Goal: Task Accomplishment & Management: Manage account settings

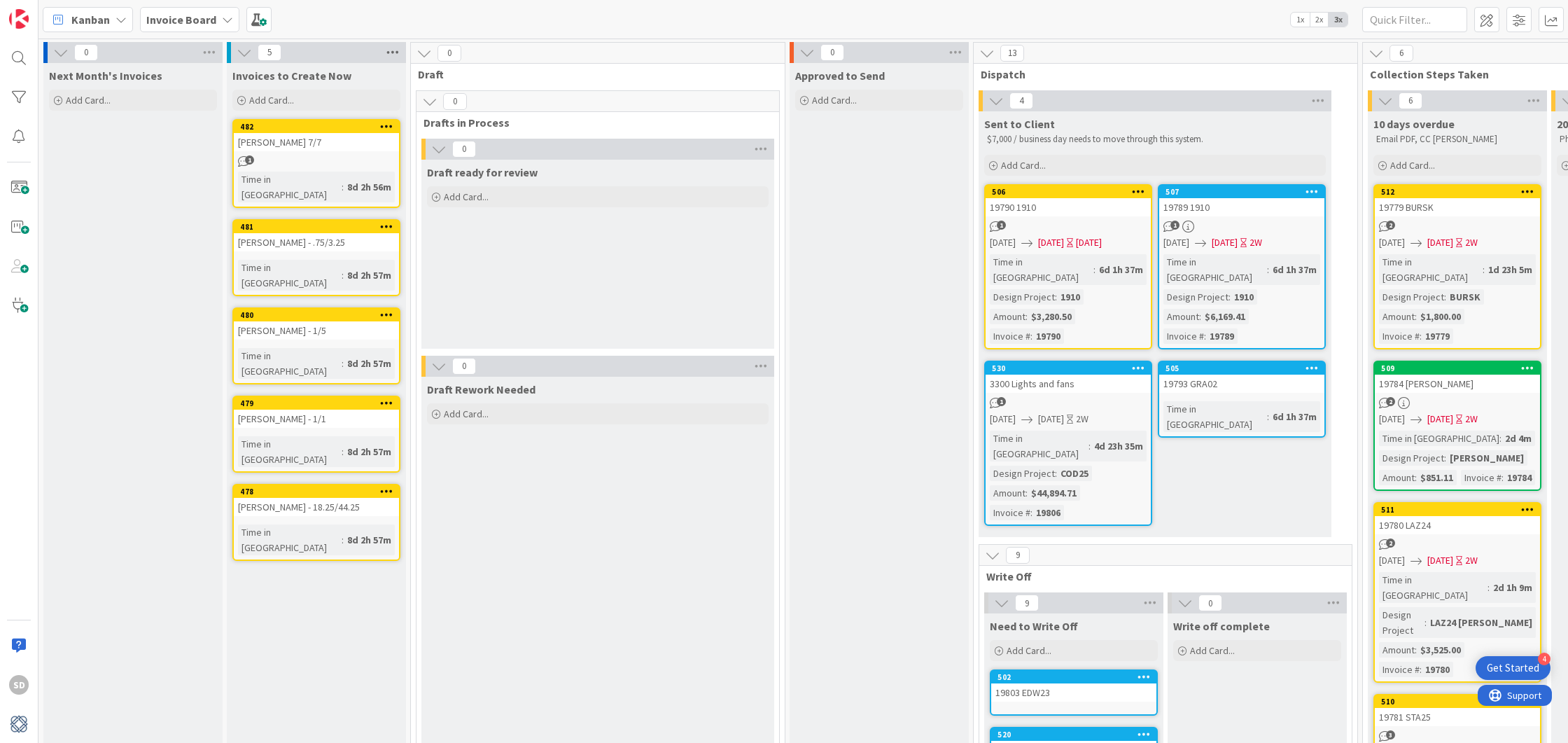
click at [395, 53] on icon at bounding box center [392, 52] width 18 height 21
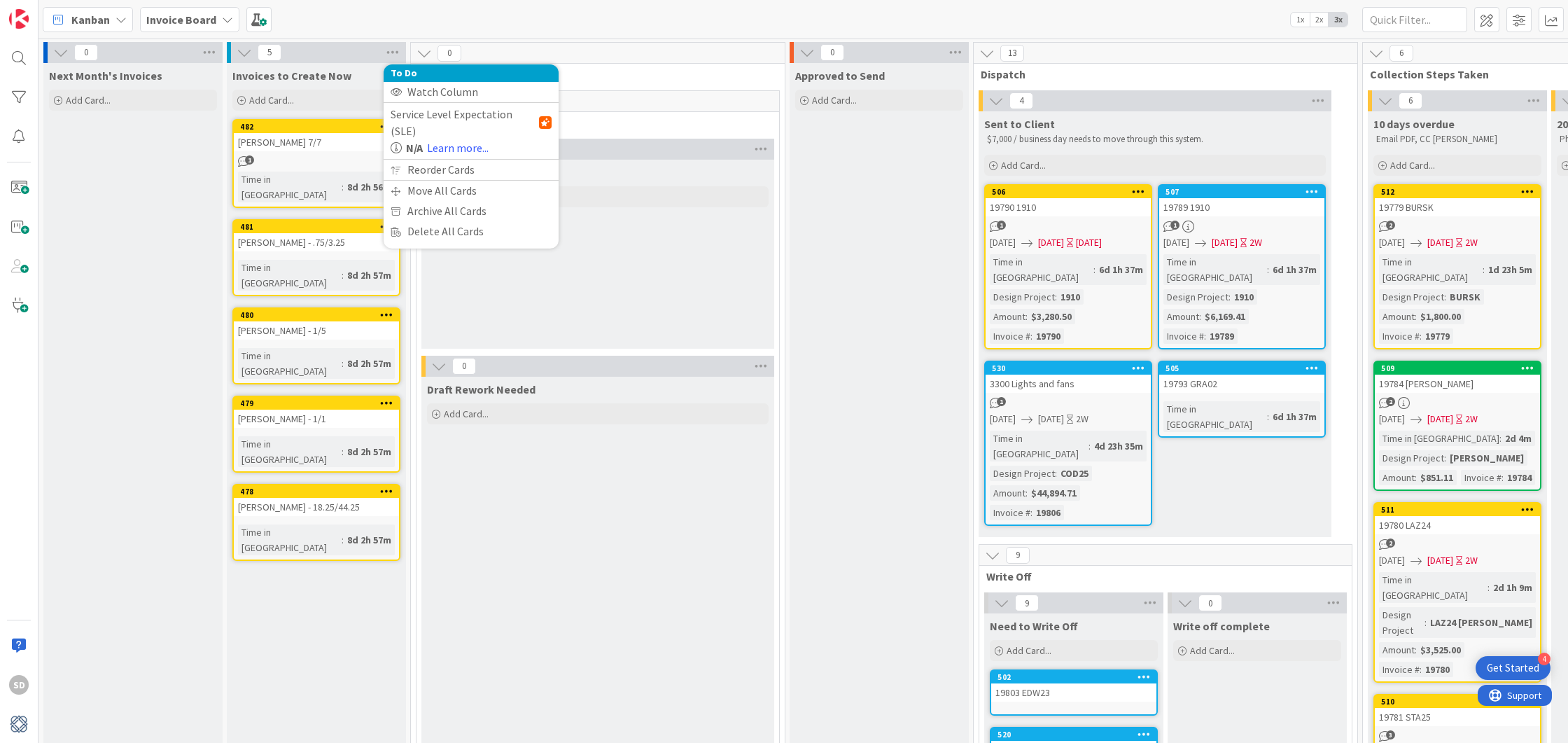
click at [311, 491] on div "Invoices to Create Now Add Card... 482 [PERSON_NAME] 7/7 1 Time in Column : 8d …" at bounding box center [316, 662] width 180 height 1198
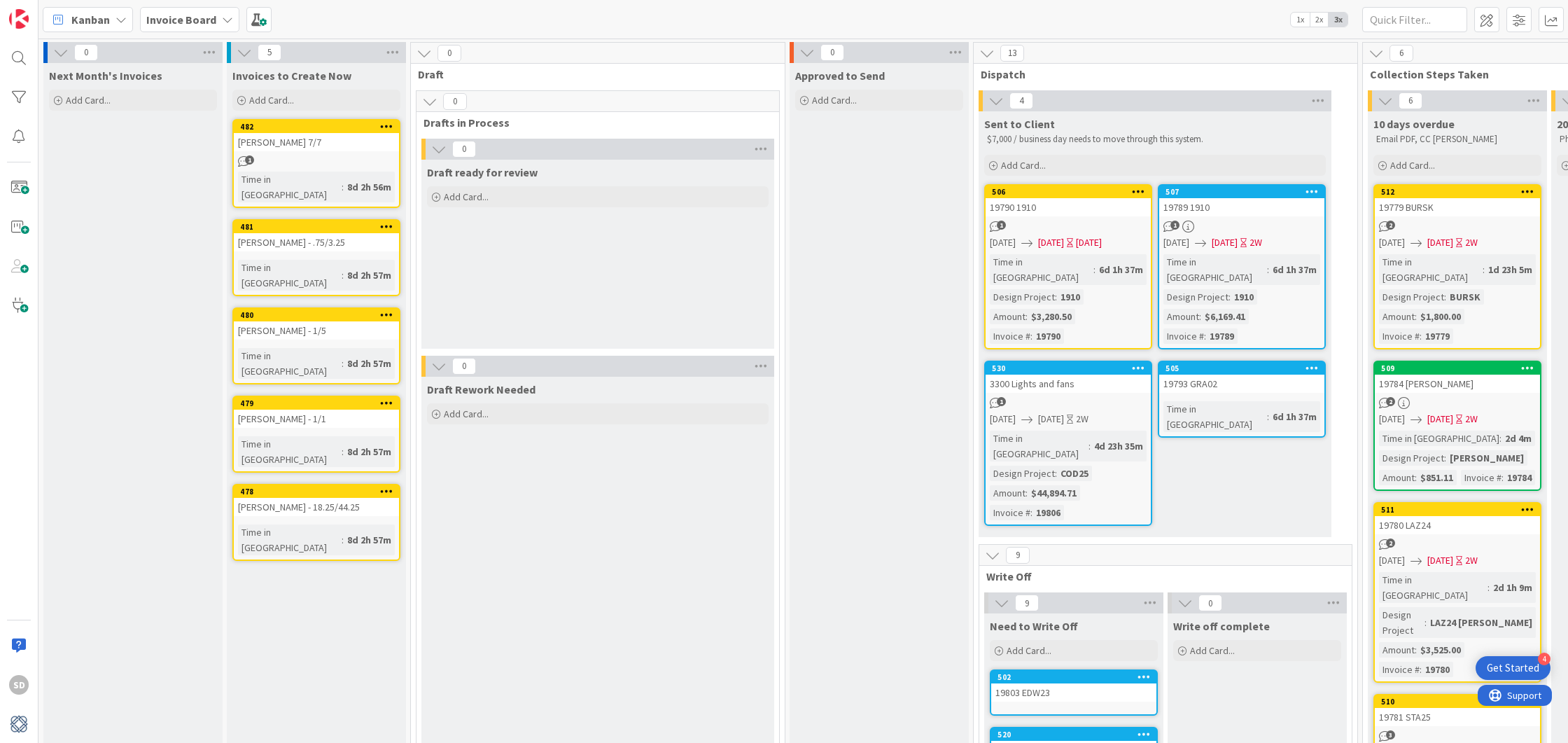
click at [247, 57] on icon at bounding box center [244, 52] width 15 height 15
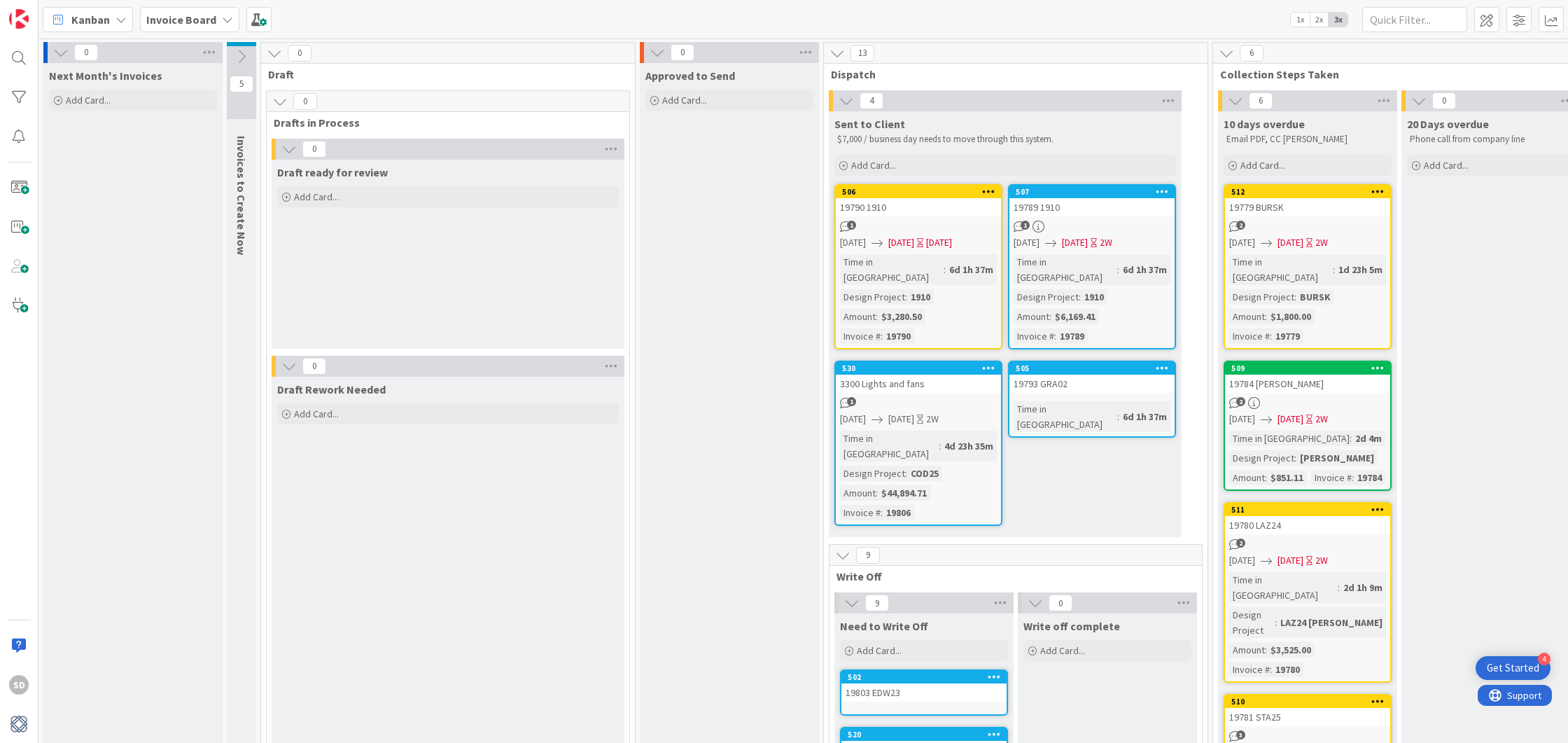
click at [247, 57] on icon at bounding box center [241, 57] width 15 height 15
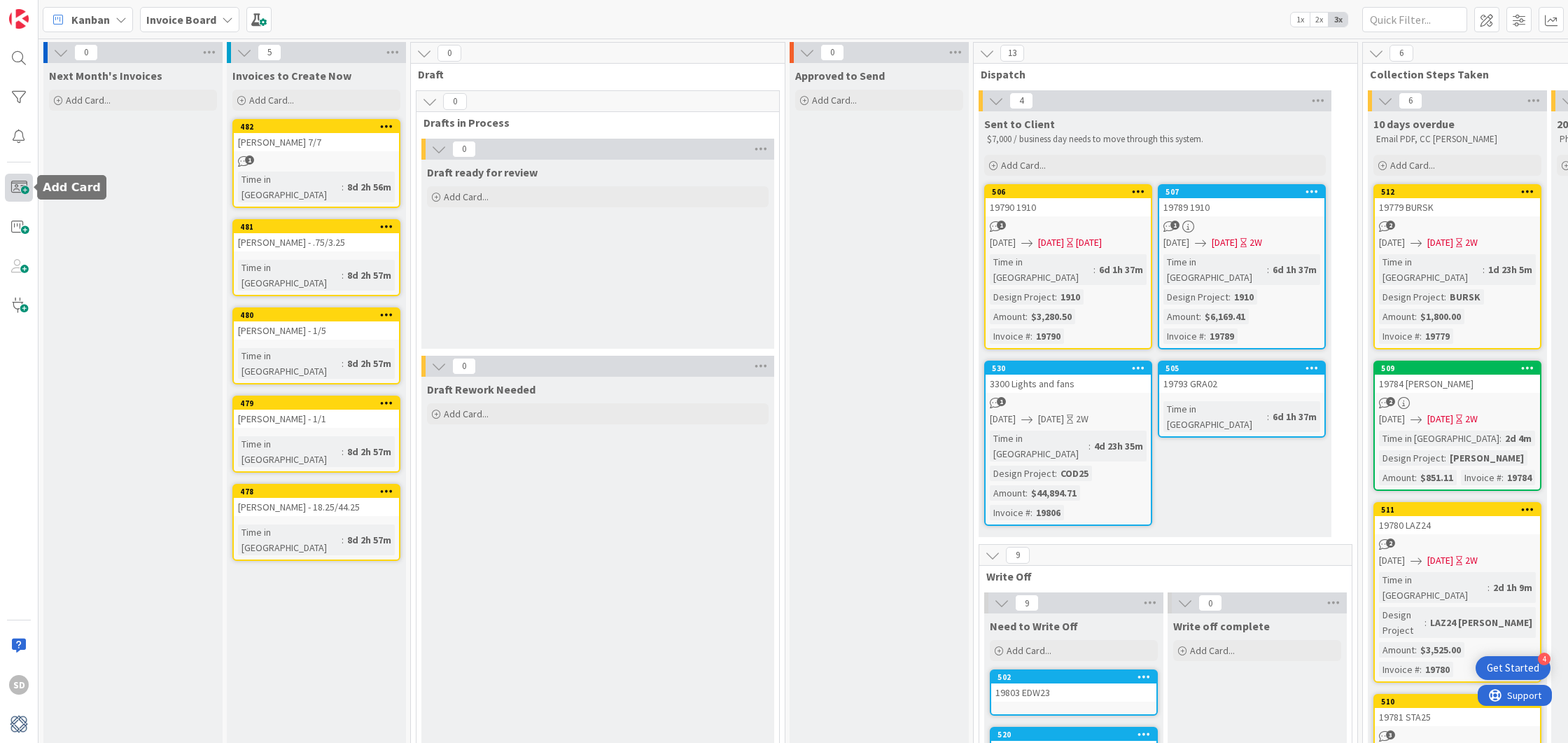
click at [19, 190] on span at bounding box center [19, 188] width 28 height 28
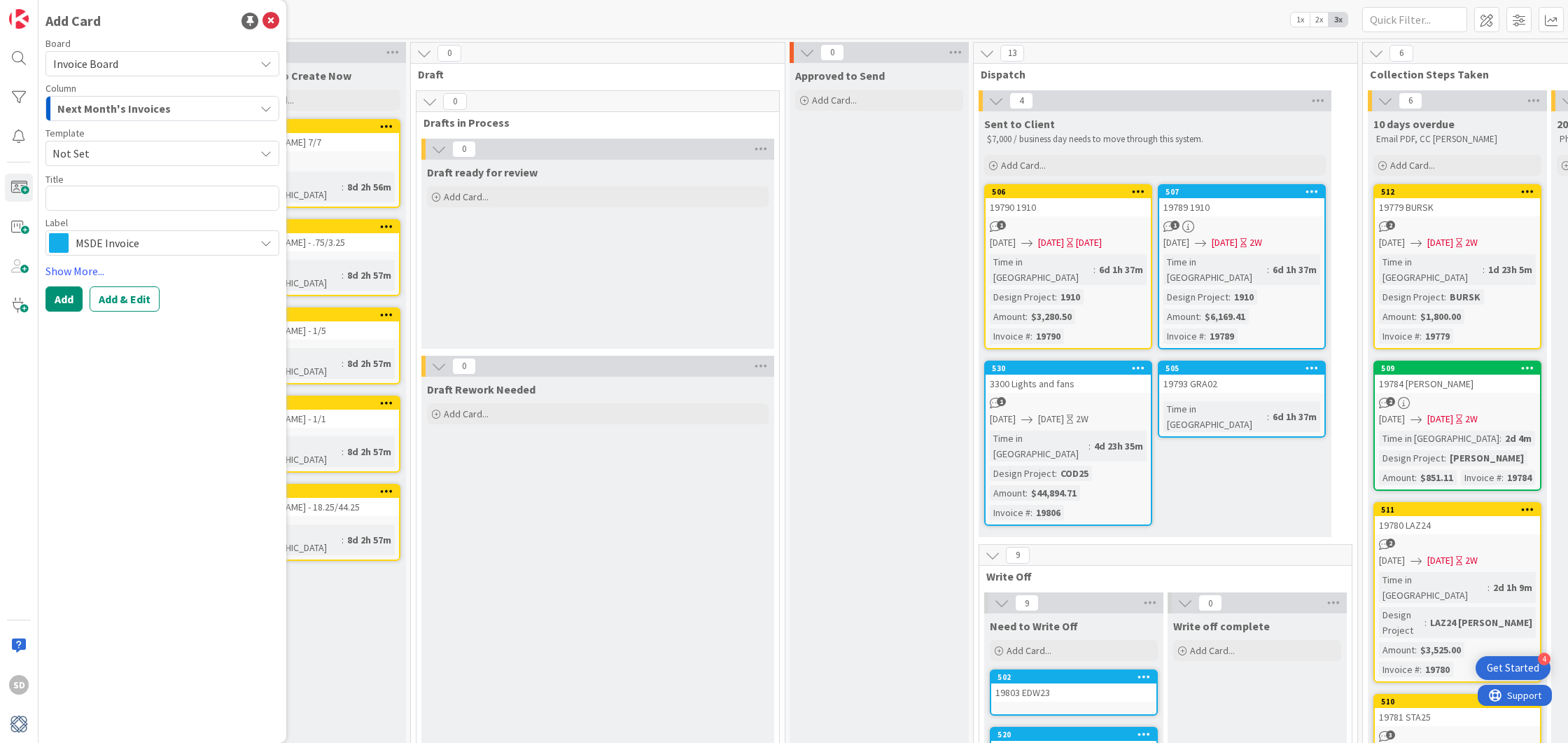
click at [118, 112] on span "Next Month's Invoices" at bounding box center [114, 108] width 113 height 18
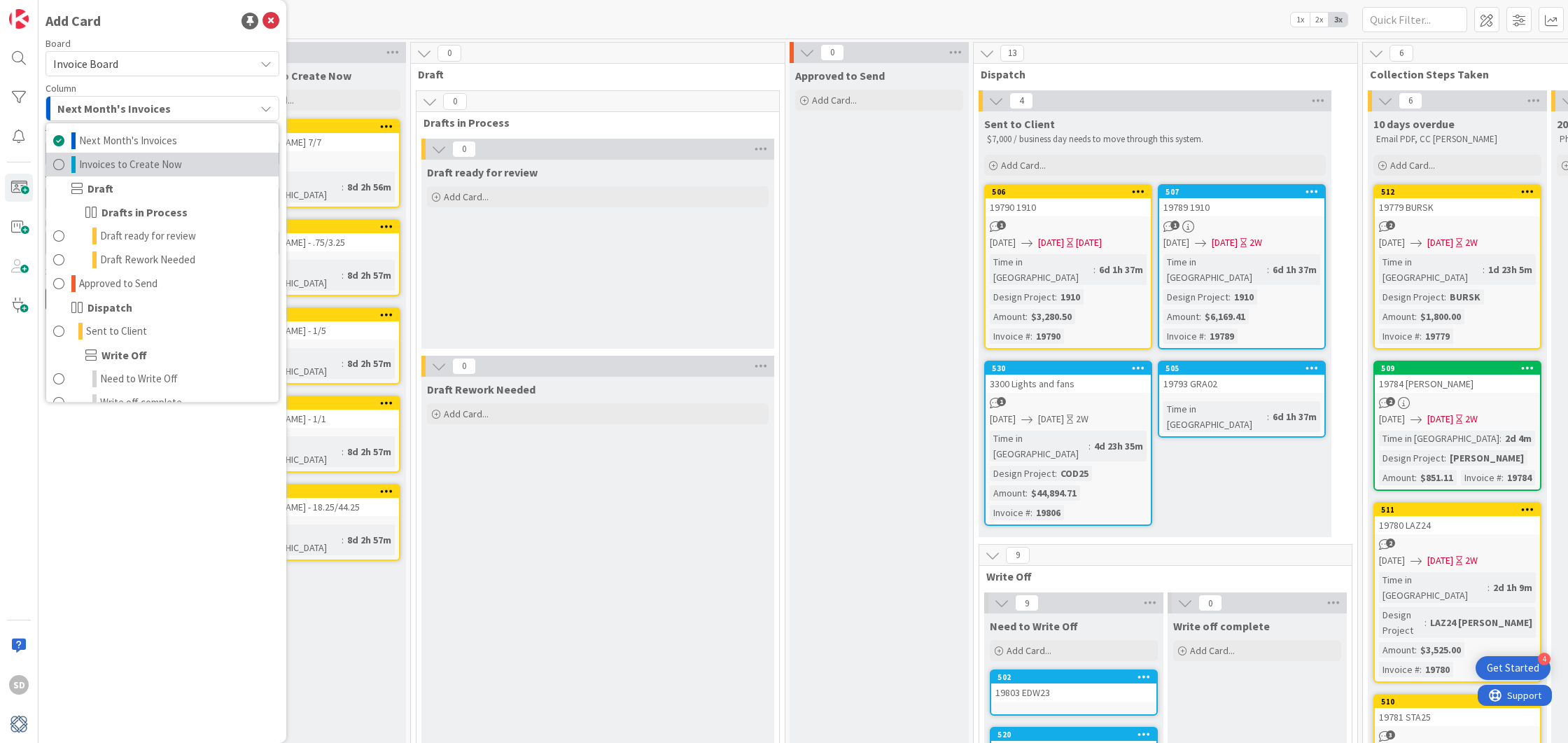
click at [59, 163] on span at bounding box center [58, 164] width 11 height 17
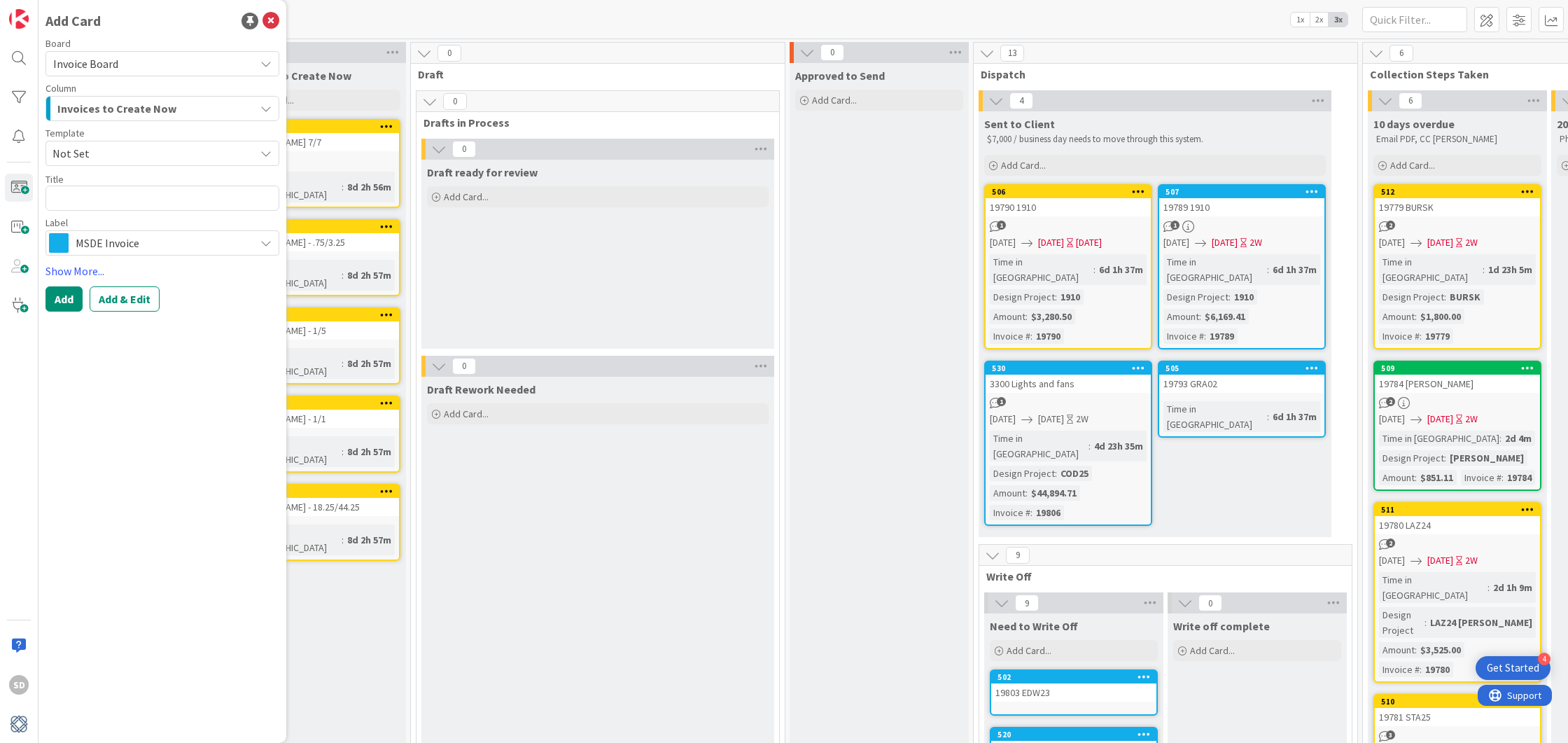
click at [107, 154] on span "Not Set" at bounding box center [148, 153] width 192 height 18
click at [97, 195] on textarea at bounding box center [163, 198] width 234 height 25
type textarea "x"
type textarea "A"
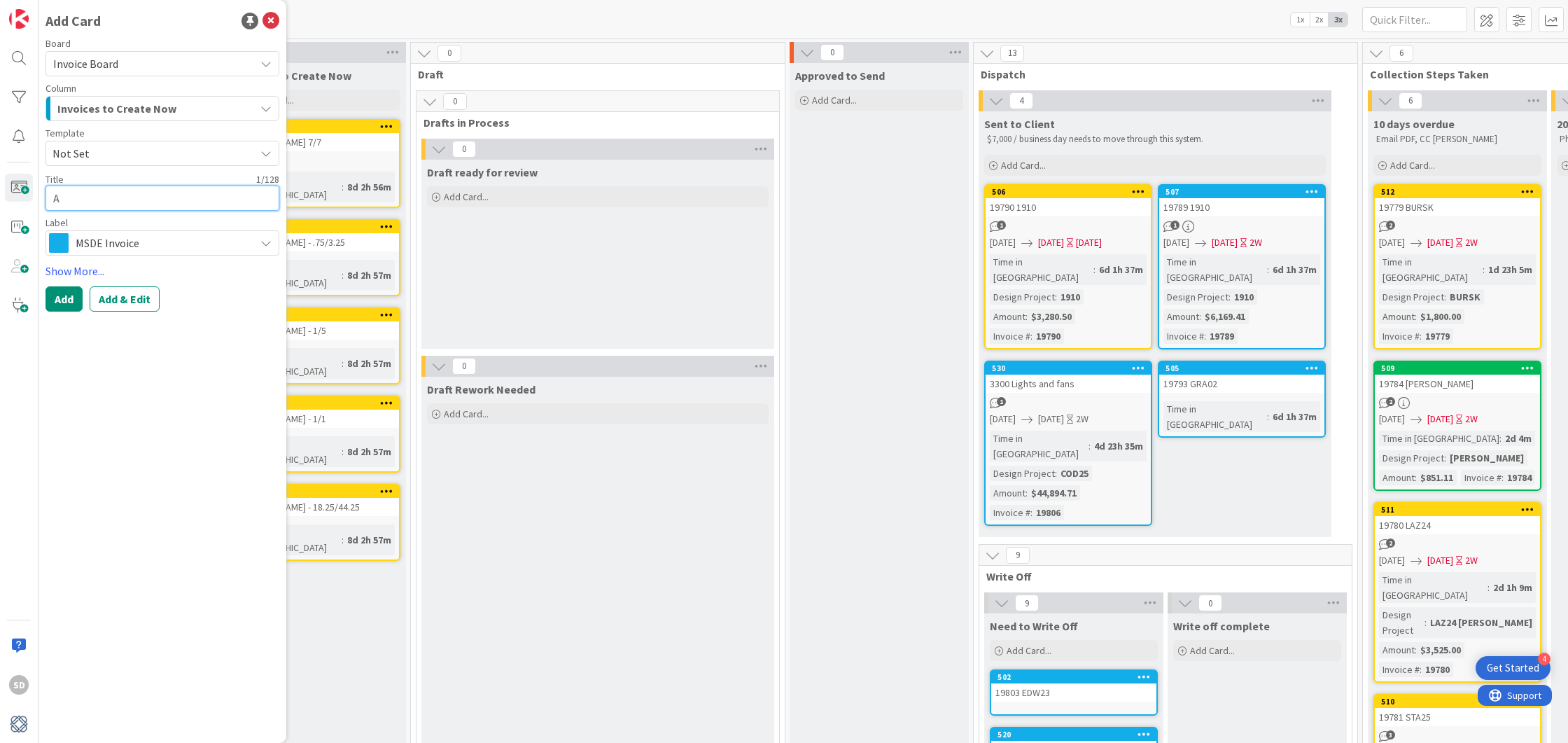
type textarea "x"
type textarea "AR"
type textarea "x"
type textarea "ART"
type textarea "x"
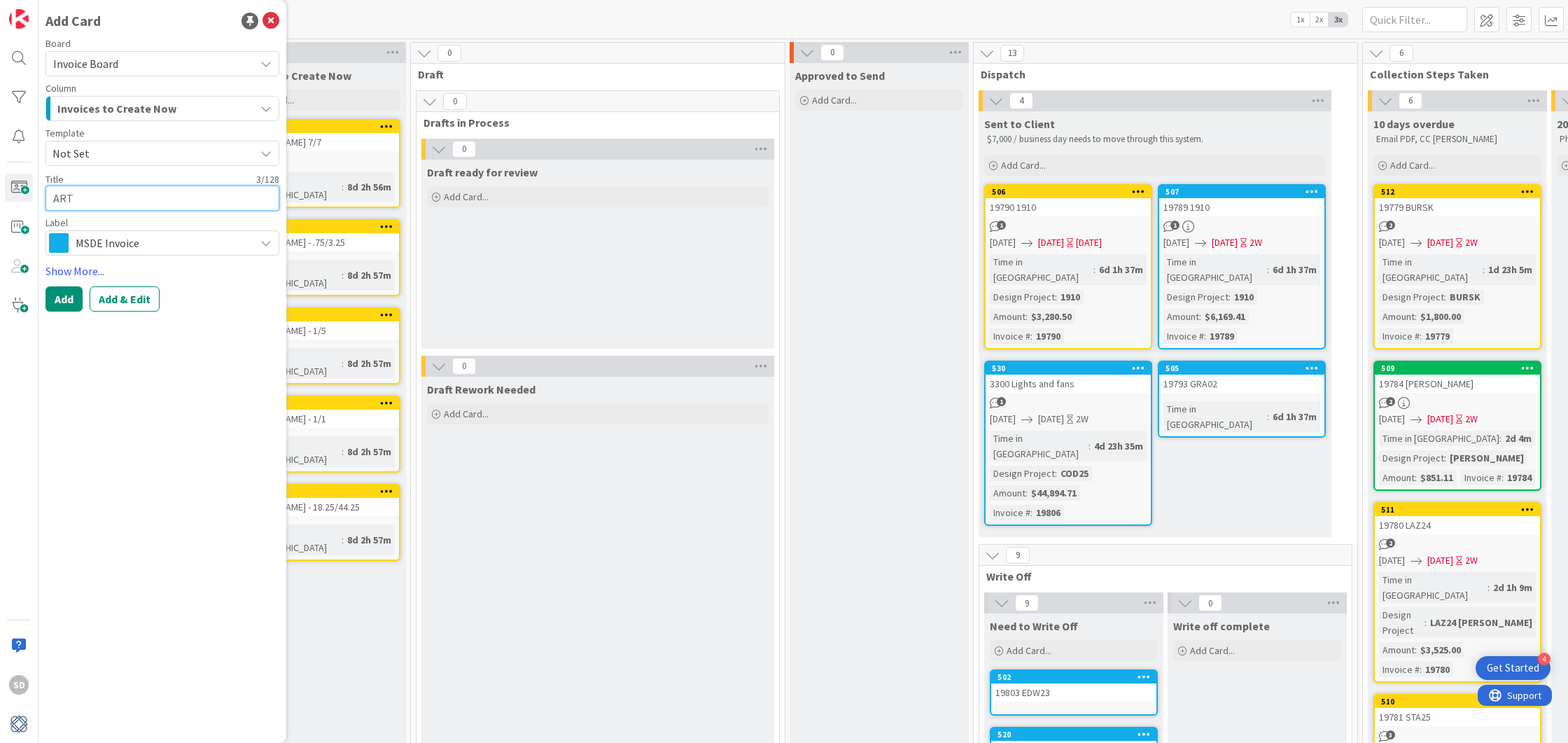
type textarea "ART0"
type textarea "x"
type textarea "ART01"
click at [119, 238] on span "MSDE Invoice" at bounding box center [162, 243] width 172 height 20
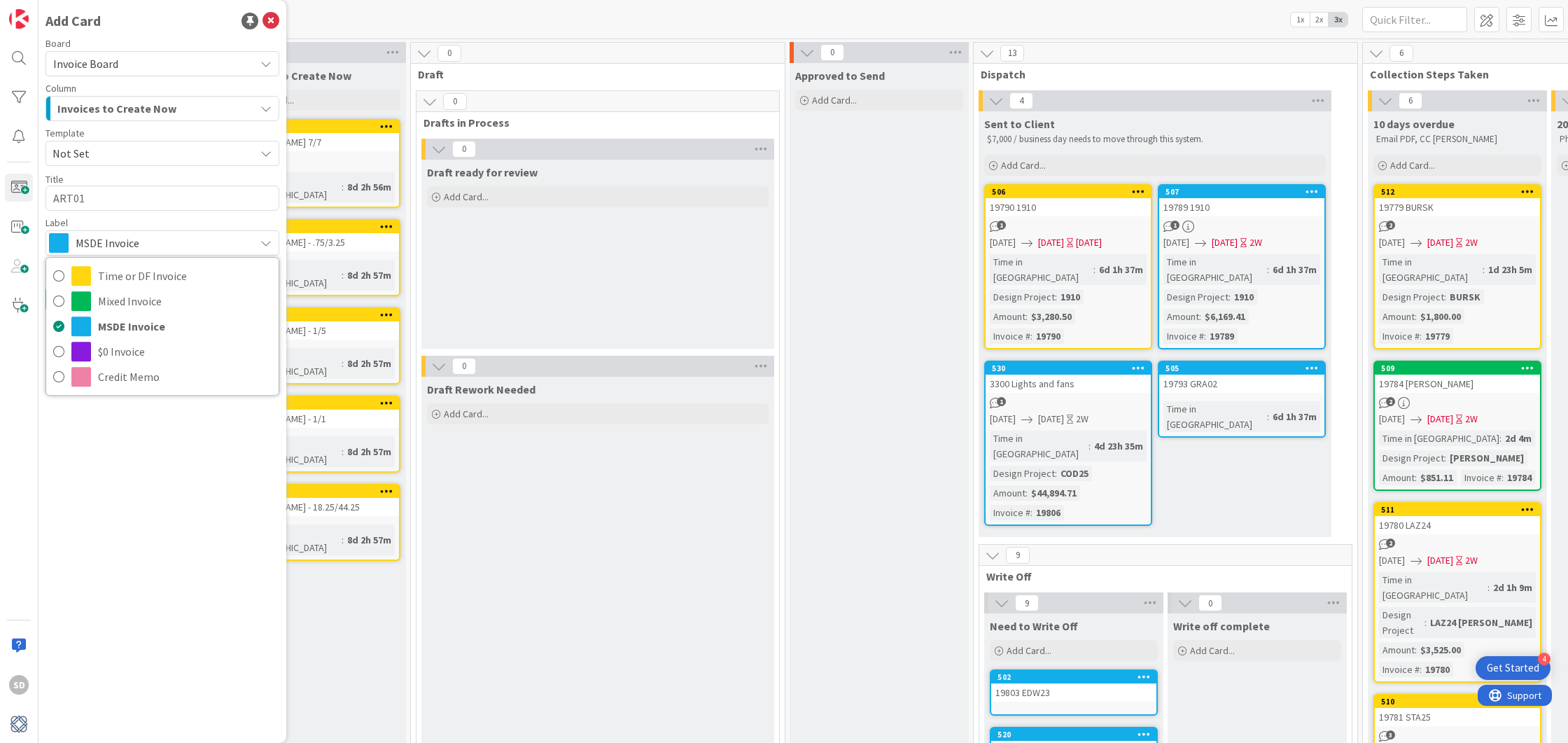
click at [119, 238] on span "MSDE Invoice" at bounding box center [162, 243] width 172 height 20
click at [65, 299] on button "Add" at bounding box center [64, 299] width 37 height 25
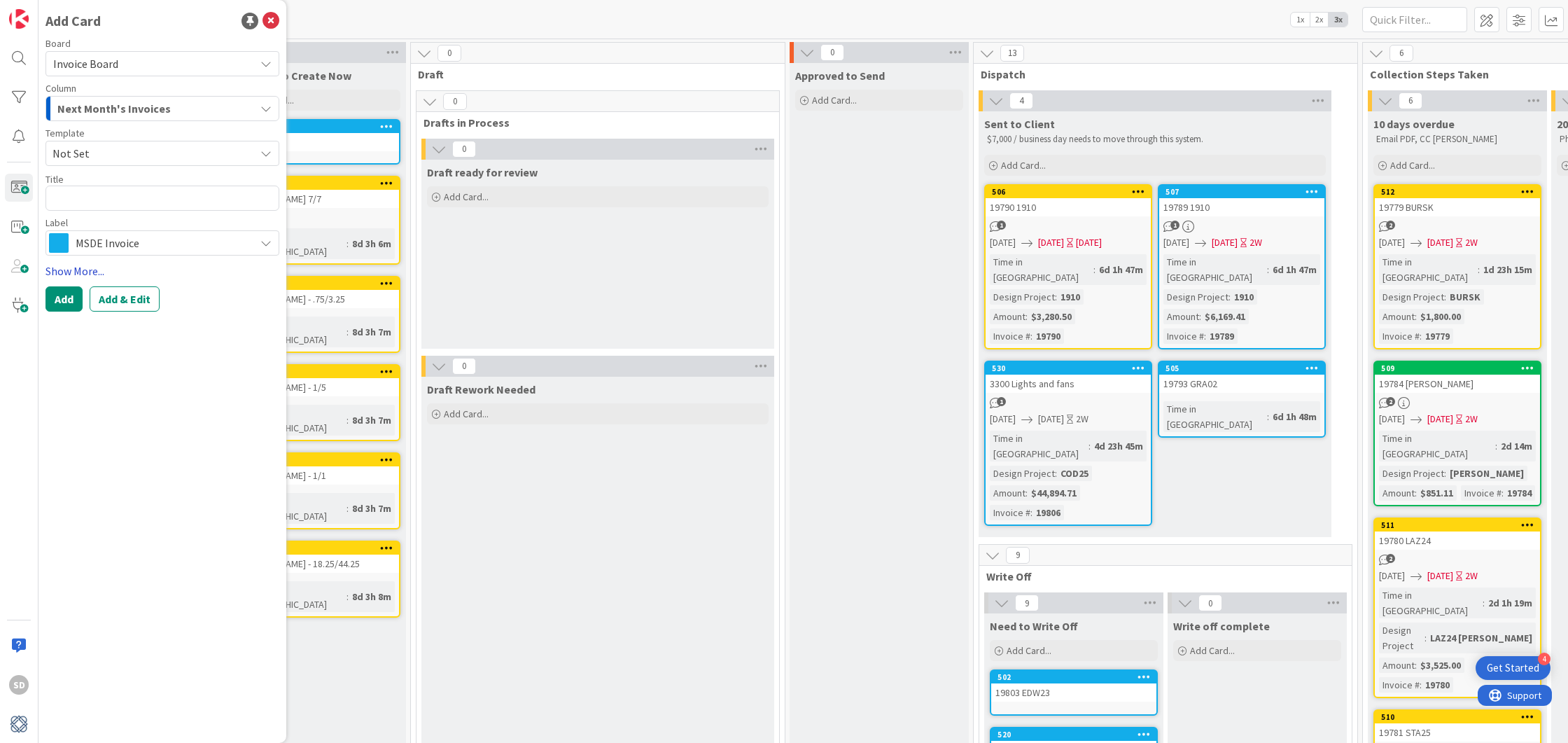
click at [74, 267] on link "Show More..." at bounding box center [163, 271] width 234 height 17
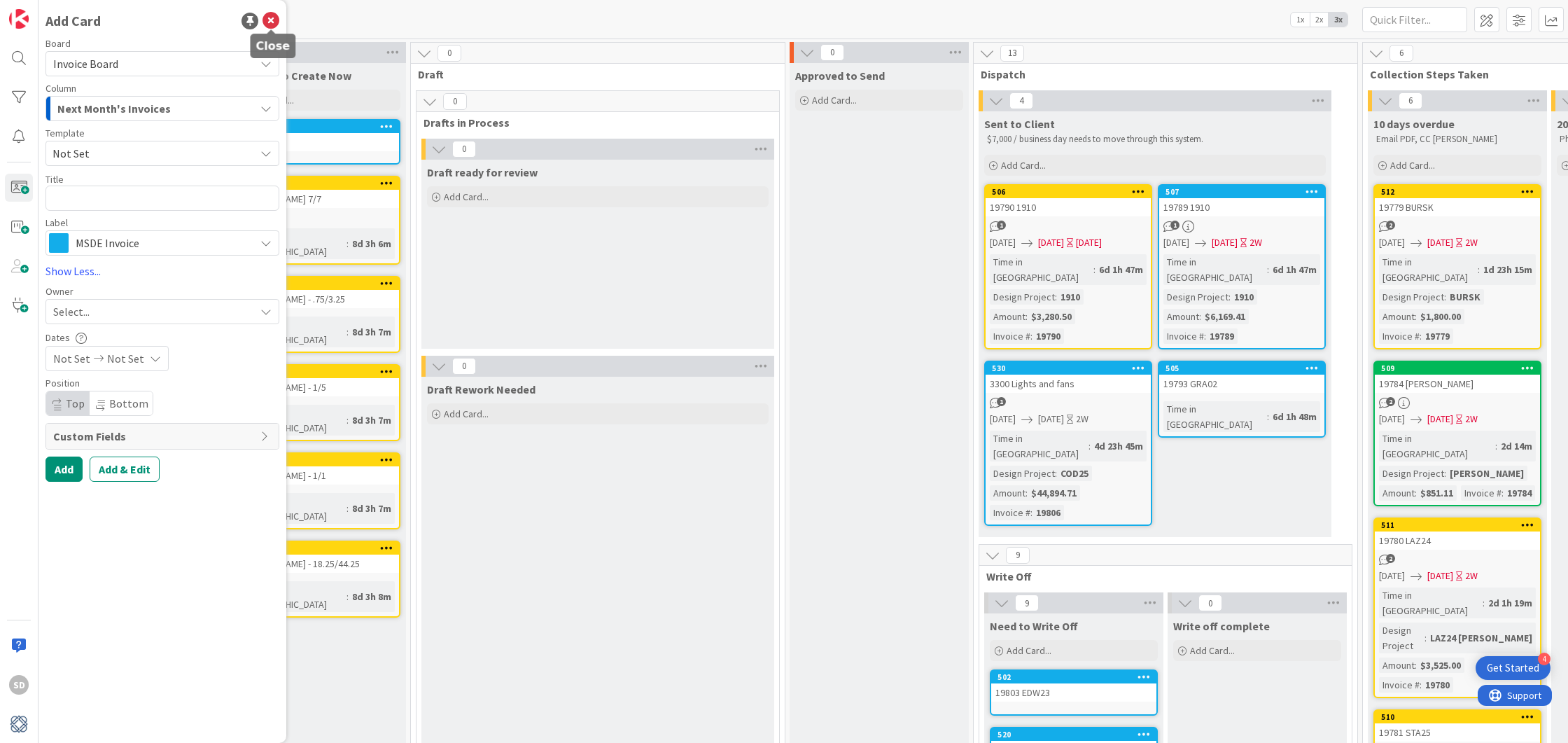
click at [272, 15] on icon at bounding box center [271, 21] width 17 height 17
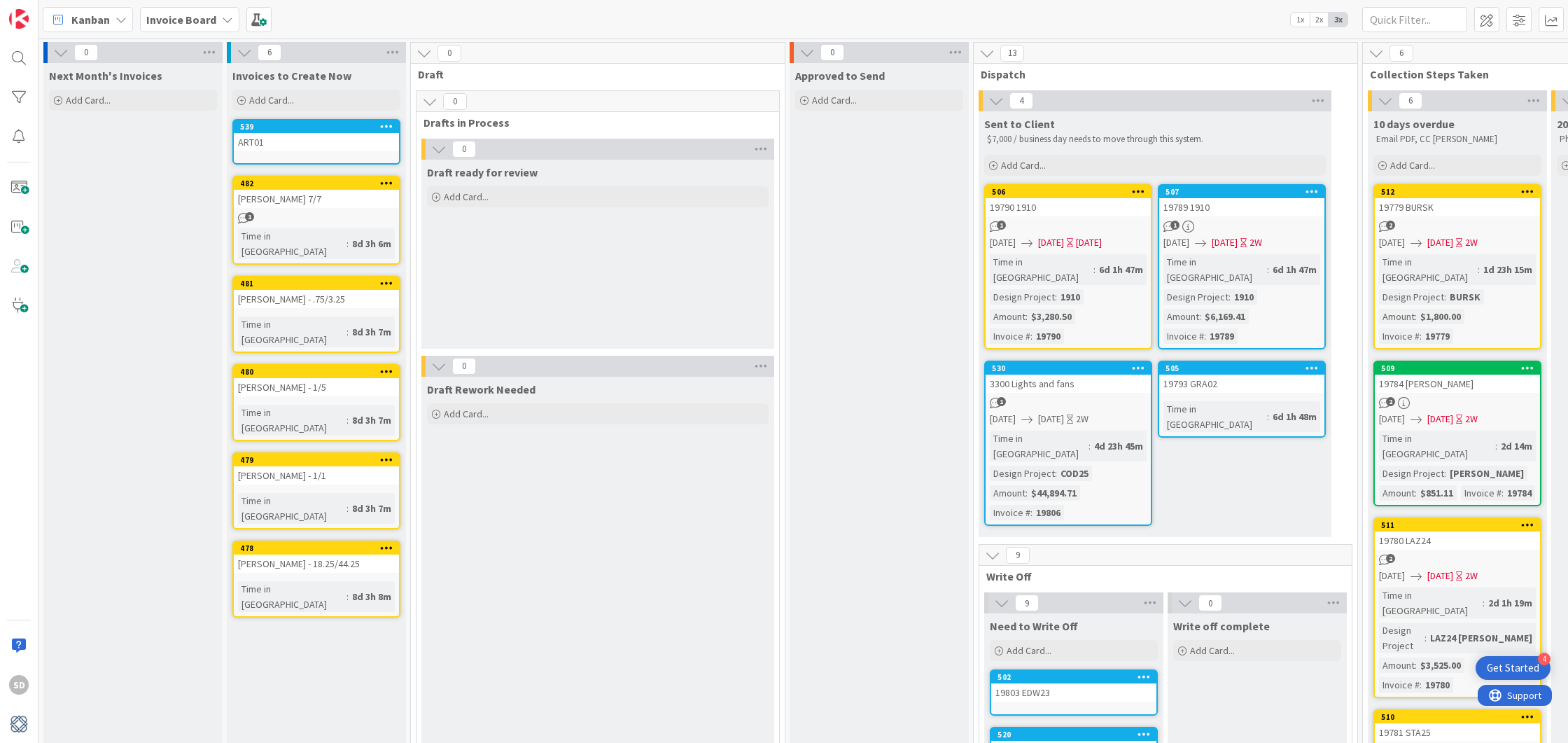
click at [301, 135] on div "ART01" at bounding box center [316, 142] width 166 height 18
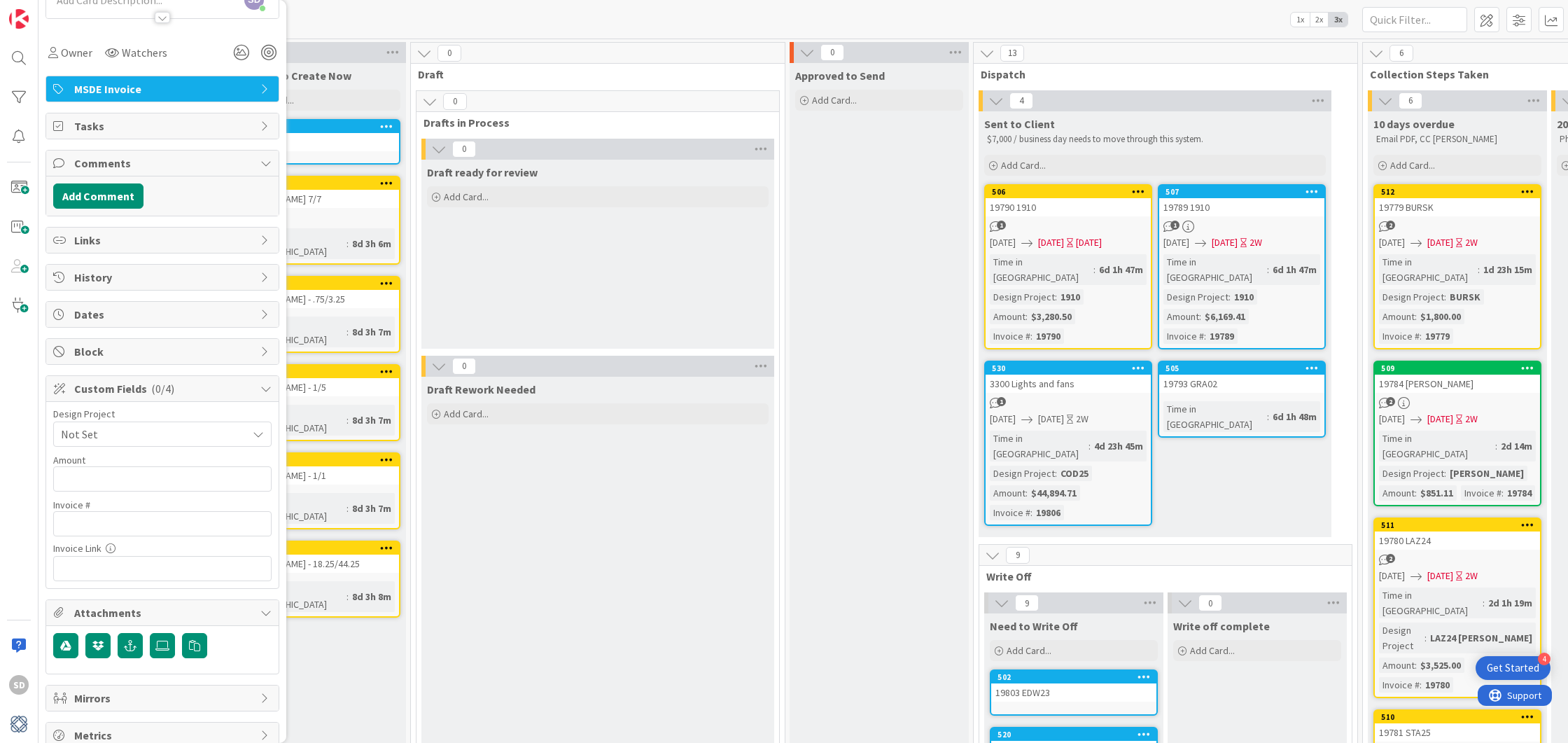
scroll to position [189, 0]
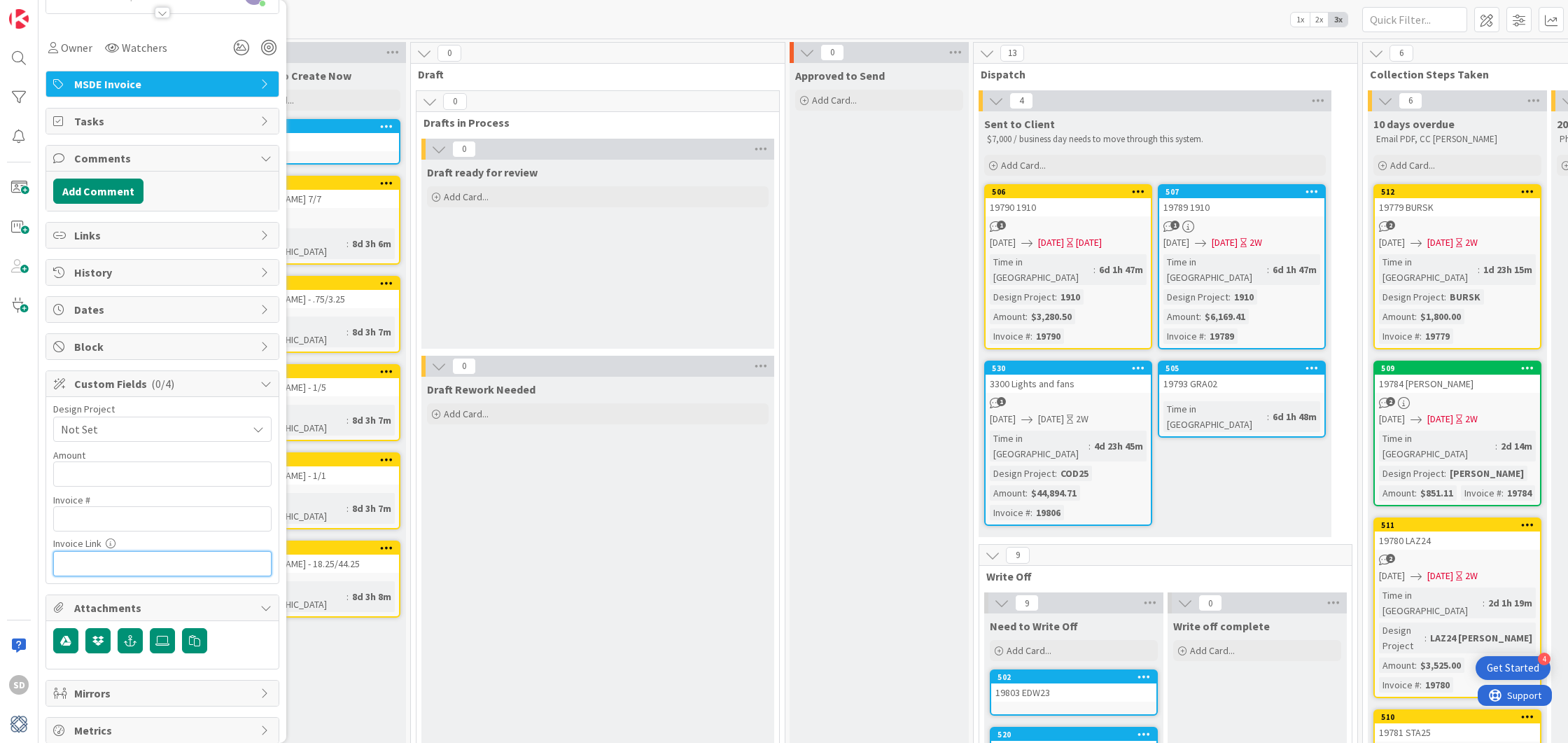
click at [101, 551] on input "text" at bounding box center [162, 564] width 219 height 25
paste input "[URL][DOMAIN_NAME]"
type input "[URL][DOMAIN_NAME]"
click at [115, 506] on input "text" at bounding box center [162, 519] width 219 height 25
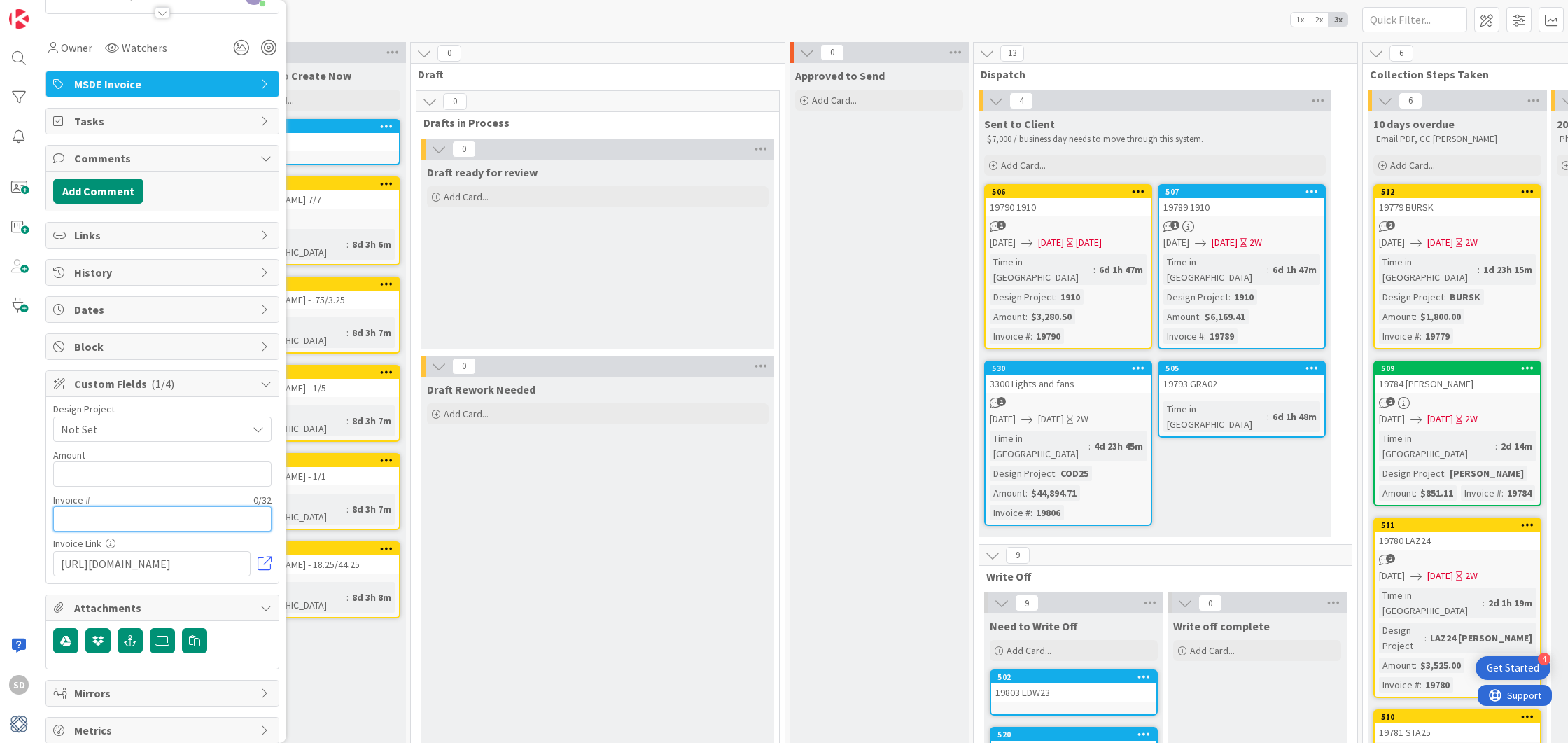
scroll to position [0, 0]
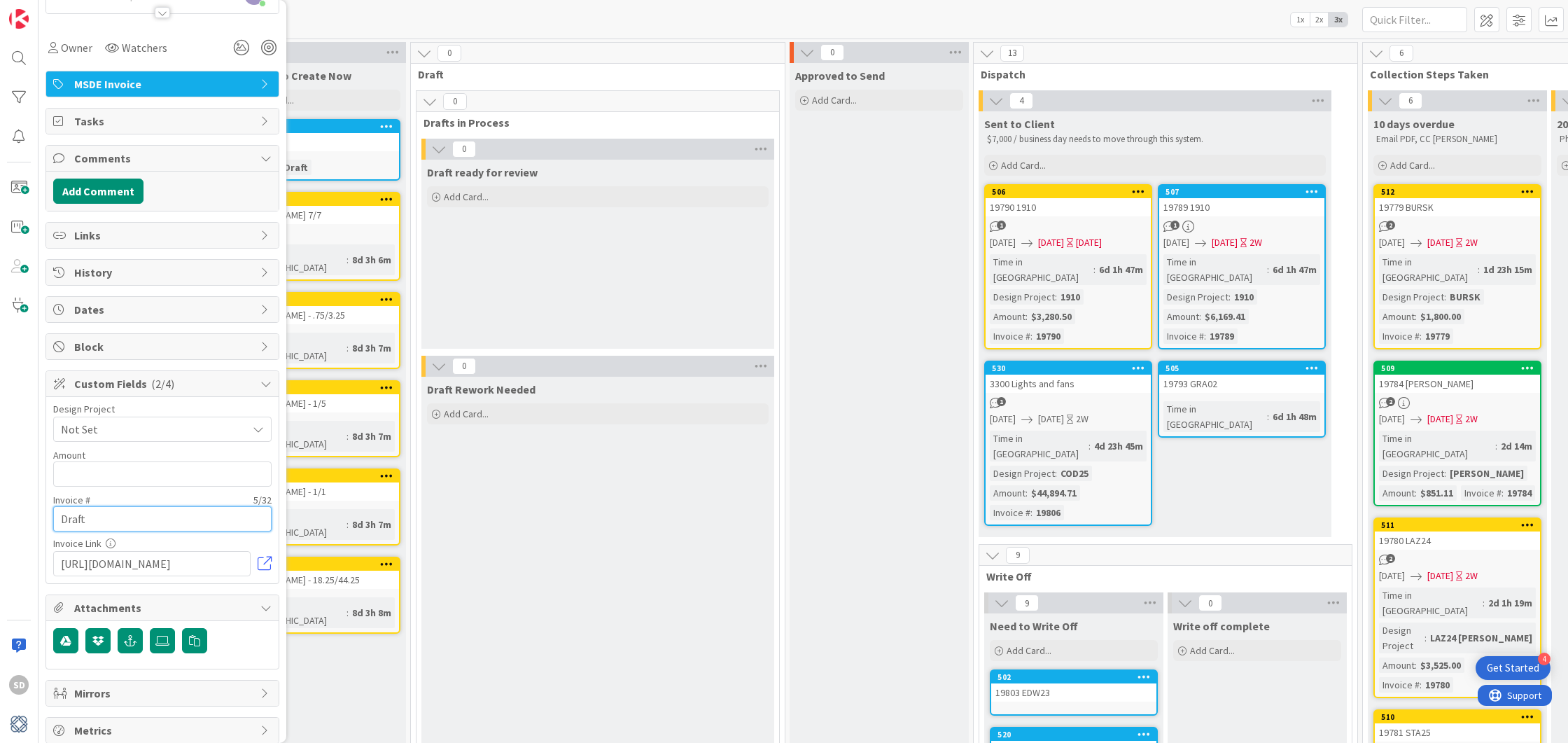
type input "Draft"
click at [153, 419] on span "Not Set" at bounding box center [151, 429] width 180 height 20
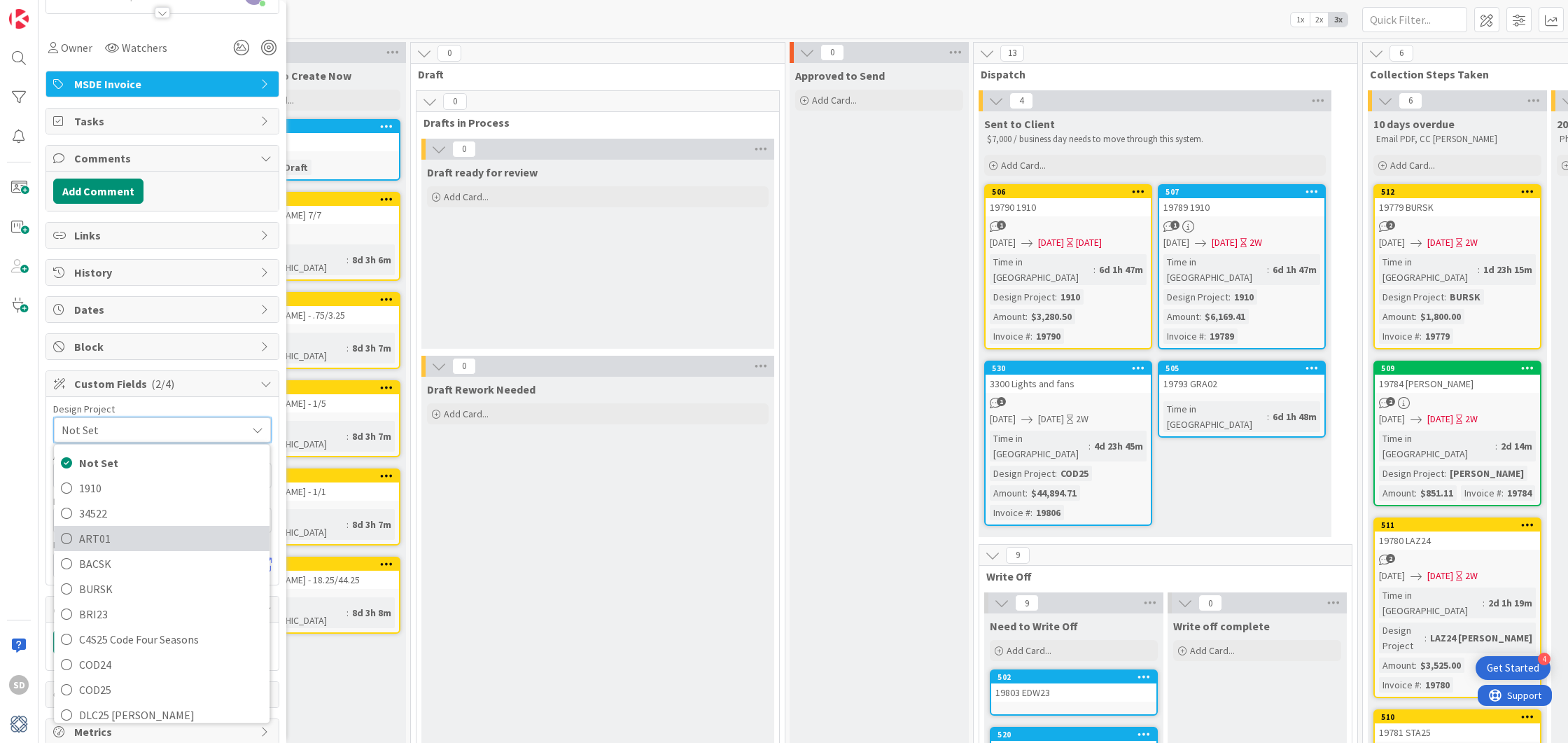
click at [68, 530] on icon at bounding box center [66, 538] width 11 height 21
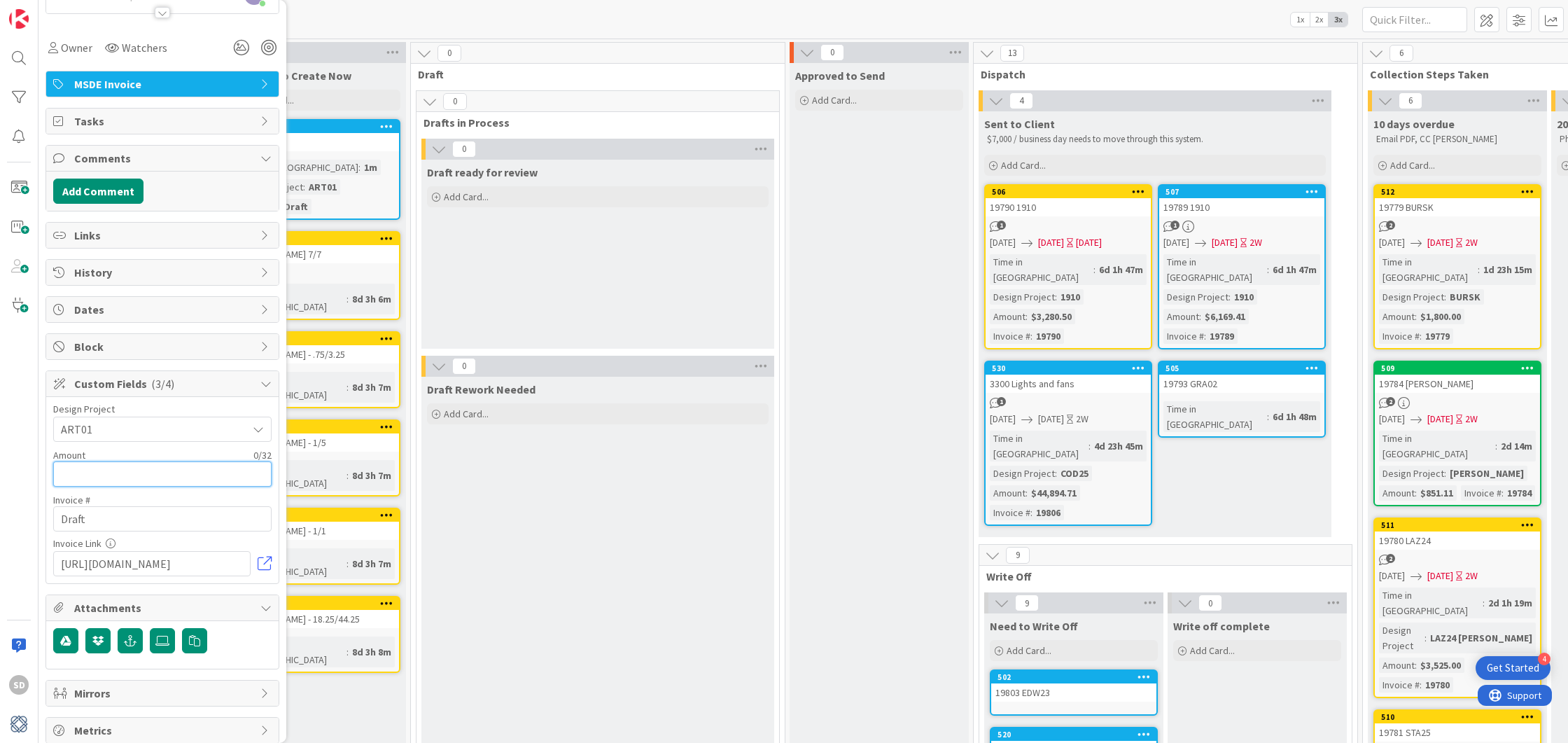
click at [90, 461] on input "text" at bounding box center [162, 474] width 219 height 25
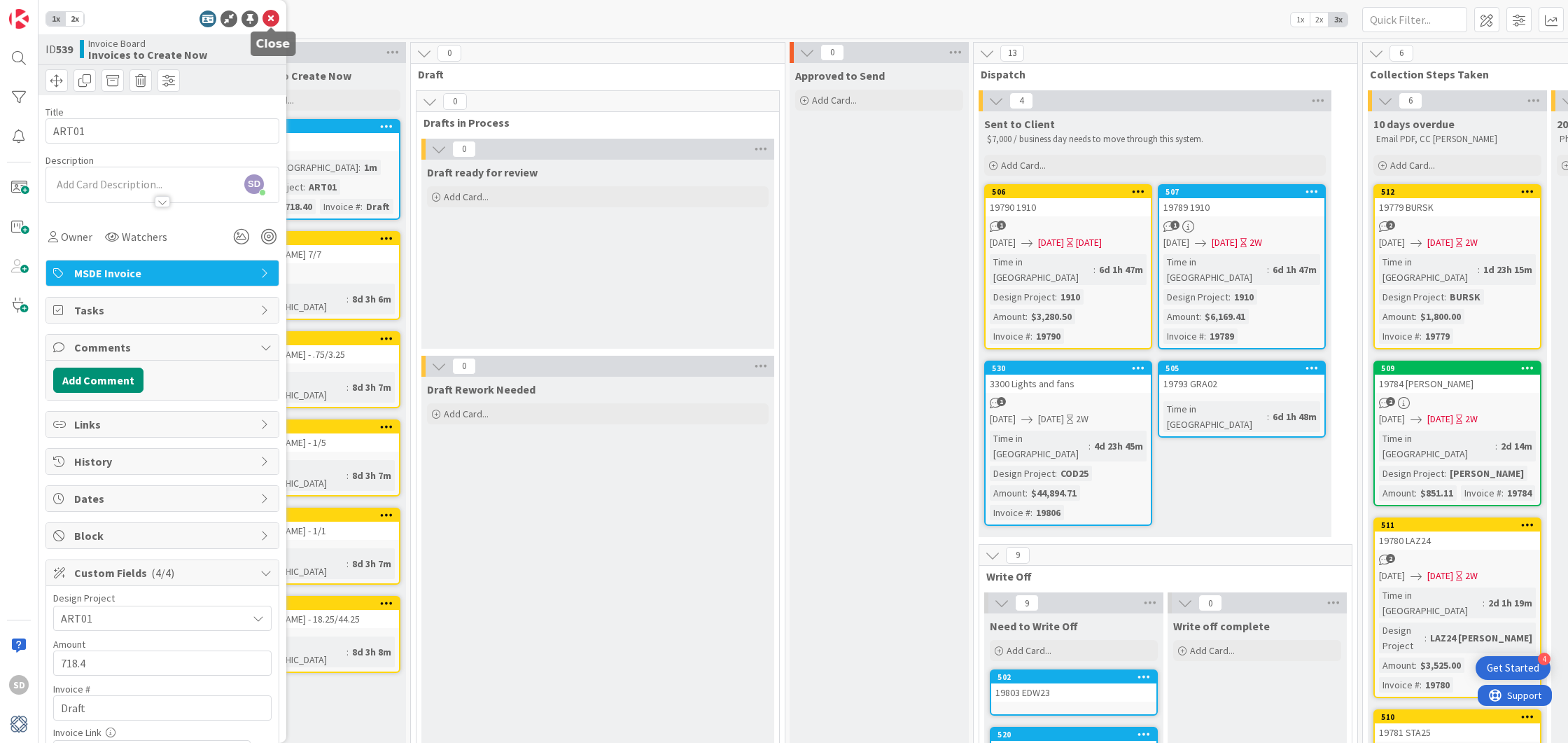
type input "$718.40"
click at [267, 14] on icon at bounding box center [271, 18] width 17 height 17
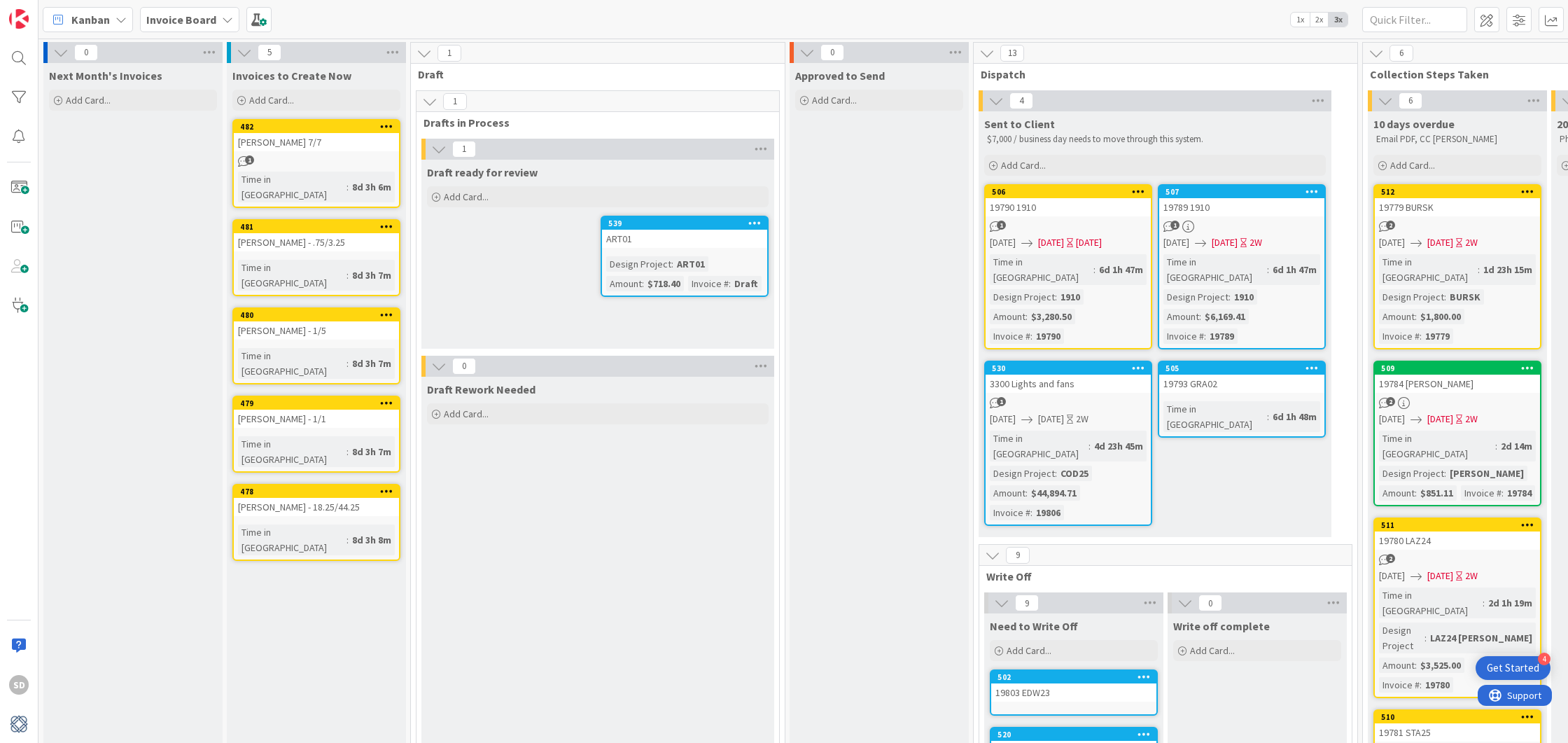
click at [755, 221] on icon at bounding box center [755, 222] width 13 height 10
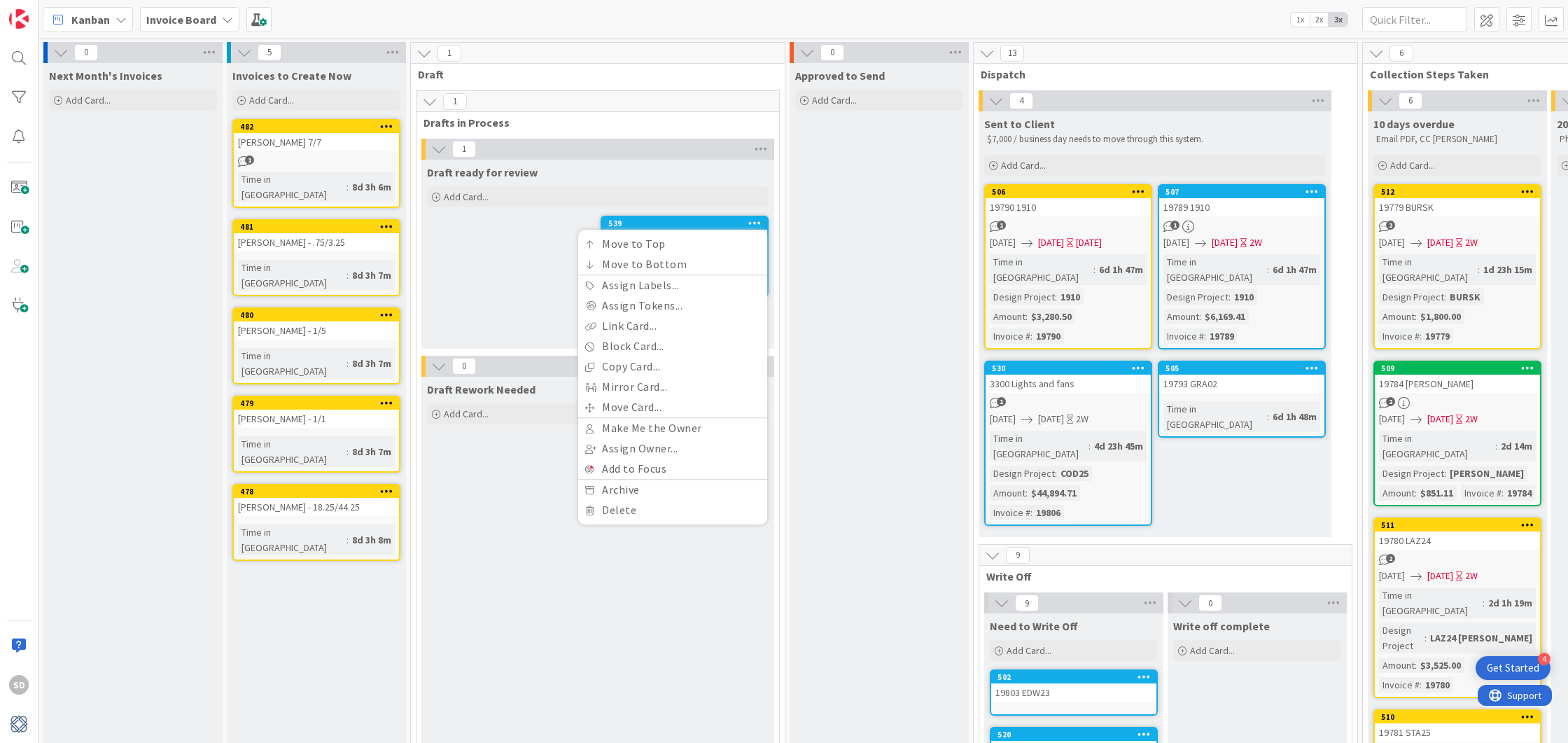
click at [455, 241] on div "Draft ready for review Add Card... 539 Move to Top Move to Bottom Assign Labels…" at bounding box center [598, 254] width 353 height 189
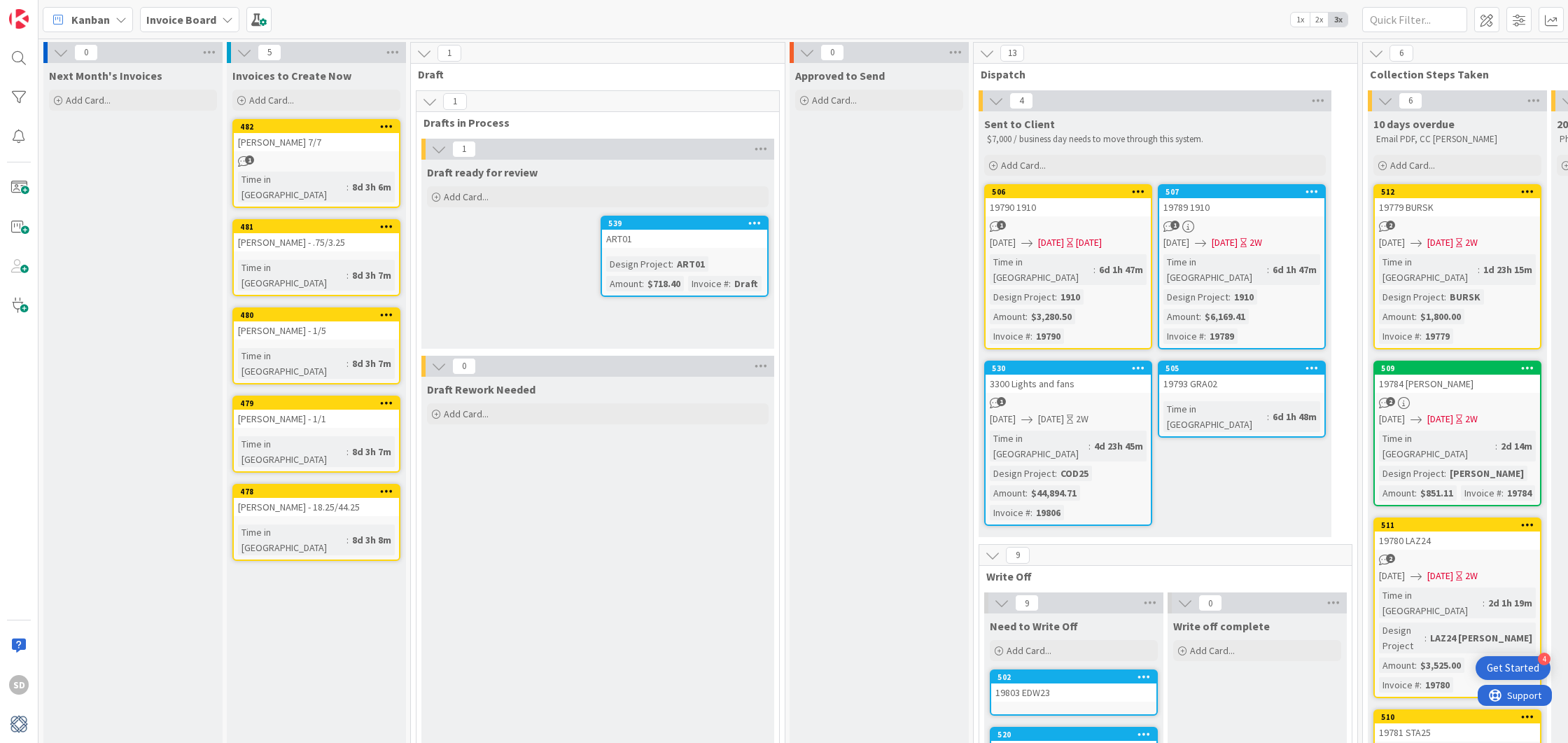
click at [626, 243] on div "ART01" at bounding box center [684, 238] width 166 height 18
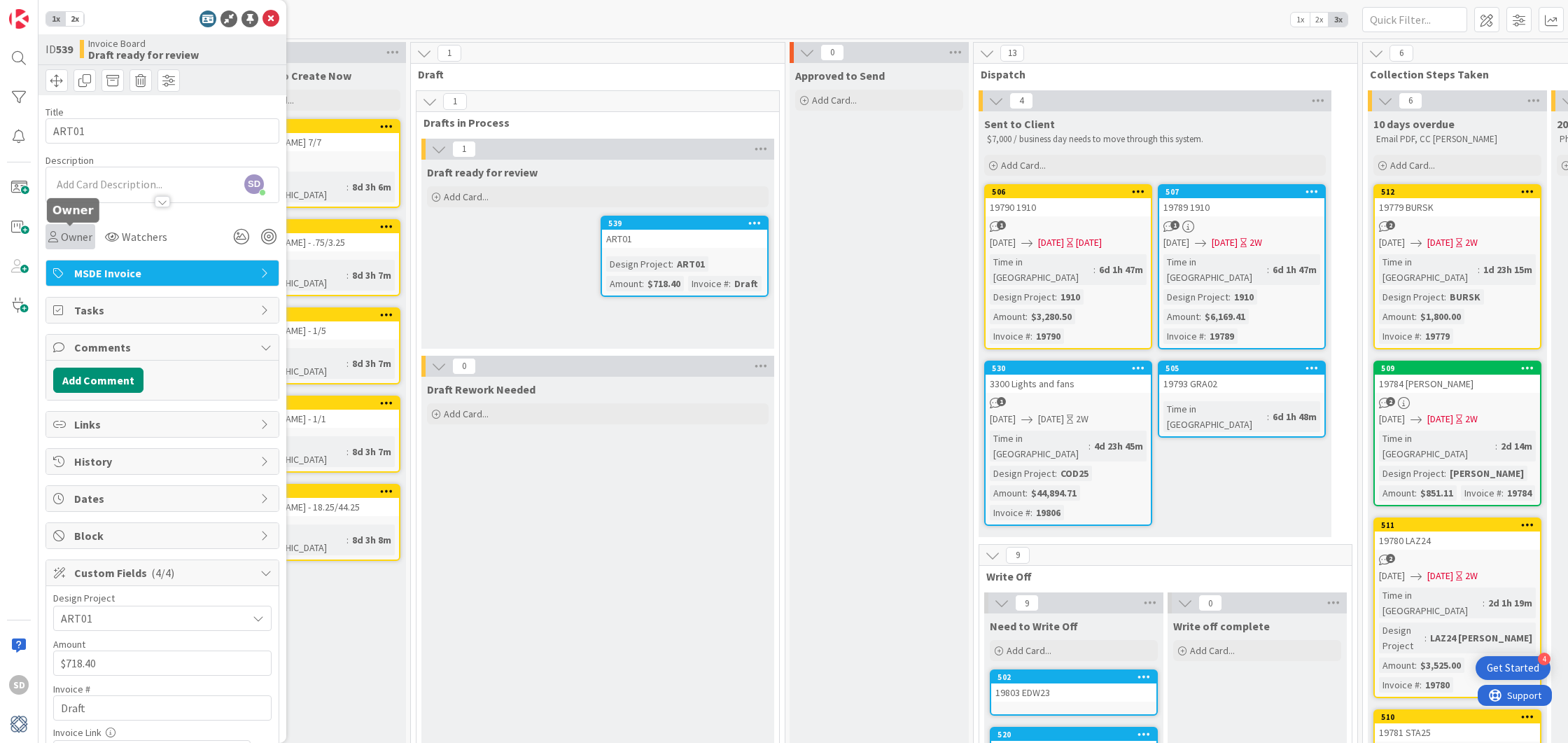
click at [76, 237] on span "Owner" at bounding box center [77, 236] width 32 height 17
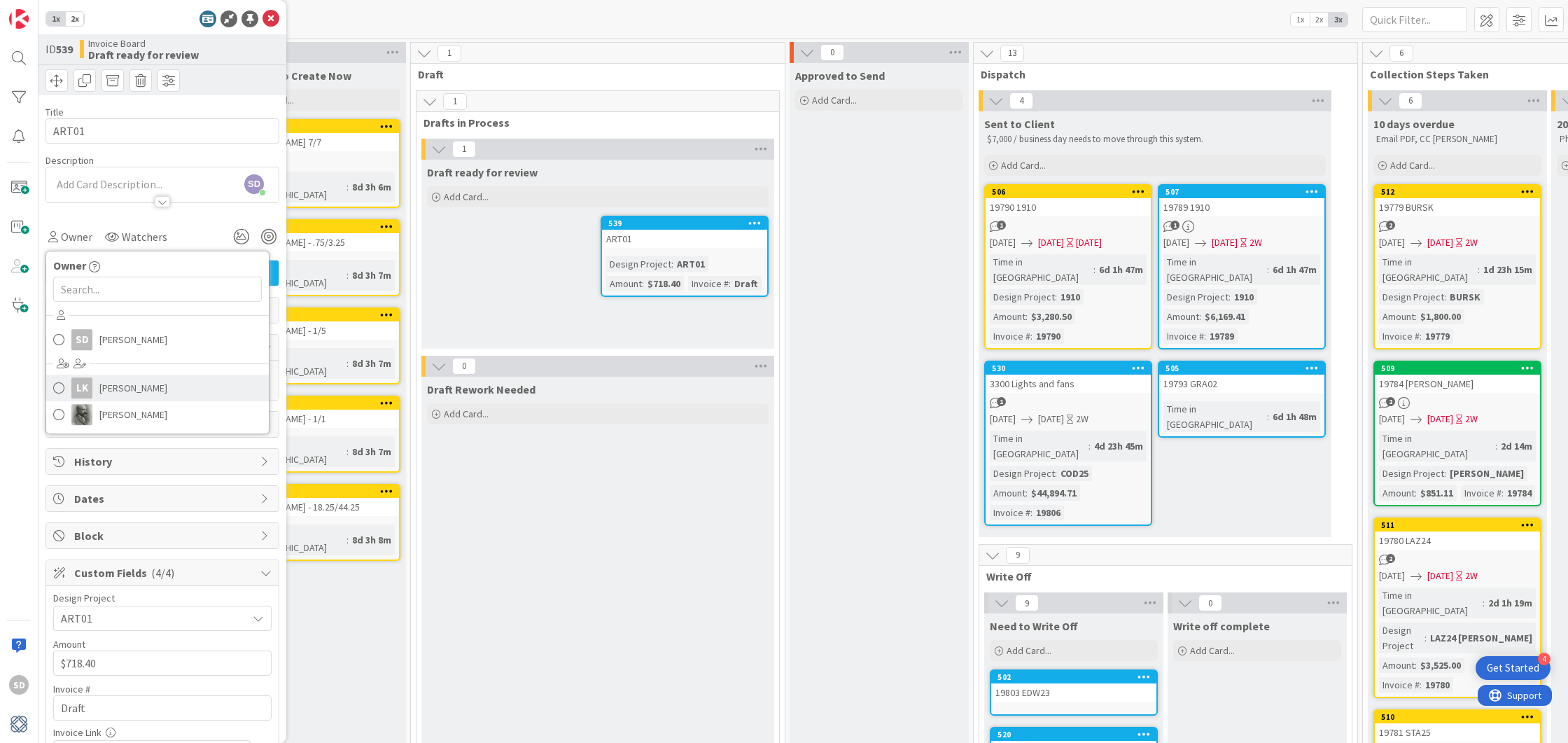
click at [60, 383] on span at bounding box center [58, 388] width 11 height 21
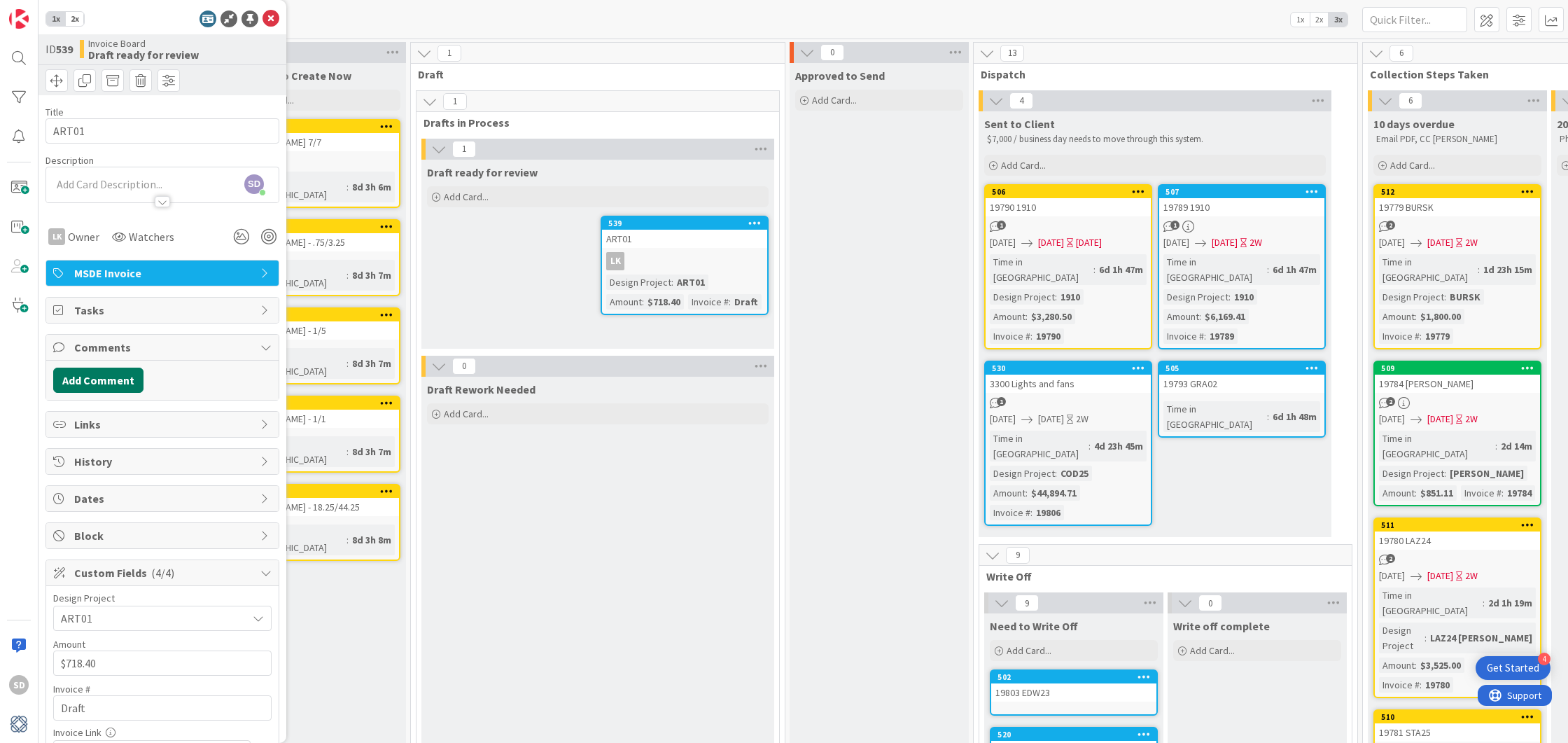
click at [101, 375] on button "Add Comment" at bounding box center [98, 380] width 91 height 25
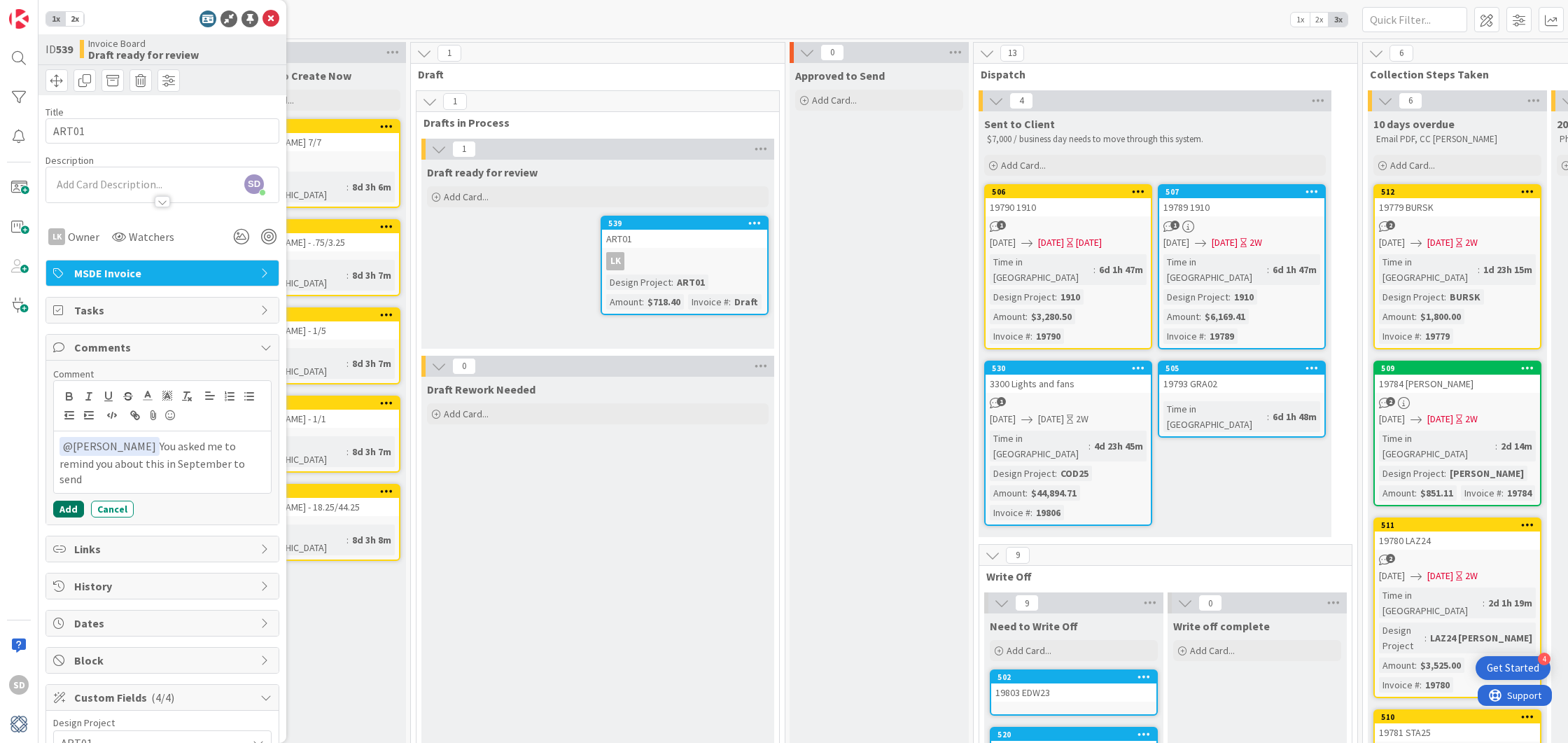
click at [65, 500] on button "Add" at bounding box center [68, 508] width 31 height 17
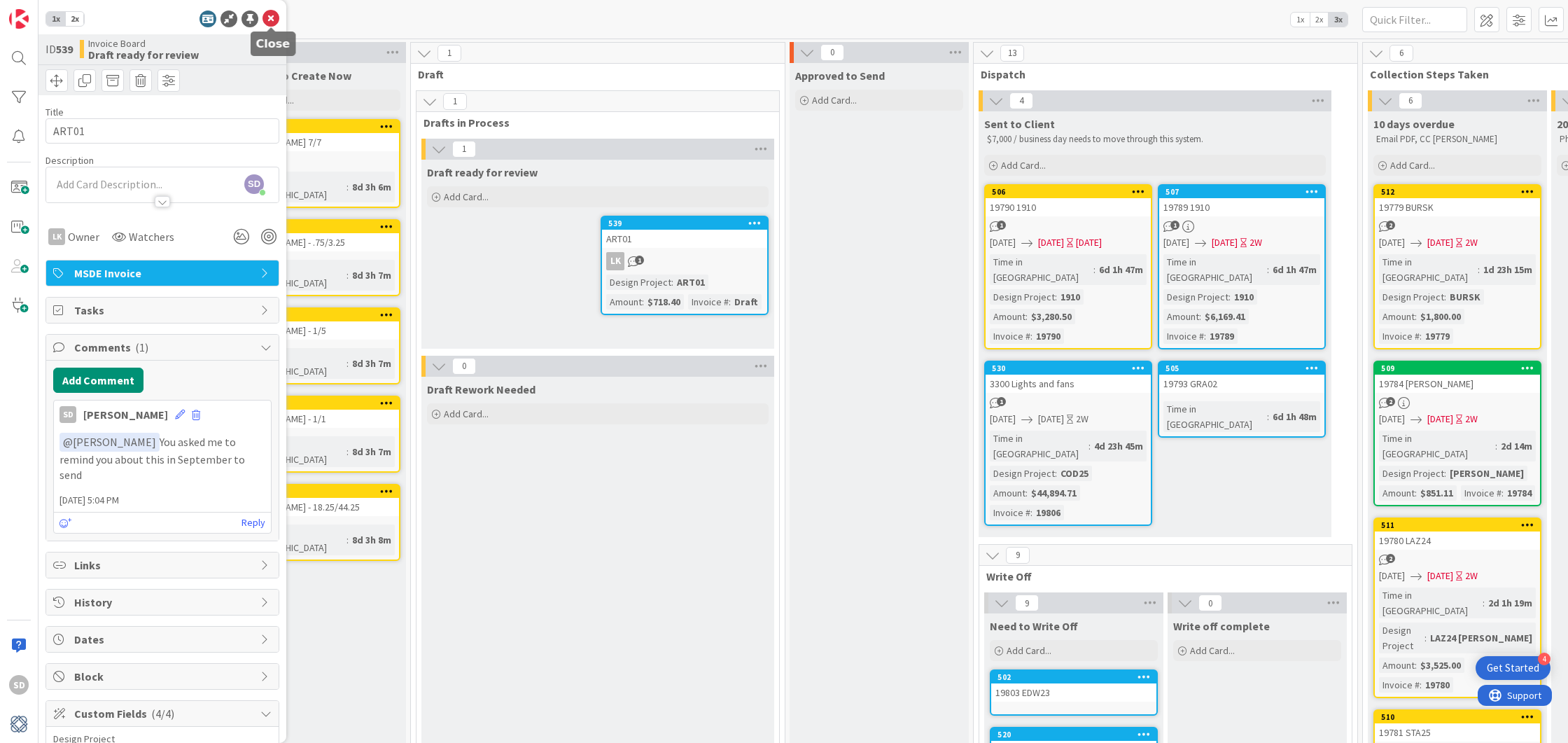
click at [269, 21] on icon at bounding box center [271, 18] width 17 height 17
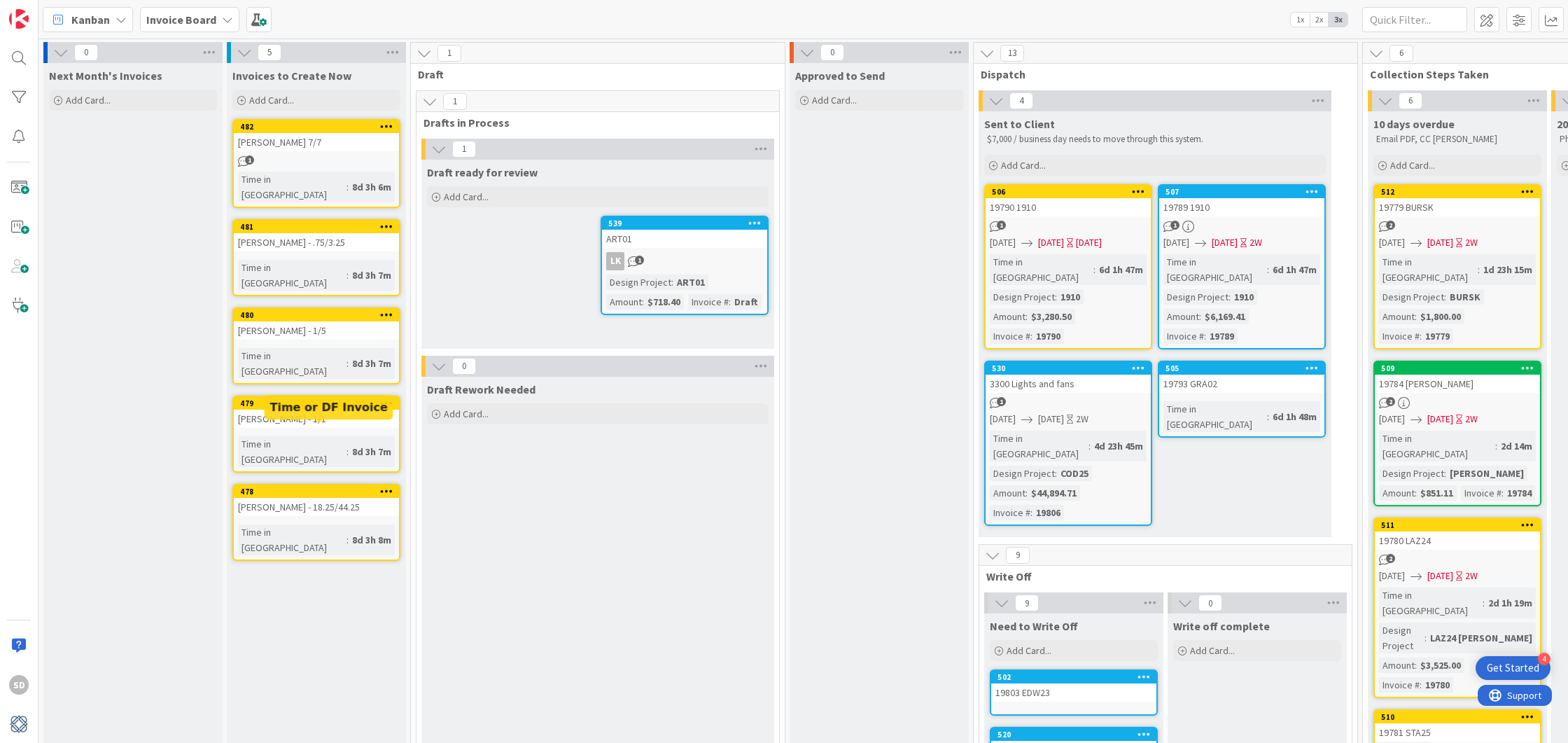
click at [313, 486] on div "478" at bounding box center [319, 491] width 159 height 10
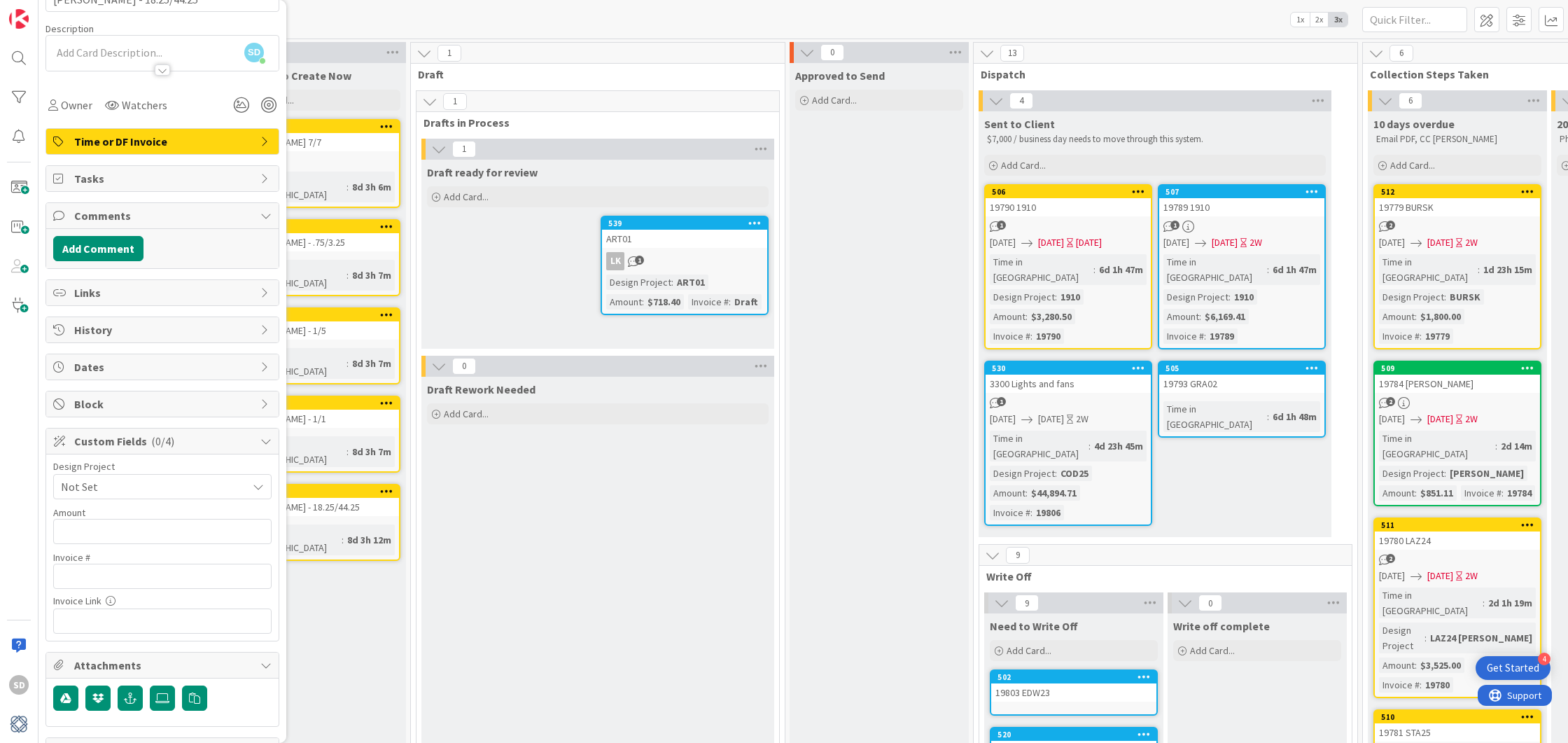
scroll to position [189, 0]
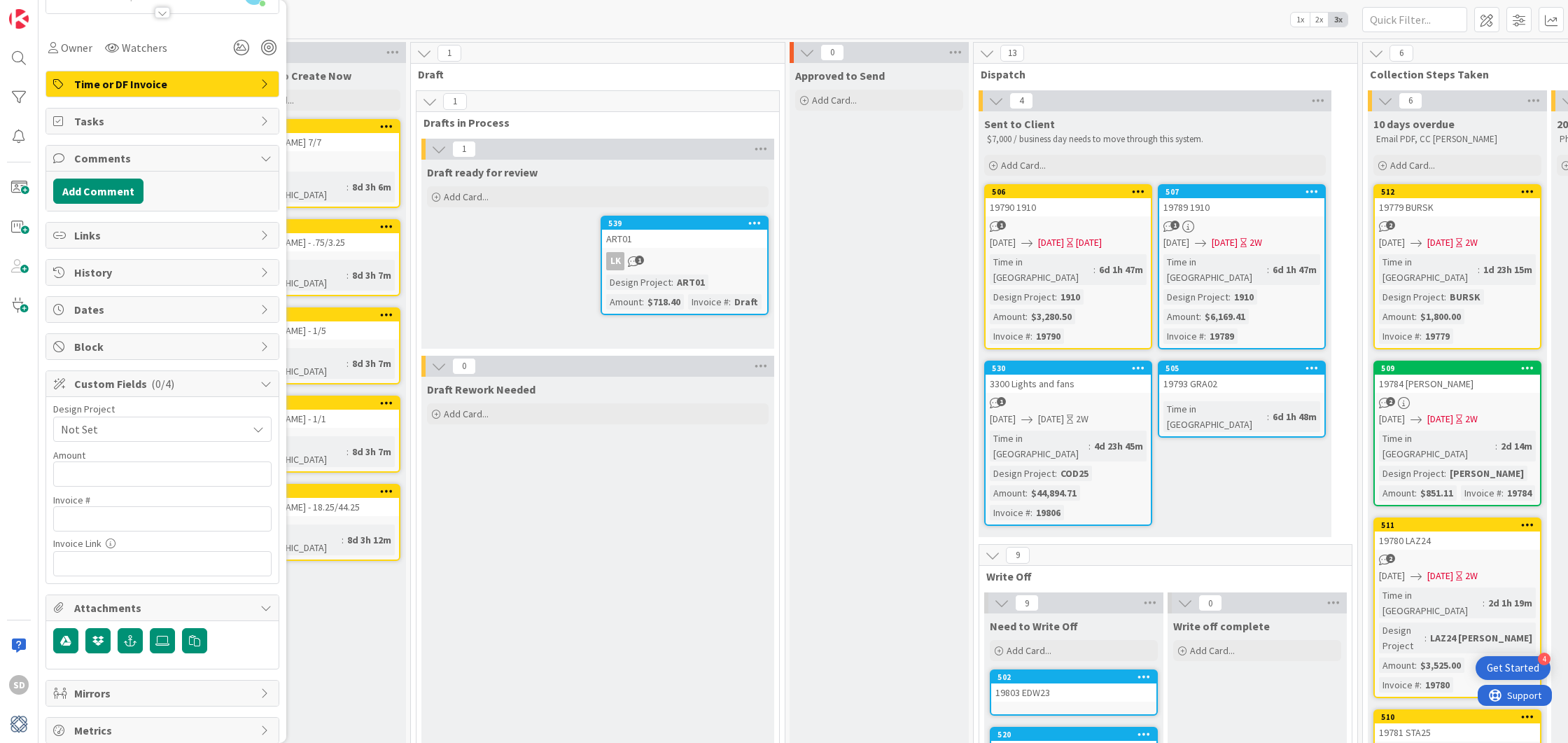
click at [174, 419] on span "Not Set" at bounding box center [151, 429] width 180 height 20
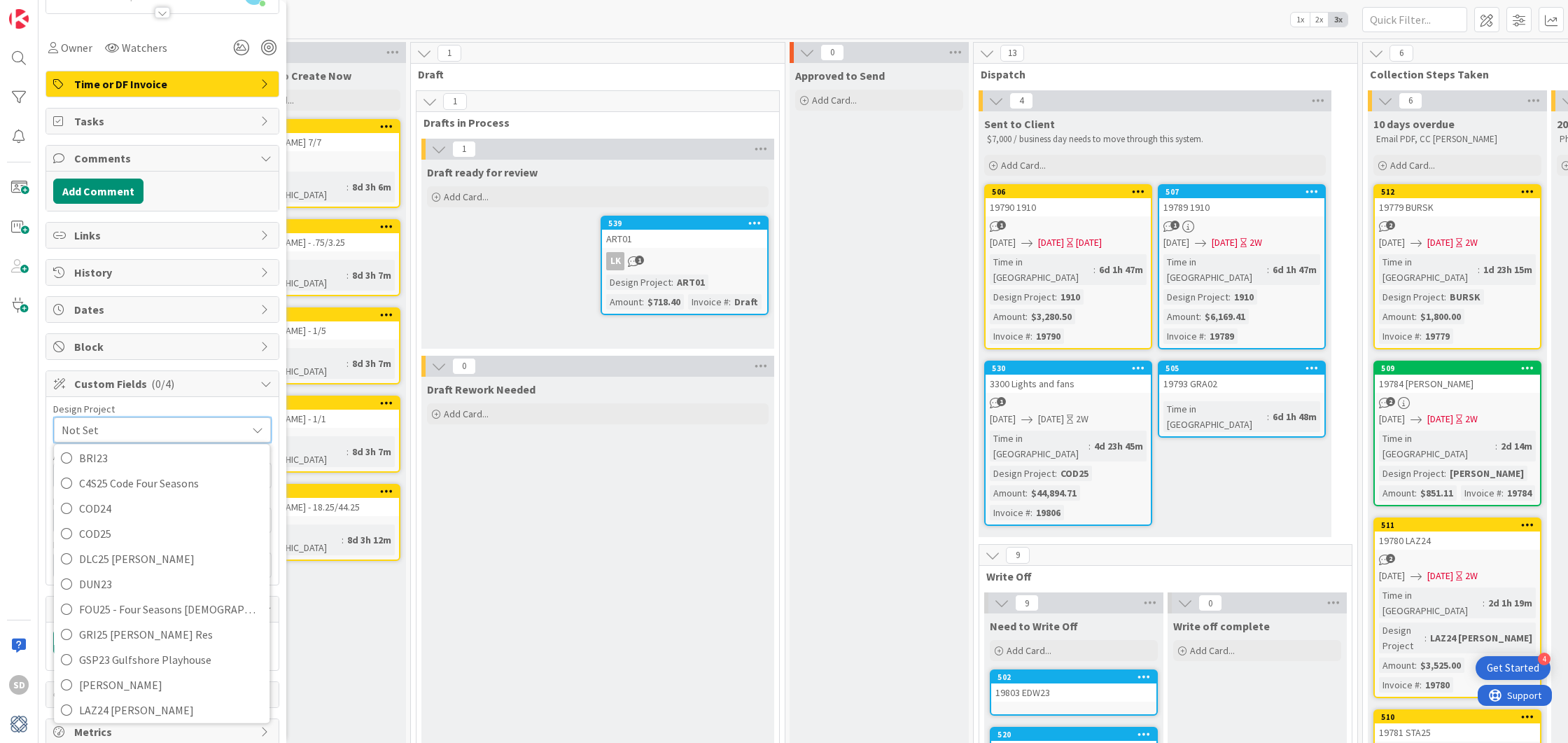
scroll to position [251, 0]
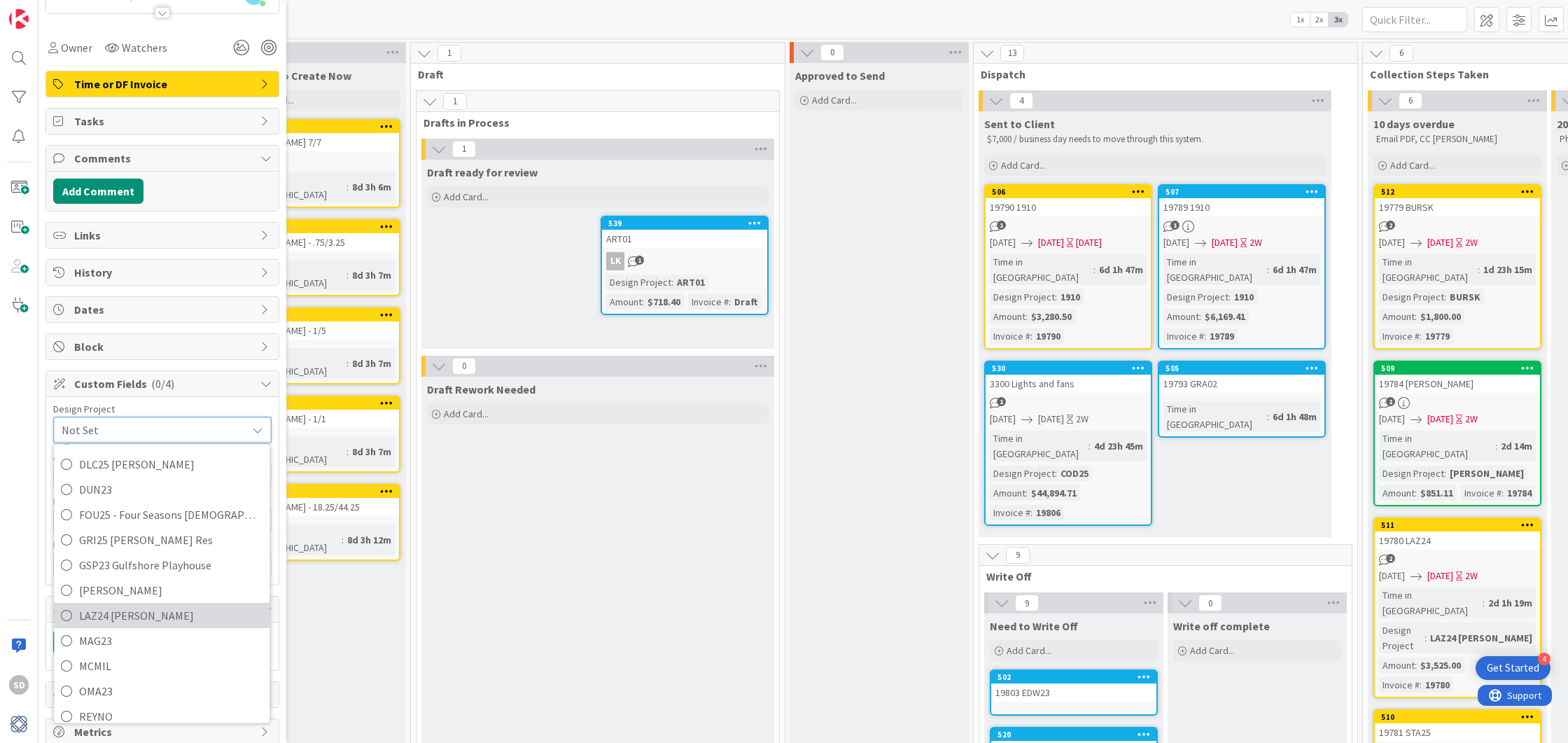
click at [68, 607] on icon at bounding box center [66, 615] width 11 height 21
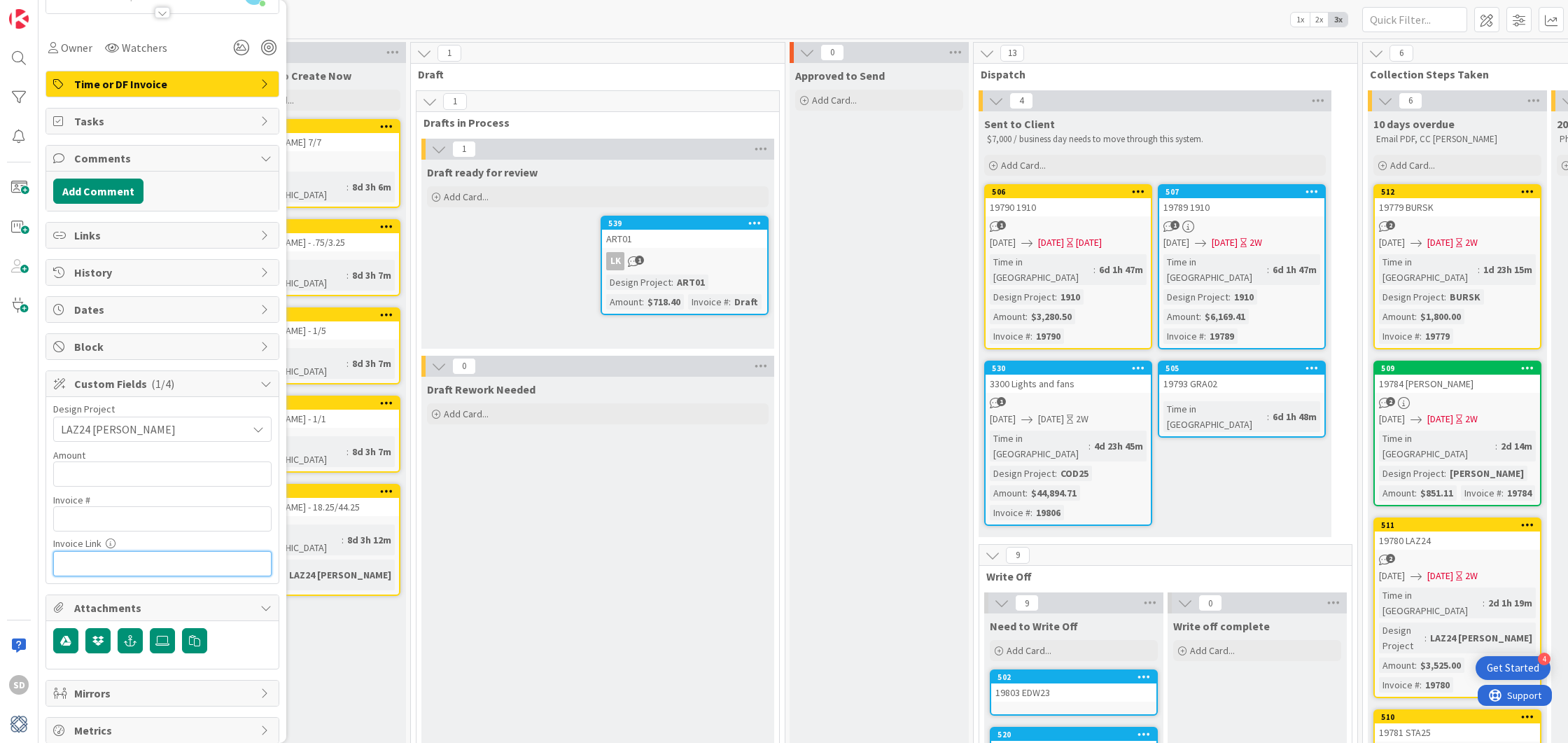
click at [79, 558] on input "text" at bounding box center [162, 564] width 219 height 25
paste input "[URL][DOMAIN_NAME]"
type input "[URL][DOMAIN_NAME]"
click at [79, 511] on input "text" at bounding box center [162, 519] width 219 height 25
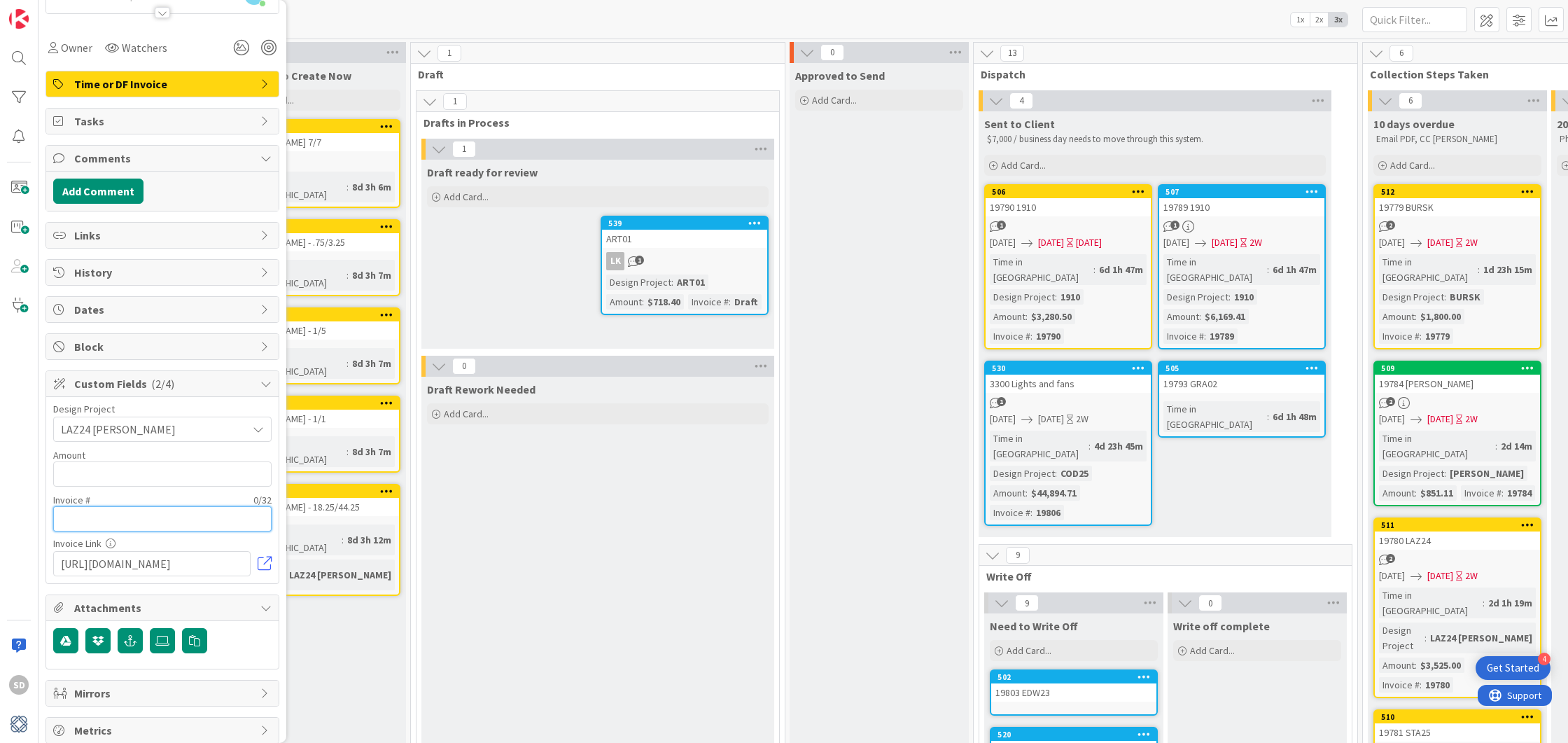
scroll to position [0, 0]
type input "Draft"
click at [118, 468] on input "text" at bounding box center [162, 474] width 219 height 25
type input "$5,425.00"
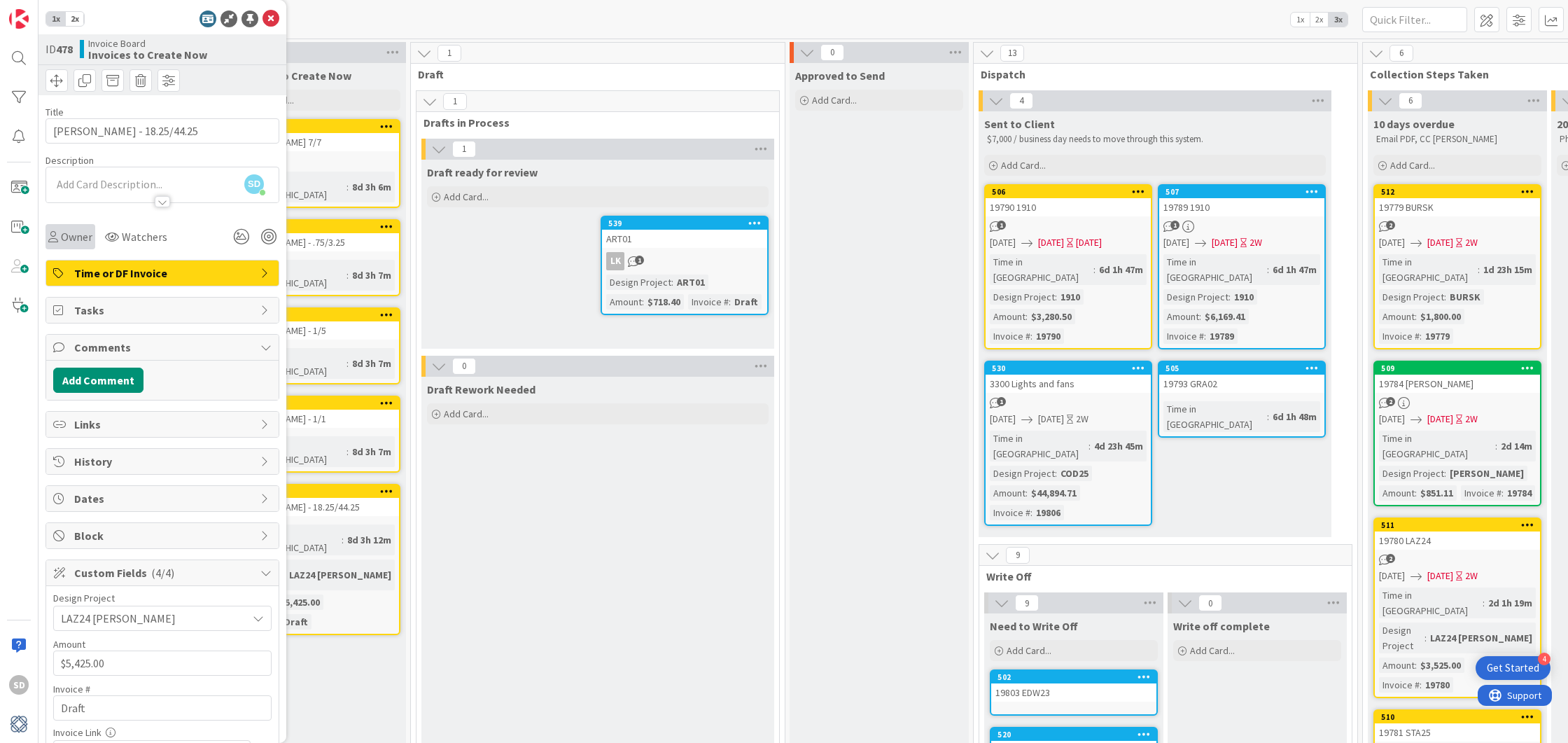
click at [77, 243] on span "Owner" at bounding box center [77, 236] width 32 height 17
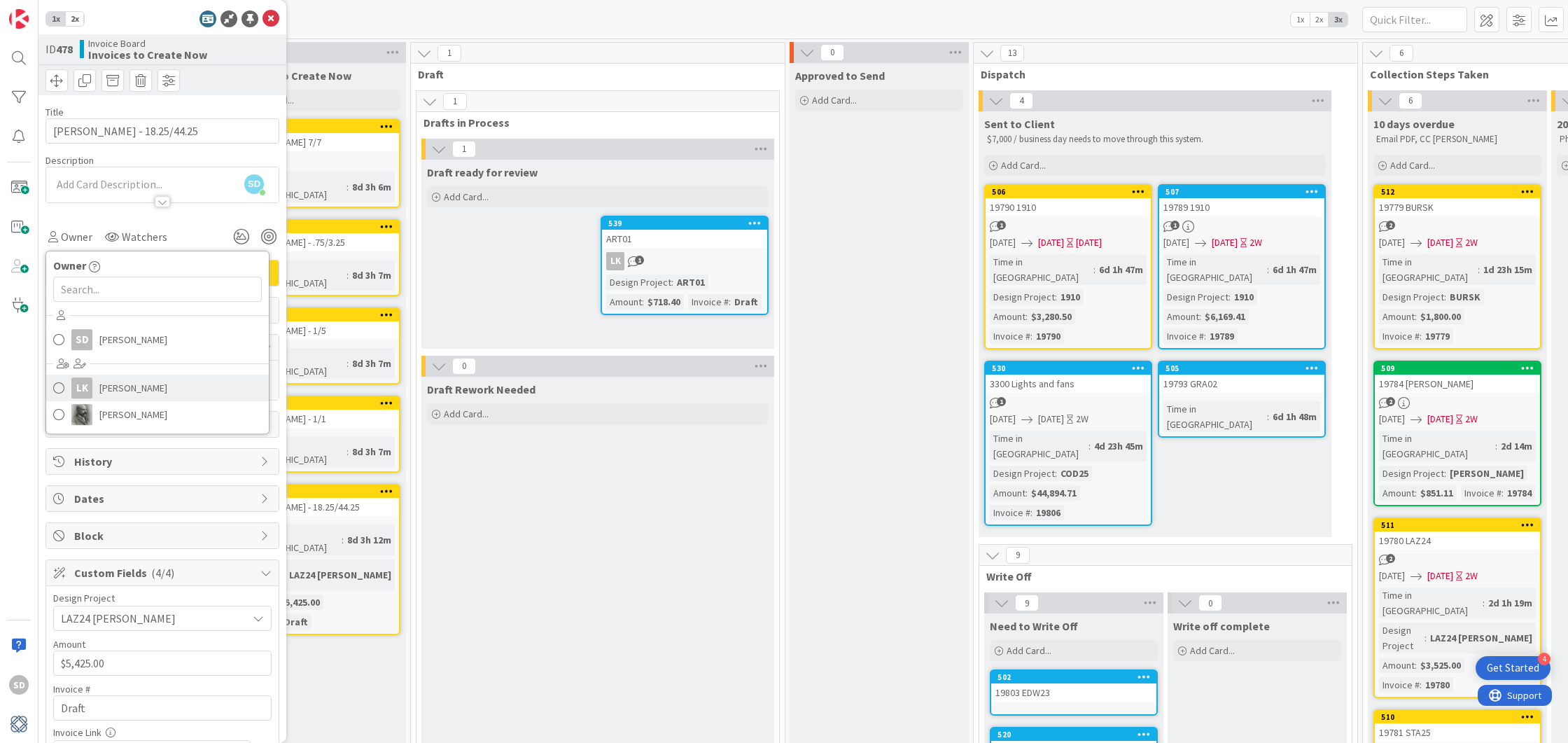
click at [60, 385] on span at bounding box center [58, 388] width 11 height 21
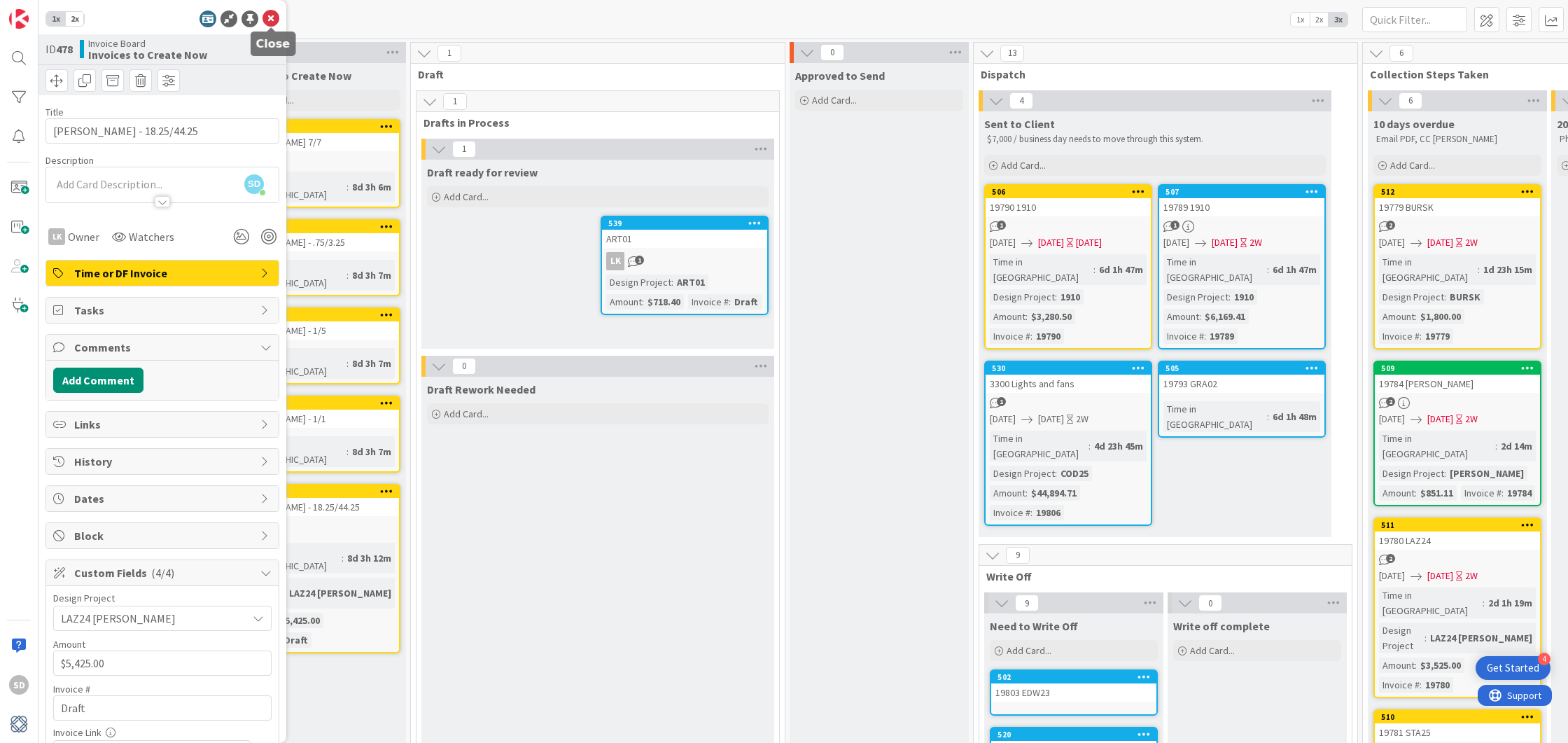
click at [267, 21] on icon at bounding box center [271, 18] width 17 height 17
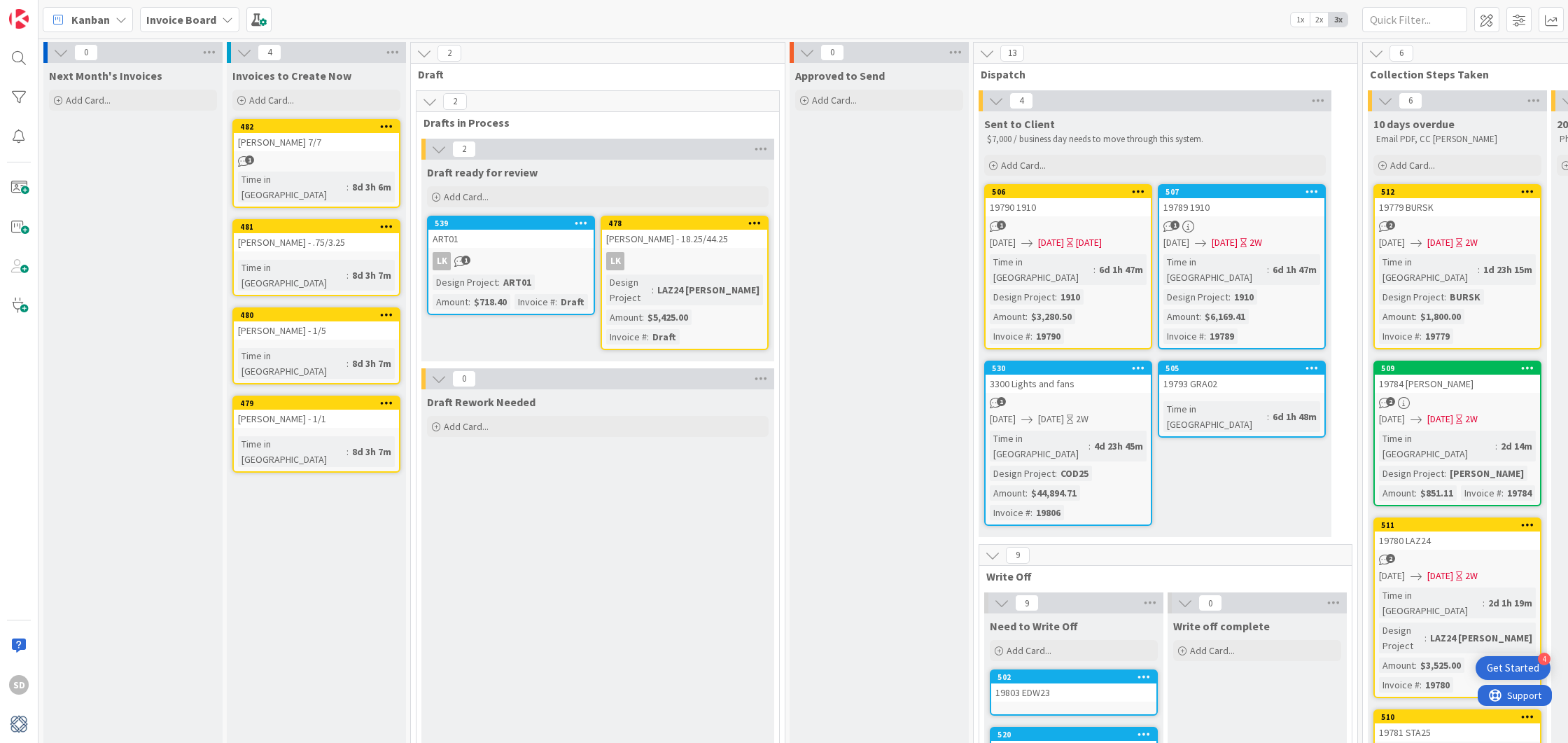
click at [294, 397] on div "479" at bounding box center [316, 403] width 166 height 13
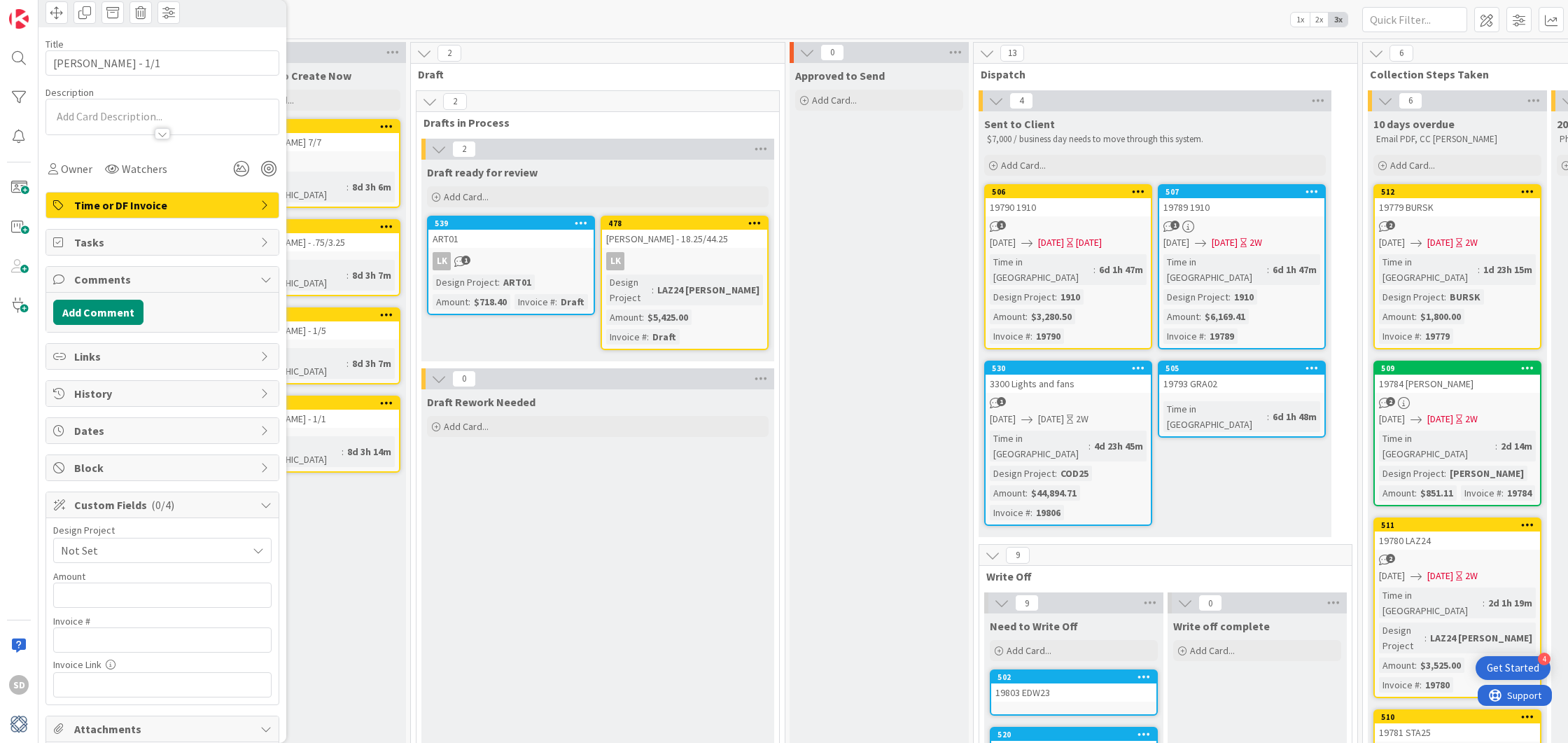
scroll to position [138, 0]
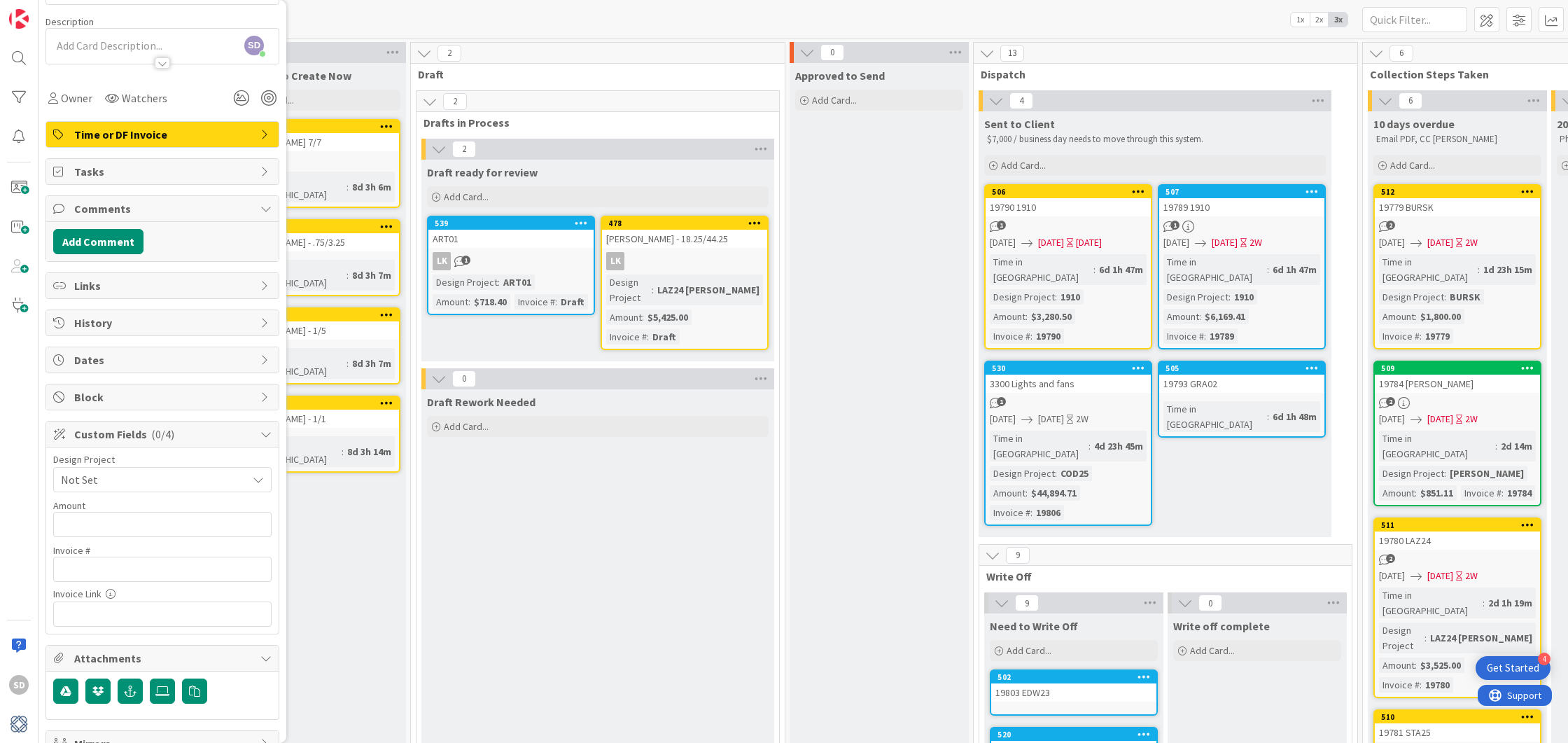
click at [138, 480] on span "Not Set" at bounding box center [151, 479] width 180 height 20
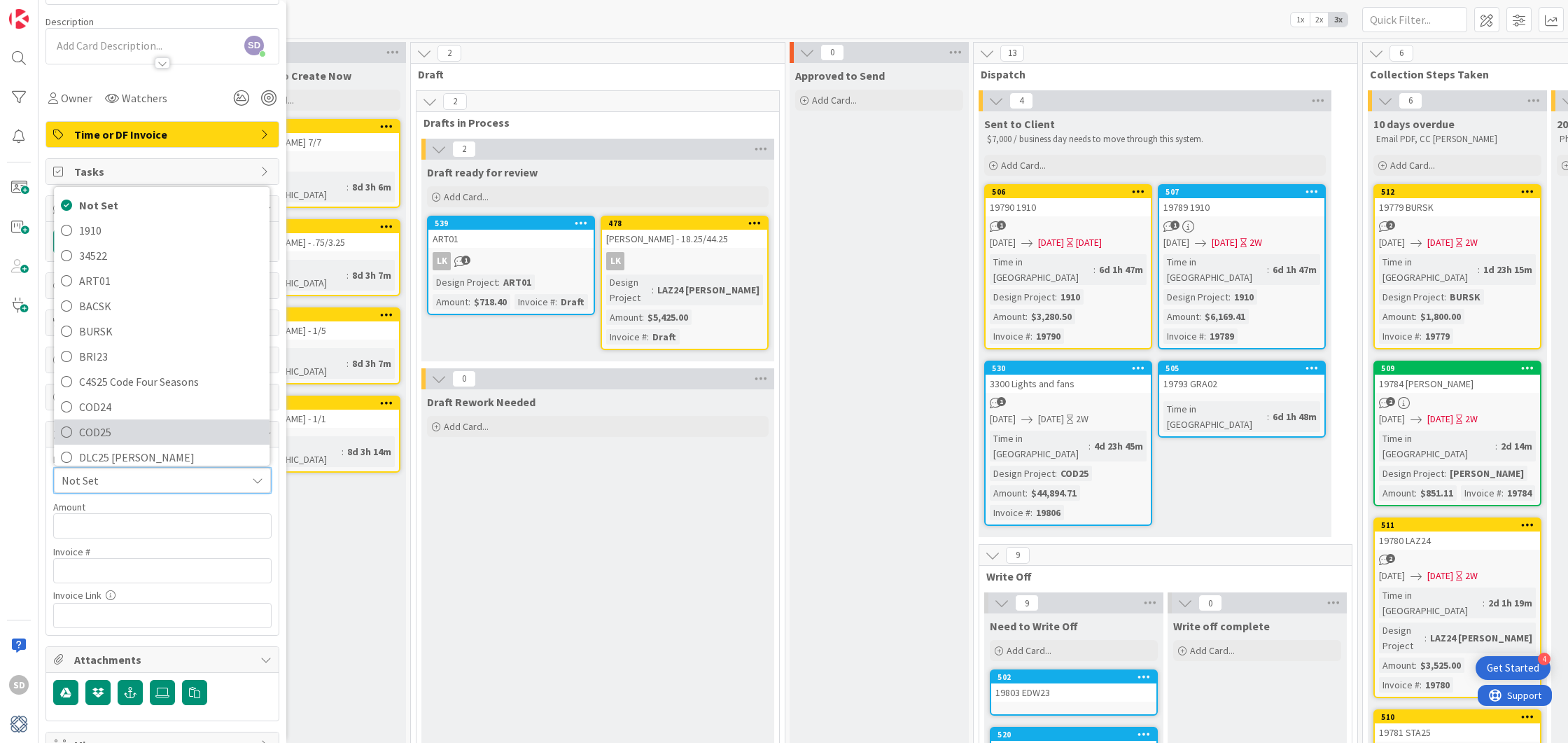
scroll to position [137, 0]
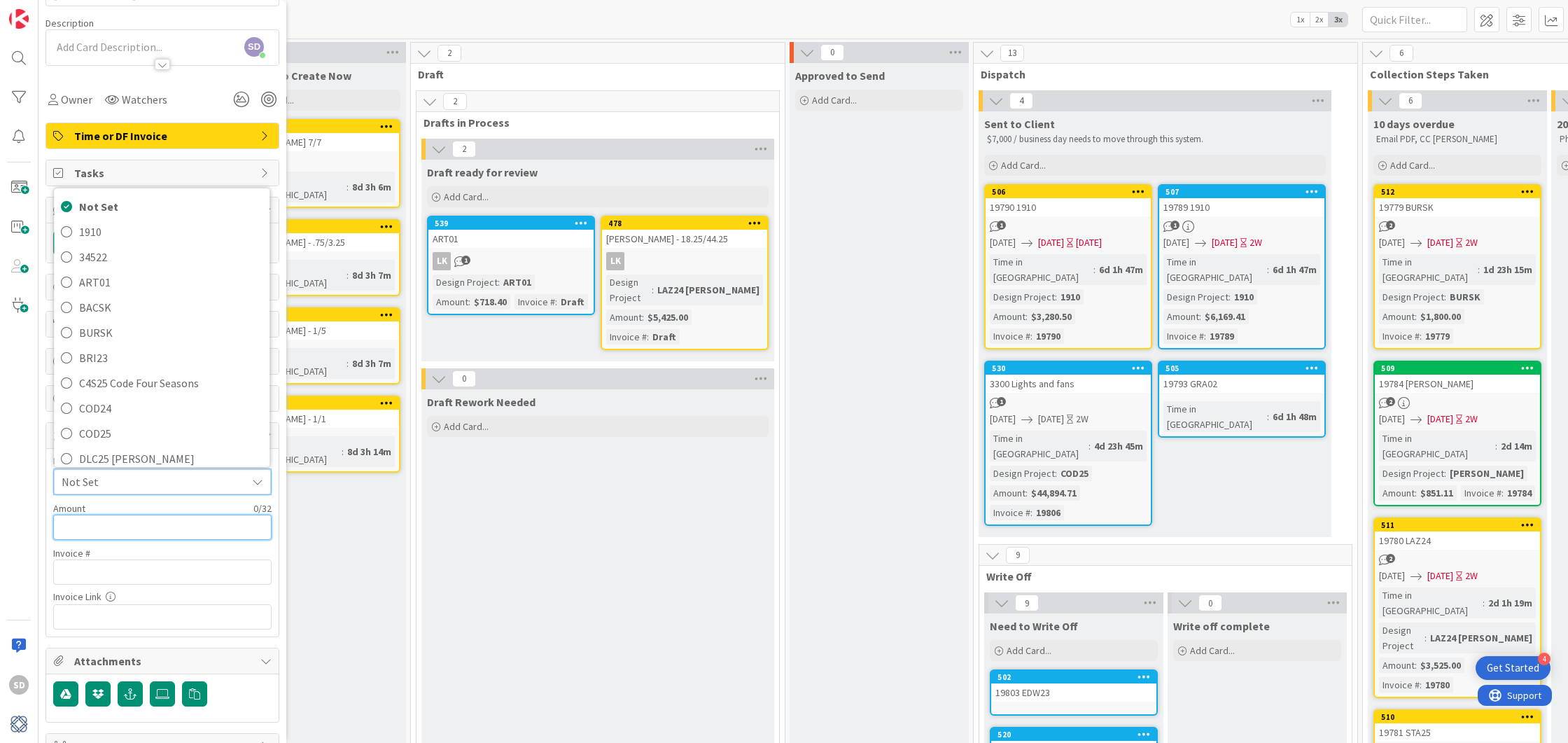
click at [135, 517] on input "text" at bounding box center [162, 527] width 219 height 25
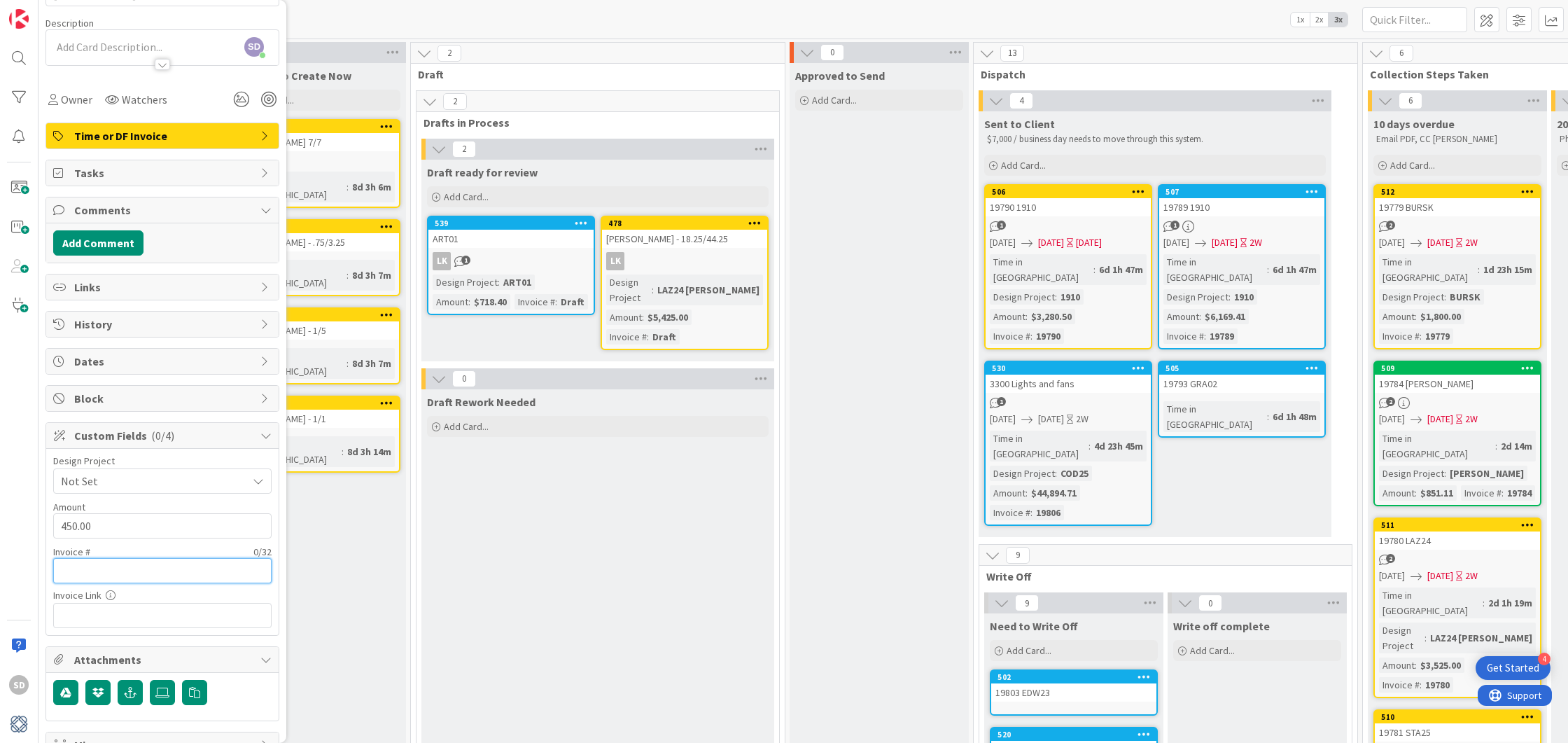
type input "$450.00"
type input "Draft"
paste input "[URL][DOMAIN_NAME]"
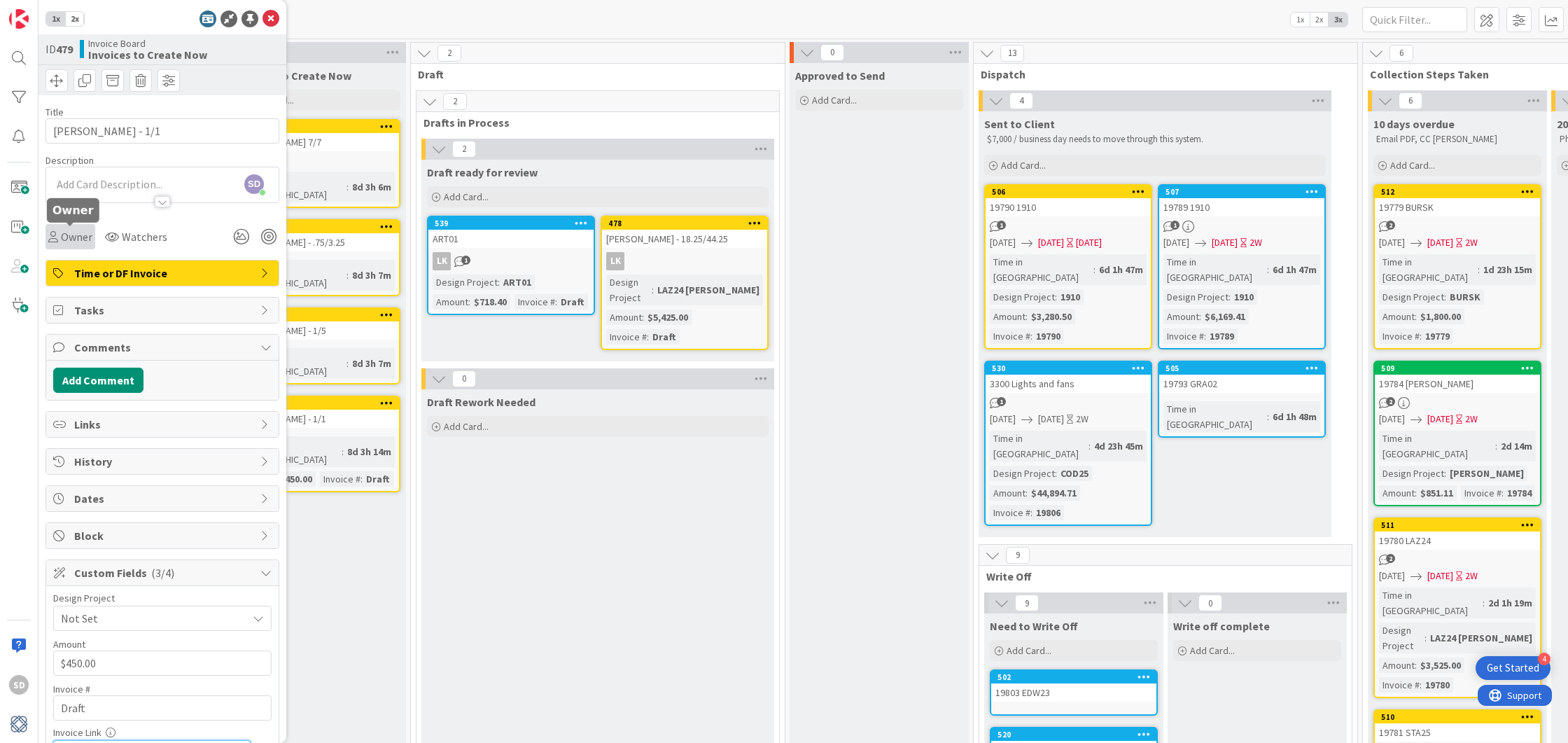
type input "[URL][DOMAIN_NAME]"
click at [72, 241] on span "Owner" at bounding box center [77, 236] width 32 height 17
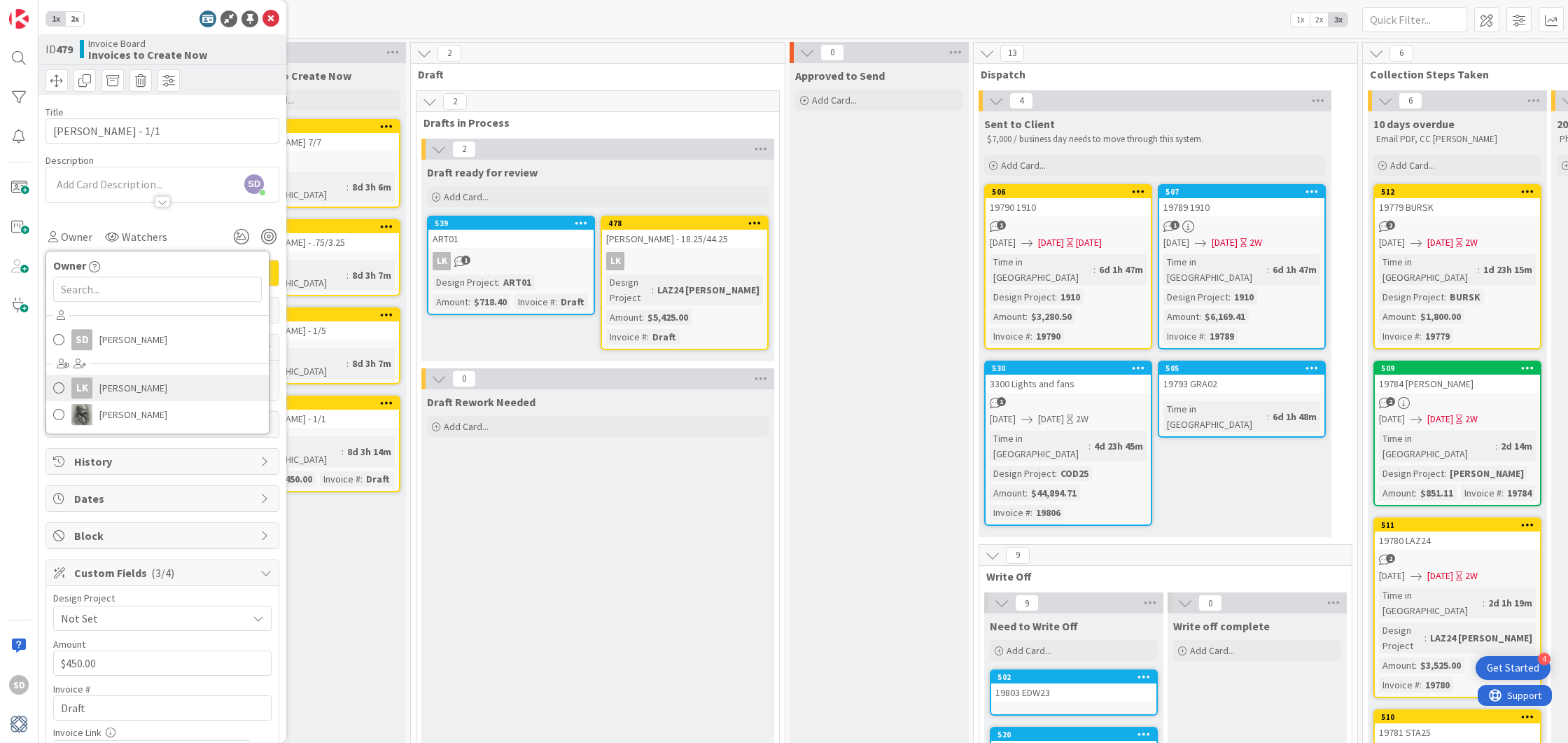
click at [59, 382] on span at bounding box center [58, 388] width 11 height 21
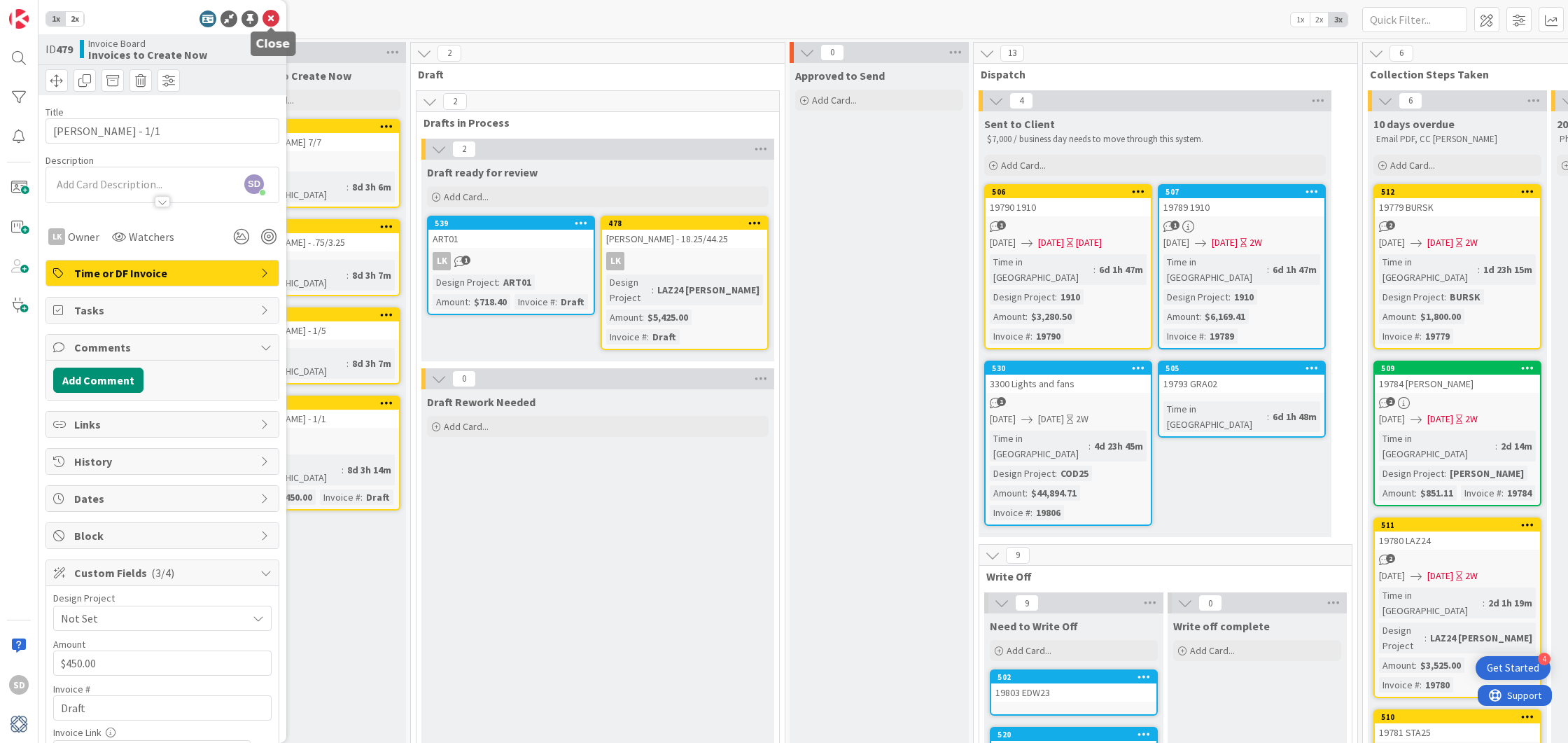
click at [269, 23] on icon at bounding box center [271, 18] width 17 height 17
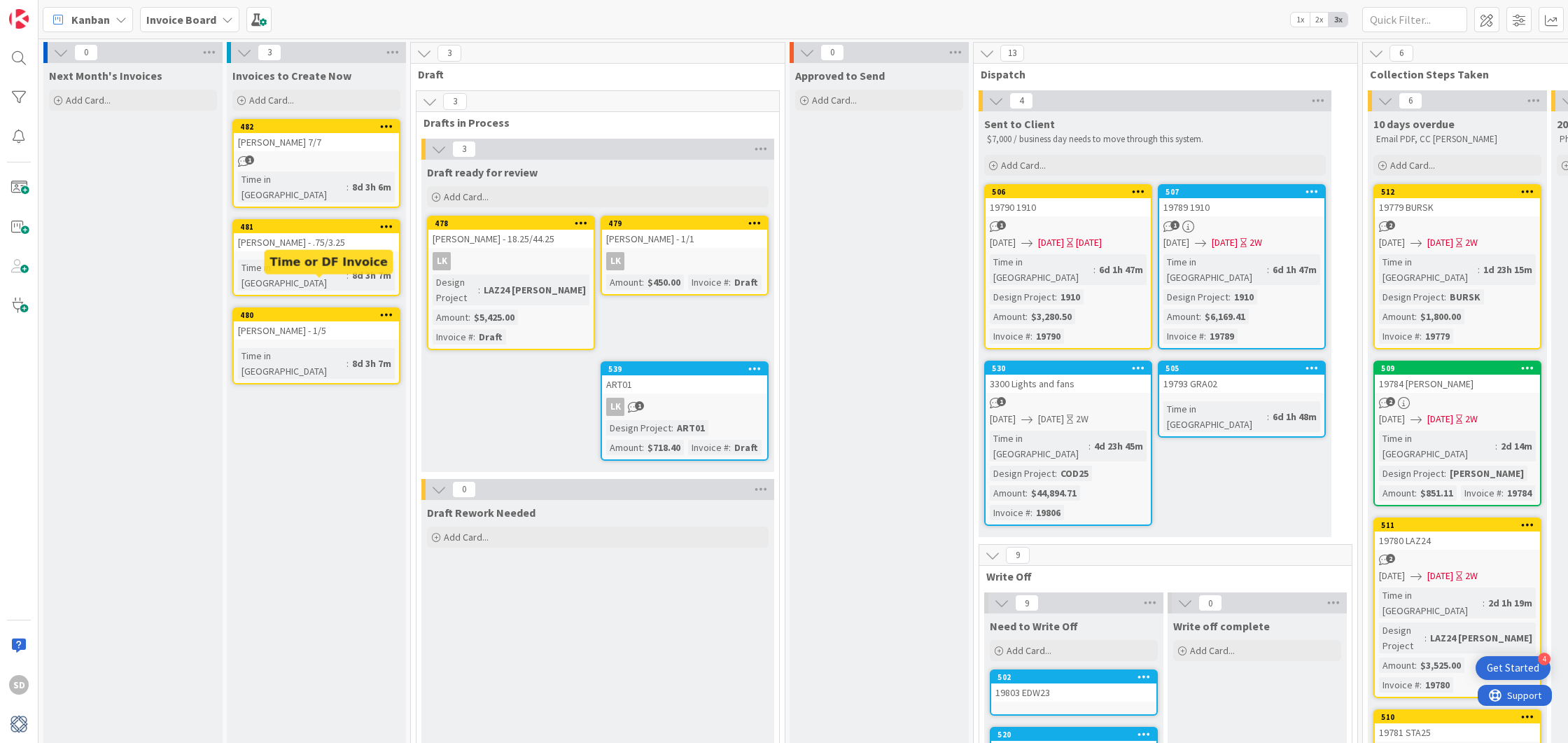
click at [294, 310] on div "480" at bounding box center [319, 315] width 159 height 10
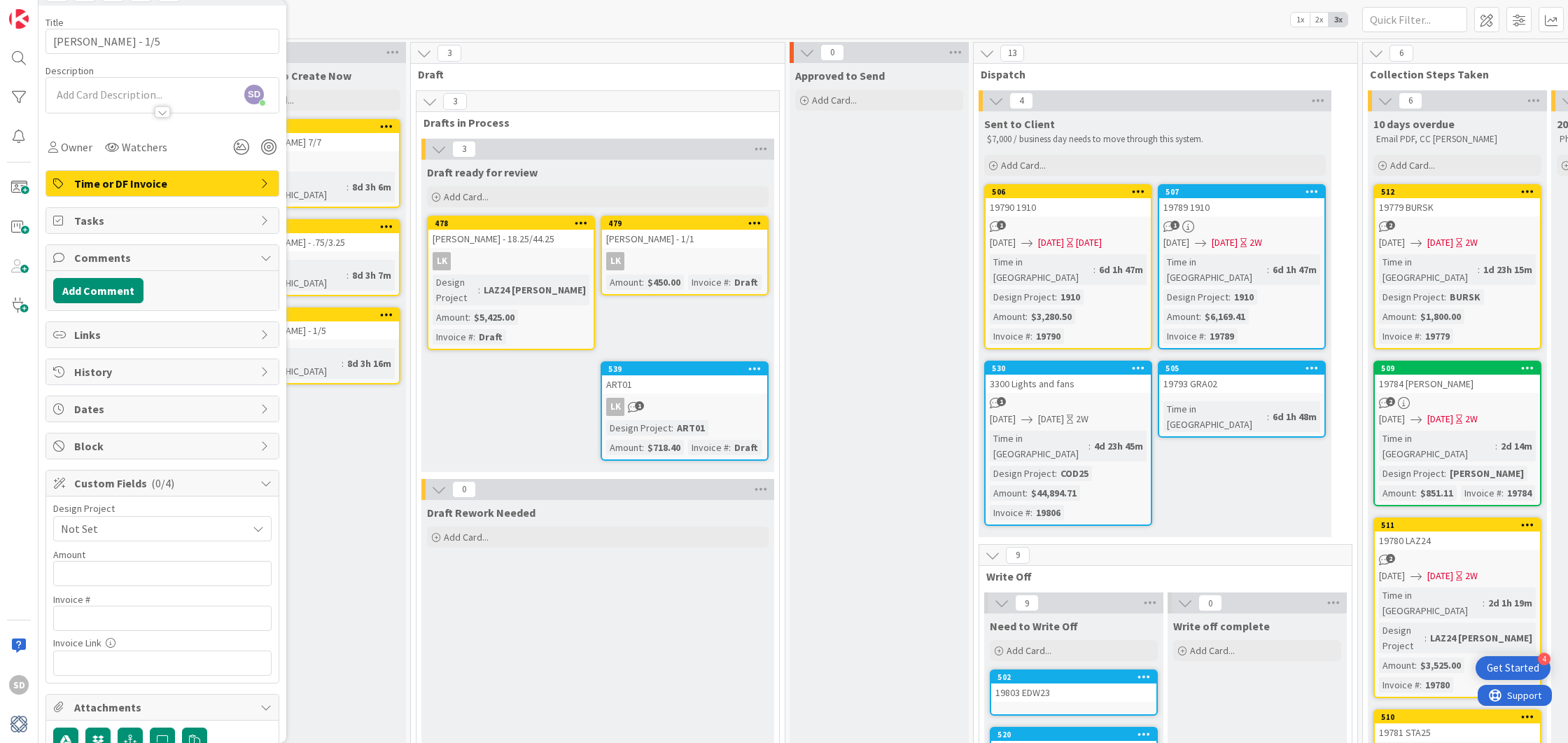
scroll to position [113, 0]
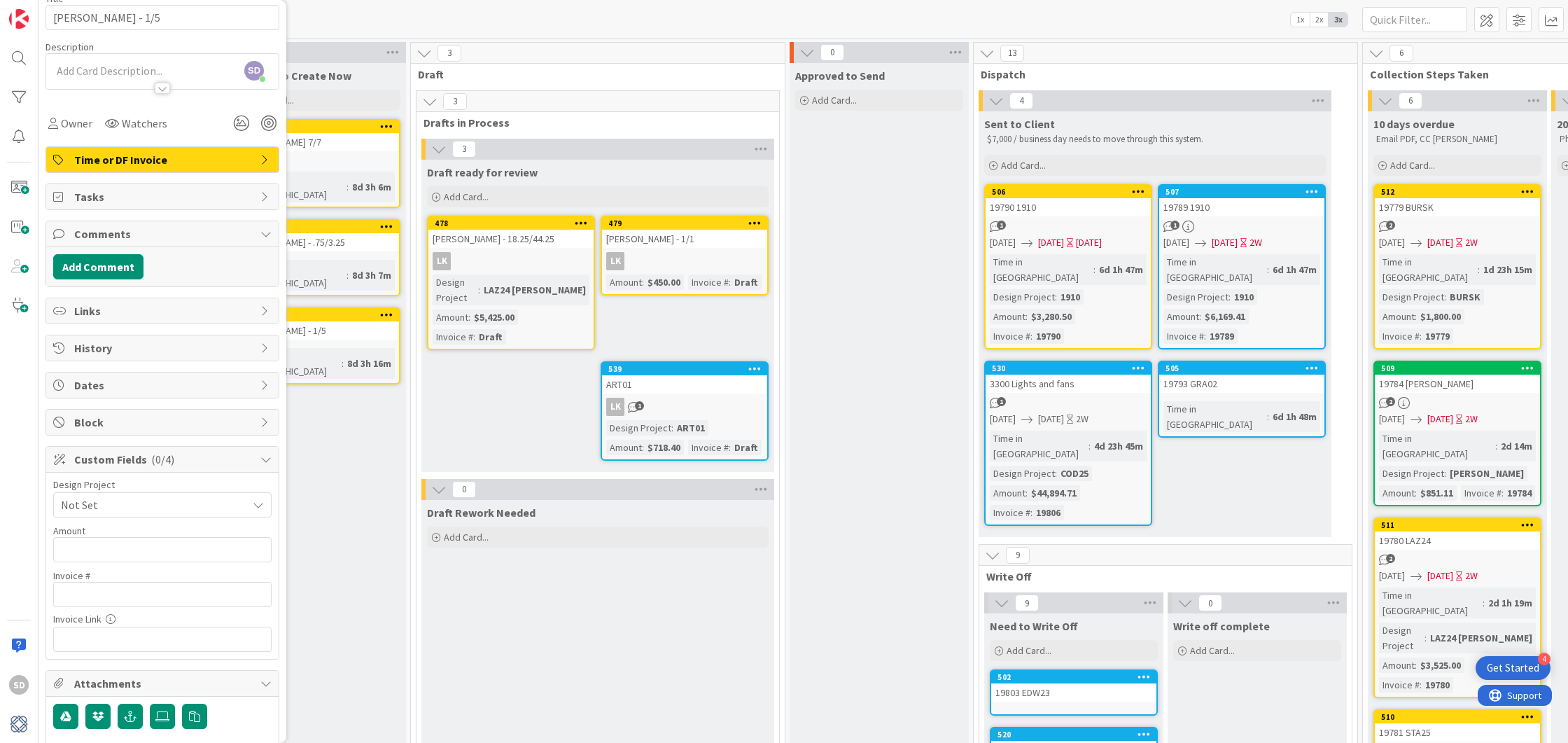
click at [159, 497] on span "Not Set" at bounding box center [151, 505] width 180 height 20
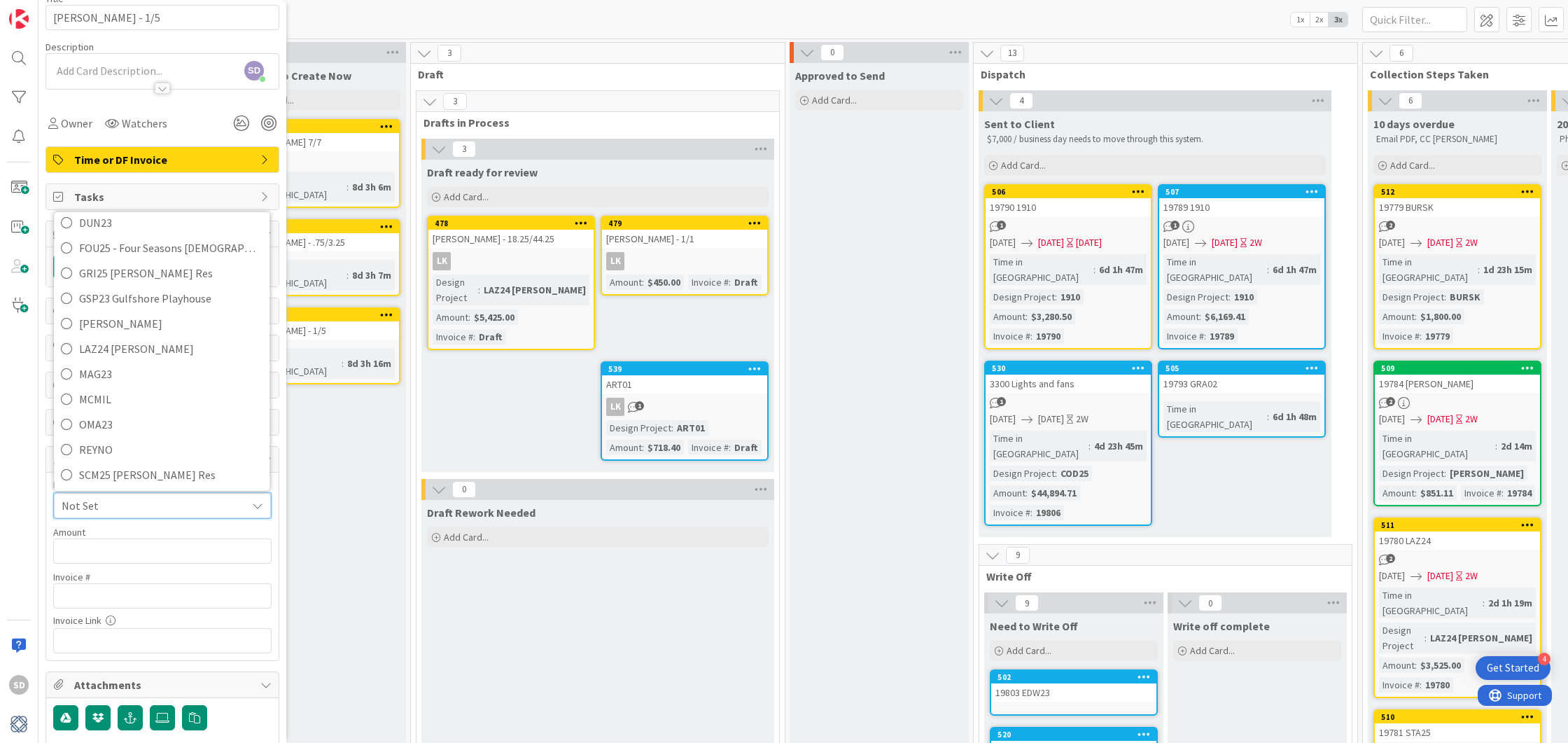
scroll to position [291, 0]
click at [63, 436] on icon at bounding box center [66, 444] width 11 height 21
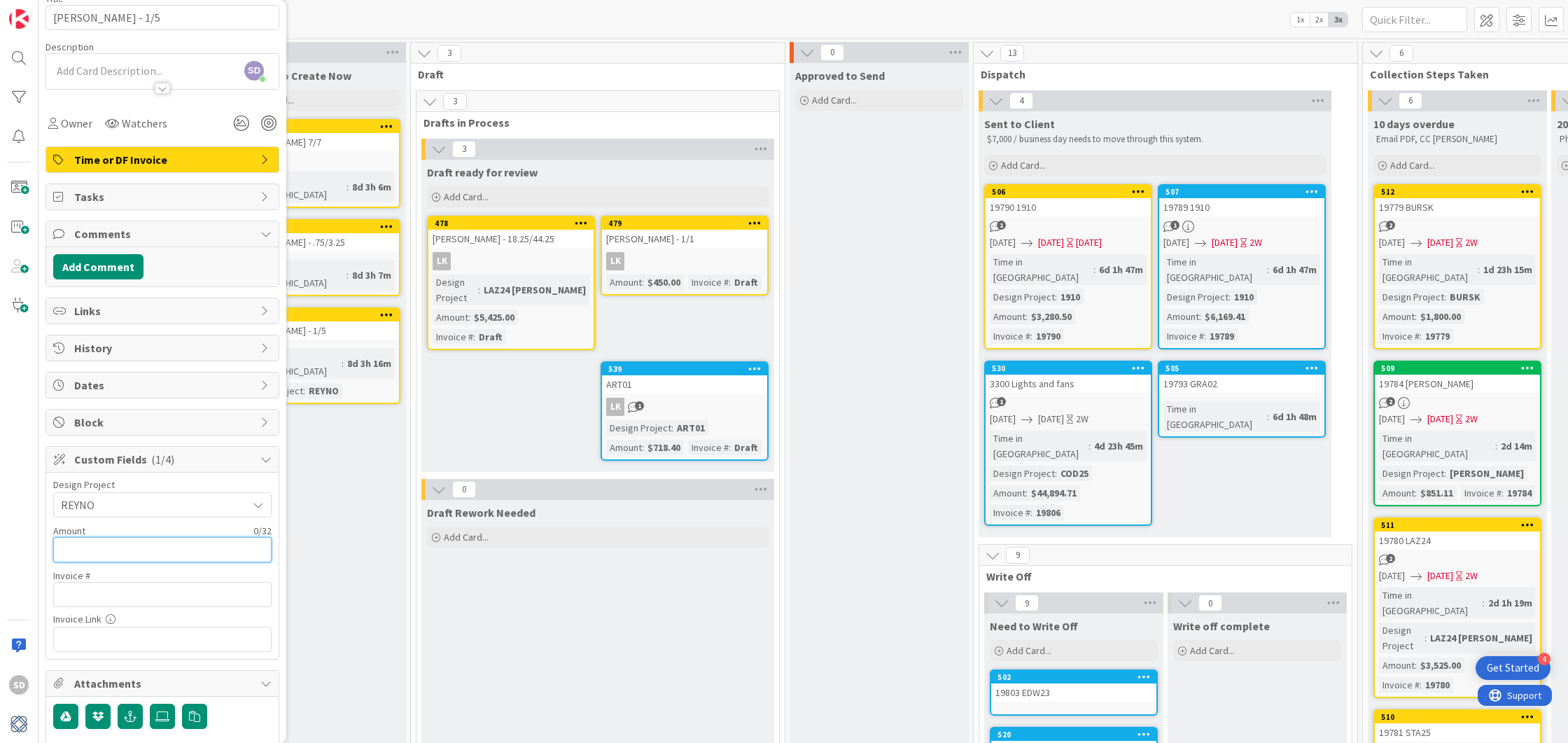
click at [92, 537] on input "text" at bounding box center [162, 550] width 219 height 25
type input "$350.00"
type input "Draft"
paste input "[URL][DOMAIN_NAME]"
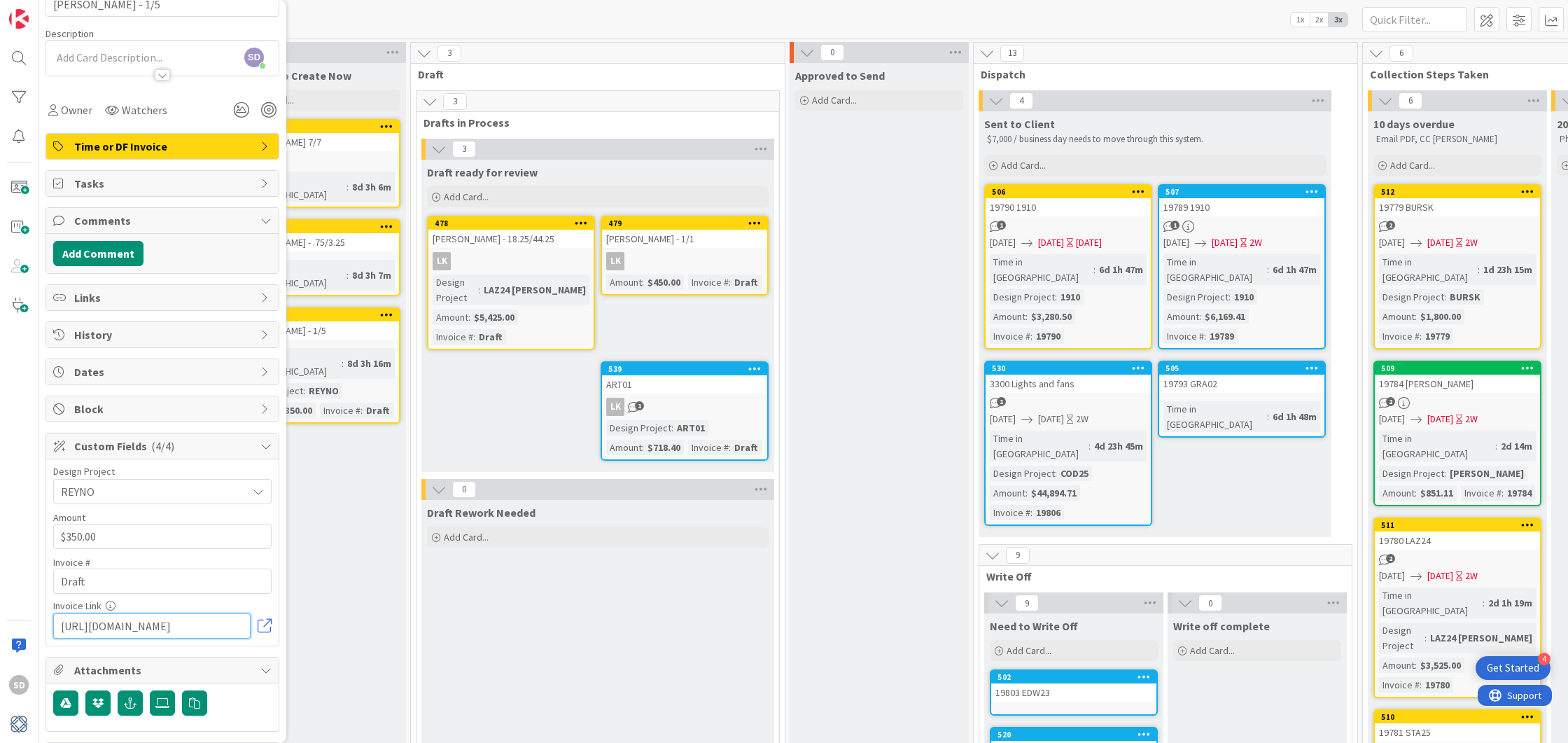
scroll to position [0, 0]
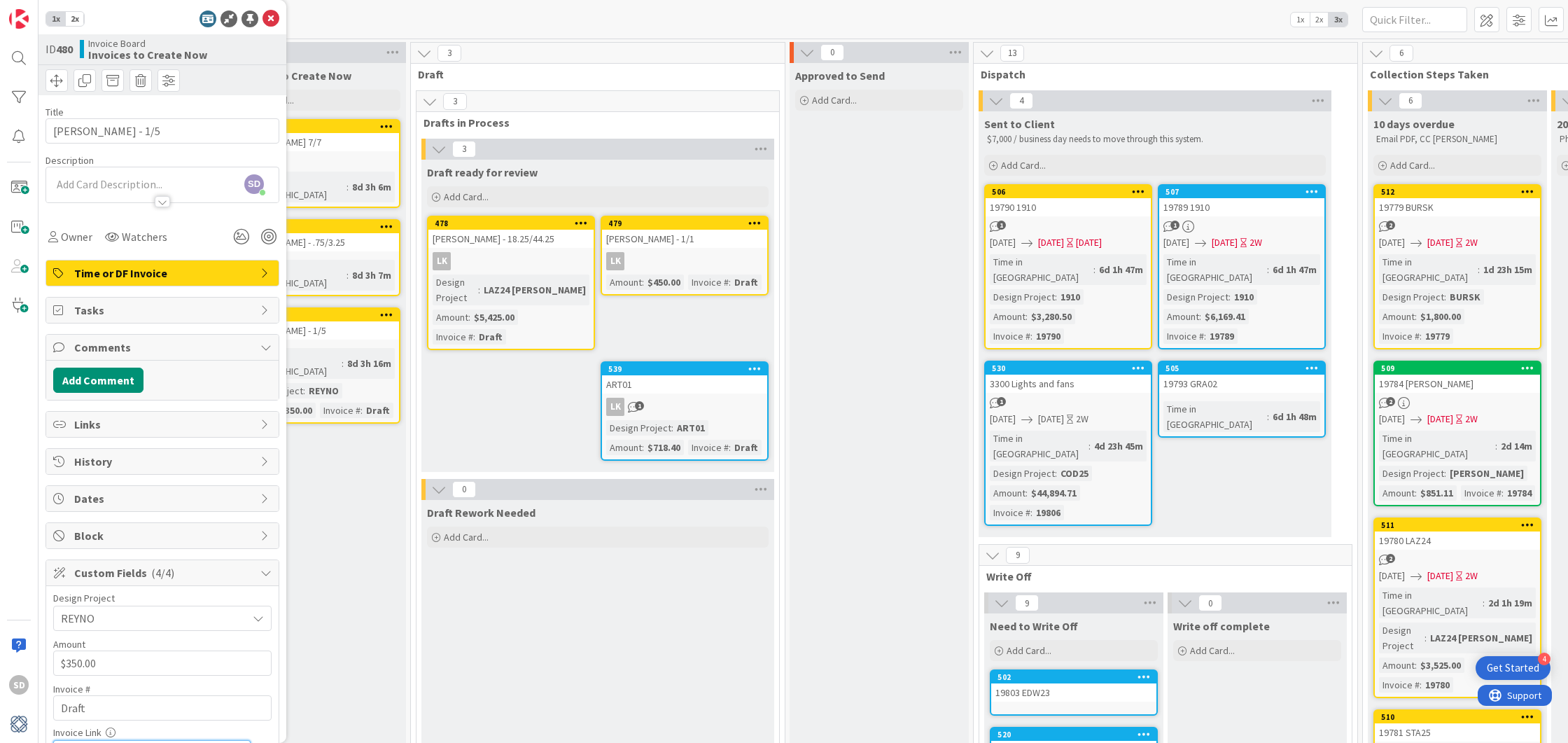
type input "[URL][DOMAIN_NAME]"
click at [104, 564] on span "Custom Fields ( 4/4 )" at bounding box center [164, 572] width 180 height 17
click at [272, 18] on icon at bounding box center [271, 18] width 17 height 17
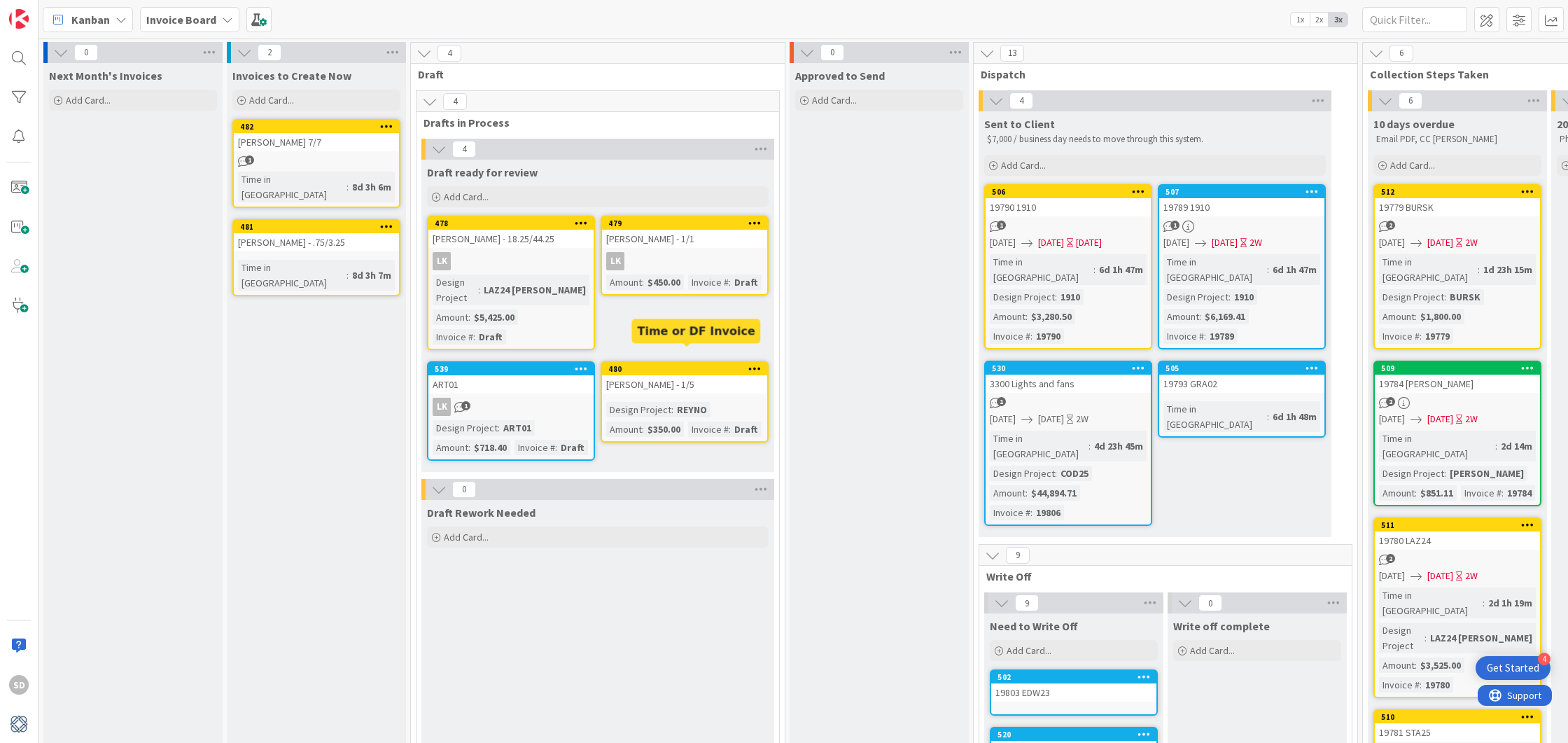
click at [658, 364] on div "480" at bounding box center [688, 369] width 159 height 10
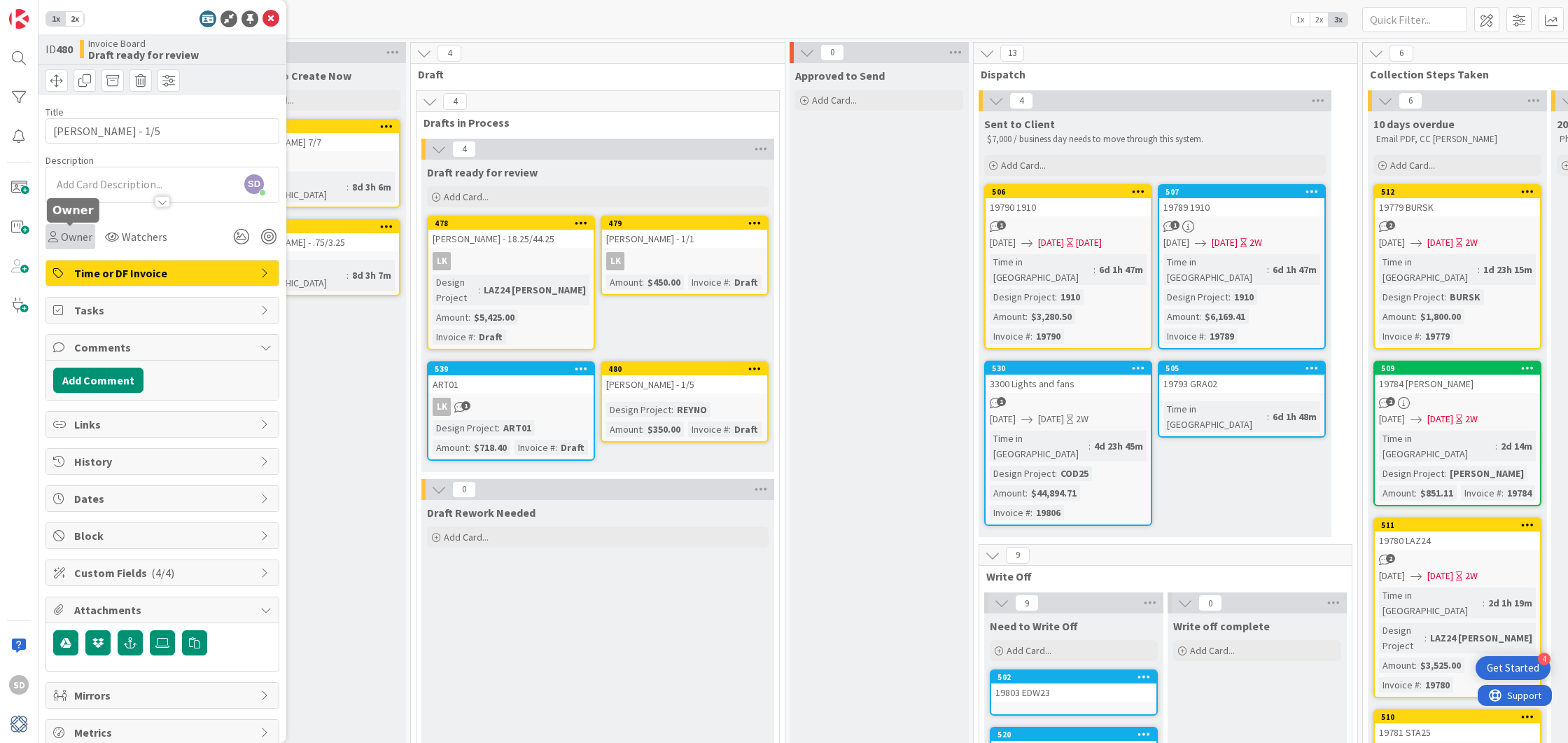
click at [79, 229] on span "Owner" at bounding box center [77, 236] width 32 height 17
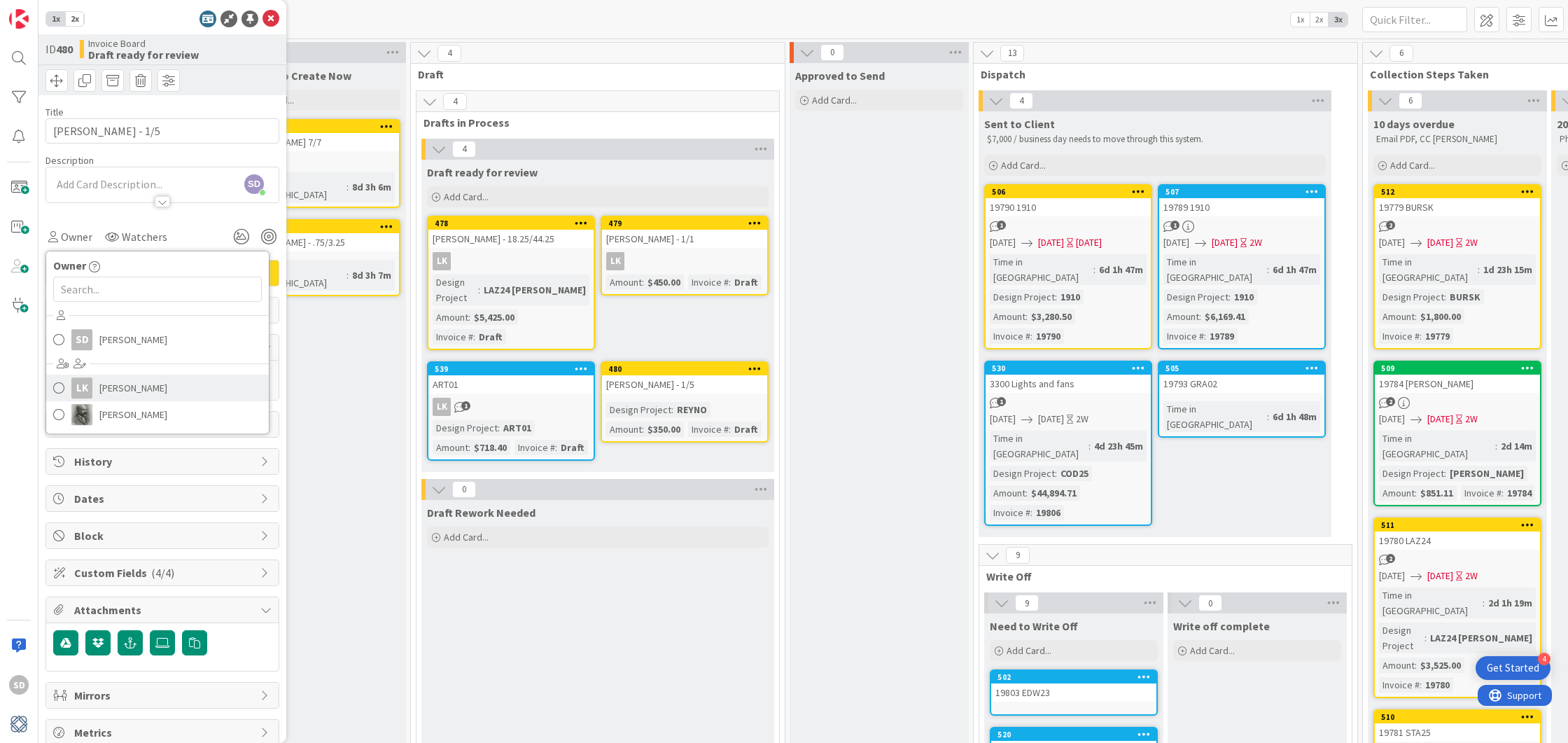
click at [62, 383] on span at bounding box center [58, 388] width 11 height 21
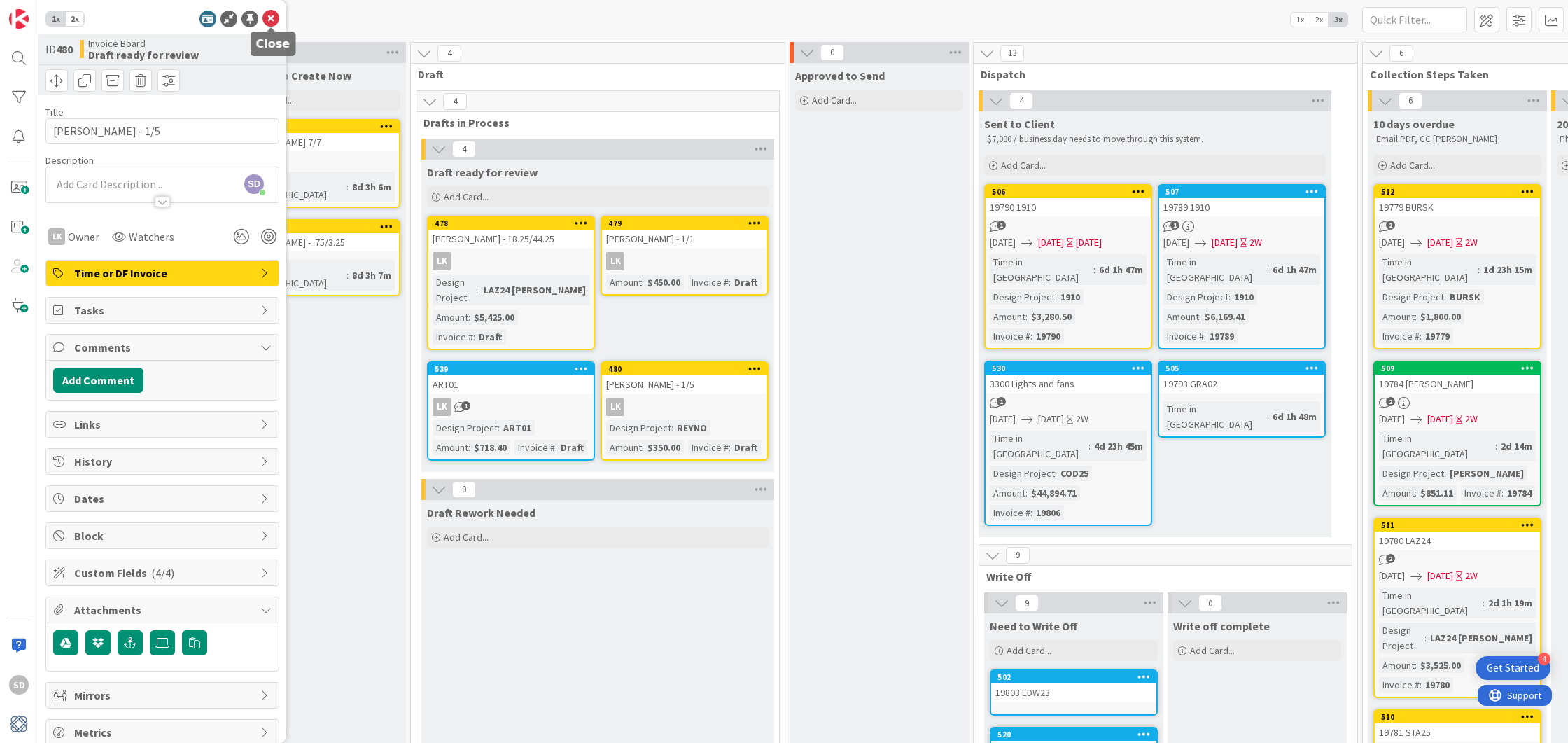
click at [271, 11] on icon at bounding box center [271, 18] width 17 height 17
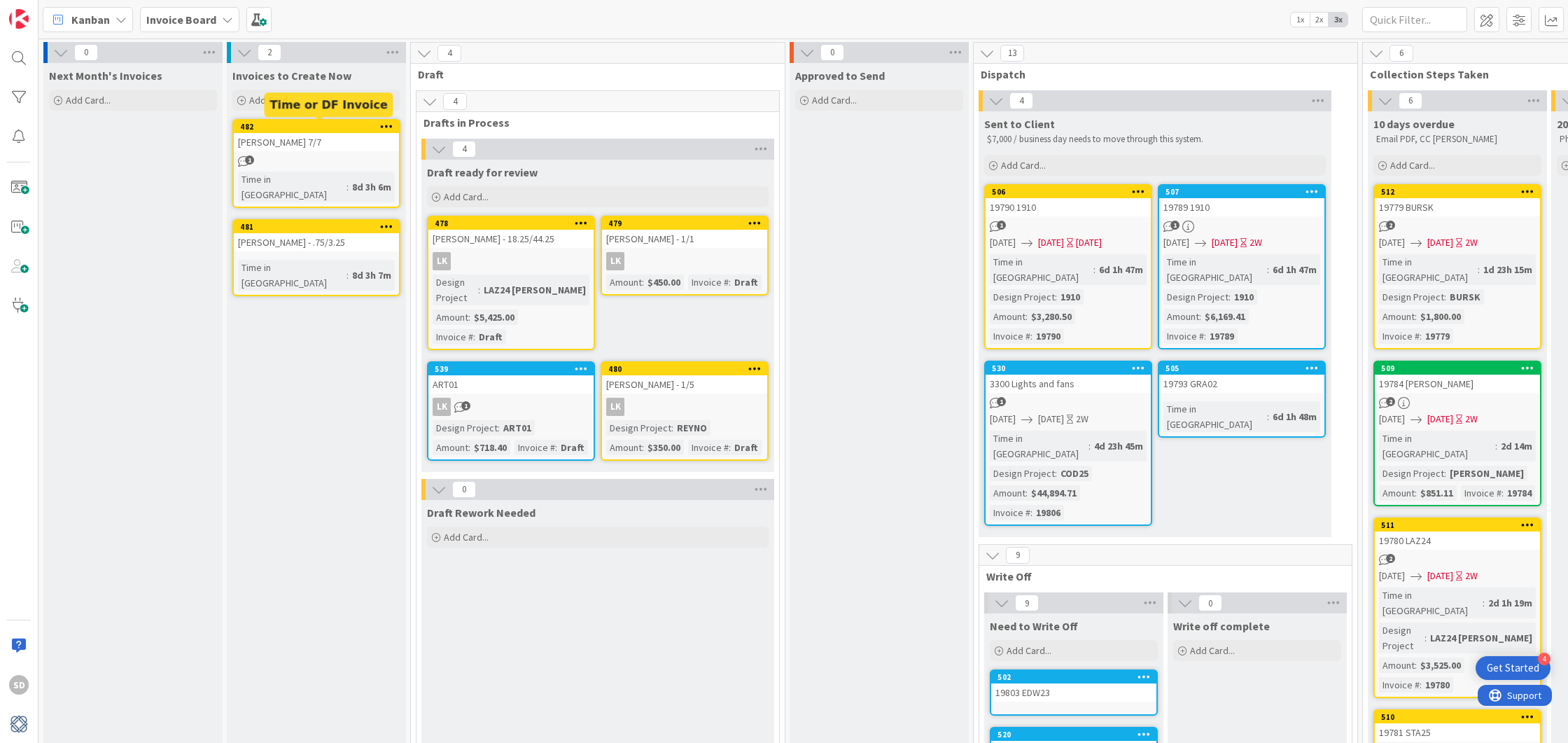
click at [306, 128] on div "482" at bounding box center [319, 127] width 159 height 10
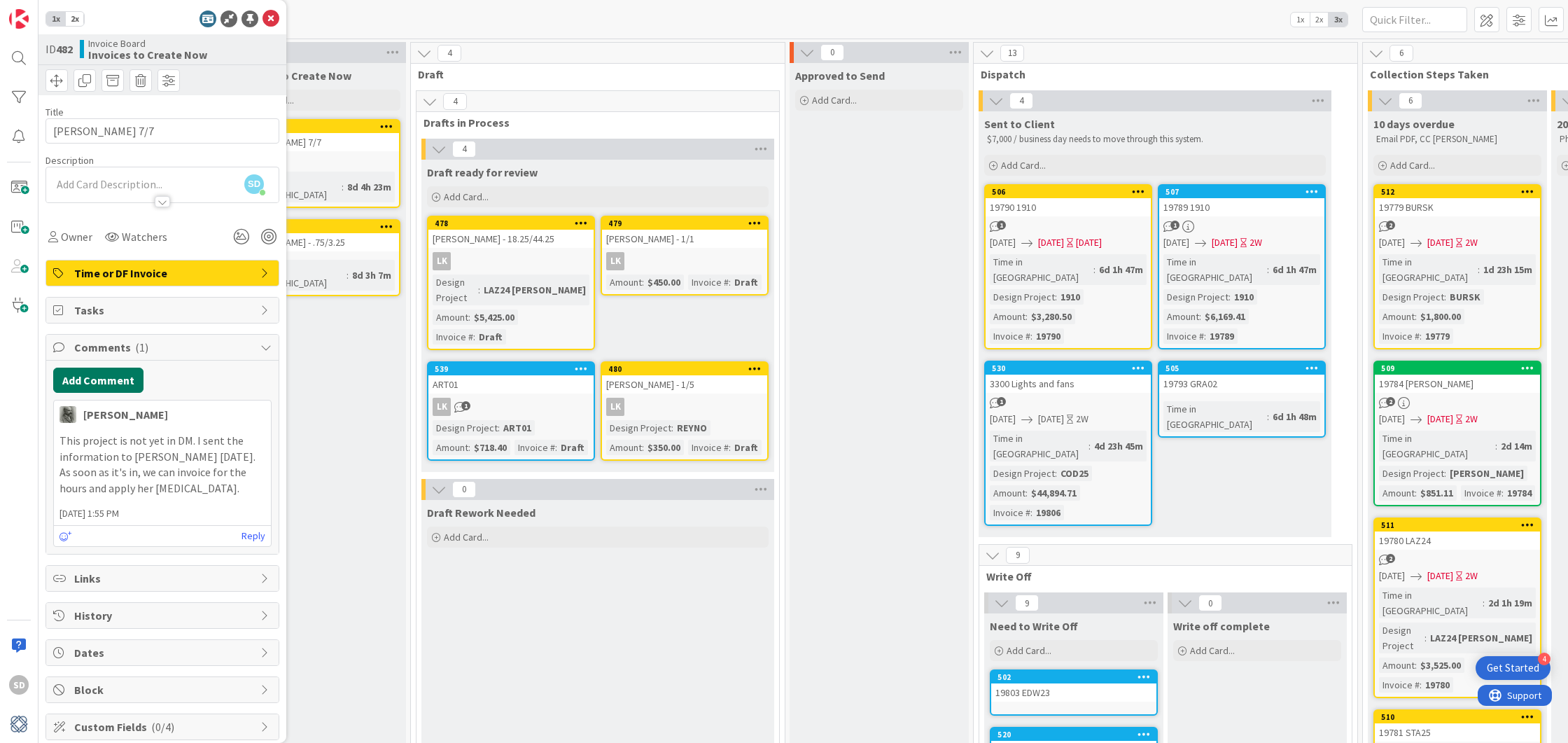
click at [110, 381] on button "Add Comment" at bounding box center [98, 380] width 91 height 25
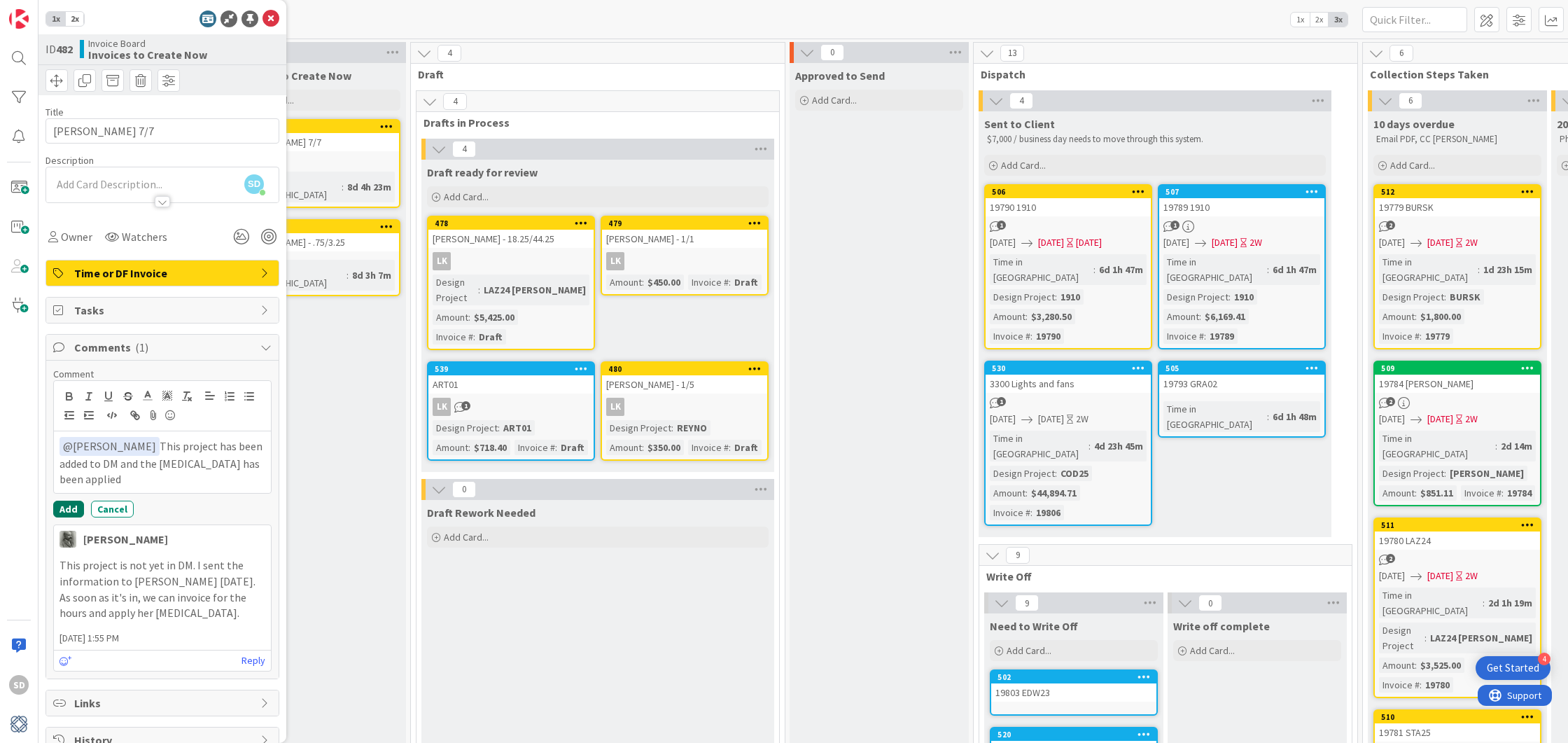
click at [64, 500] on button "Add" at bounding box center [68, 508] width 31 height 17
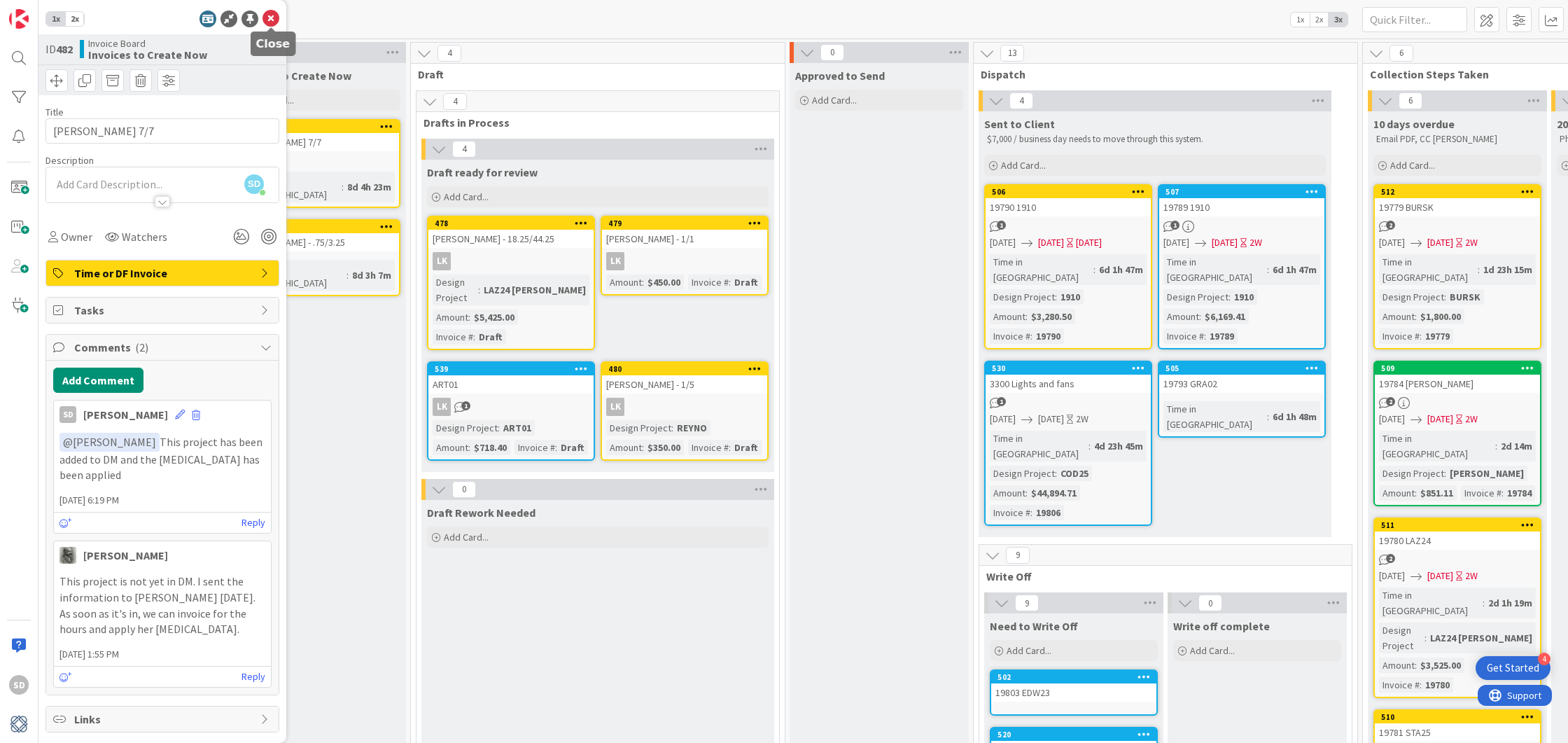
click at [272, 17] on icon at bounding box center [271, 18] width 17 height 17
